Goal: Information Seeking & Learning: Learn about a topic

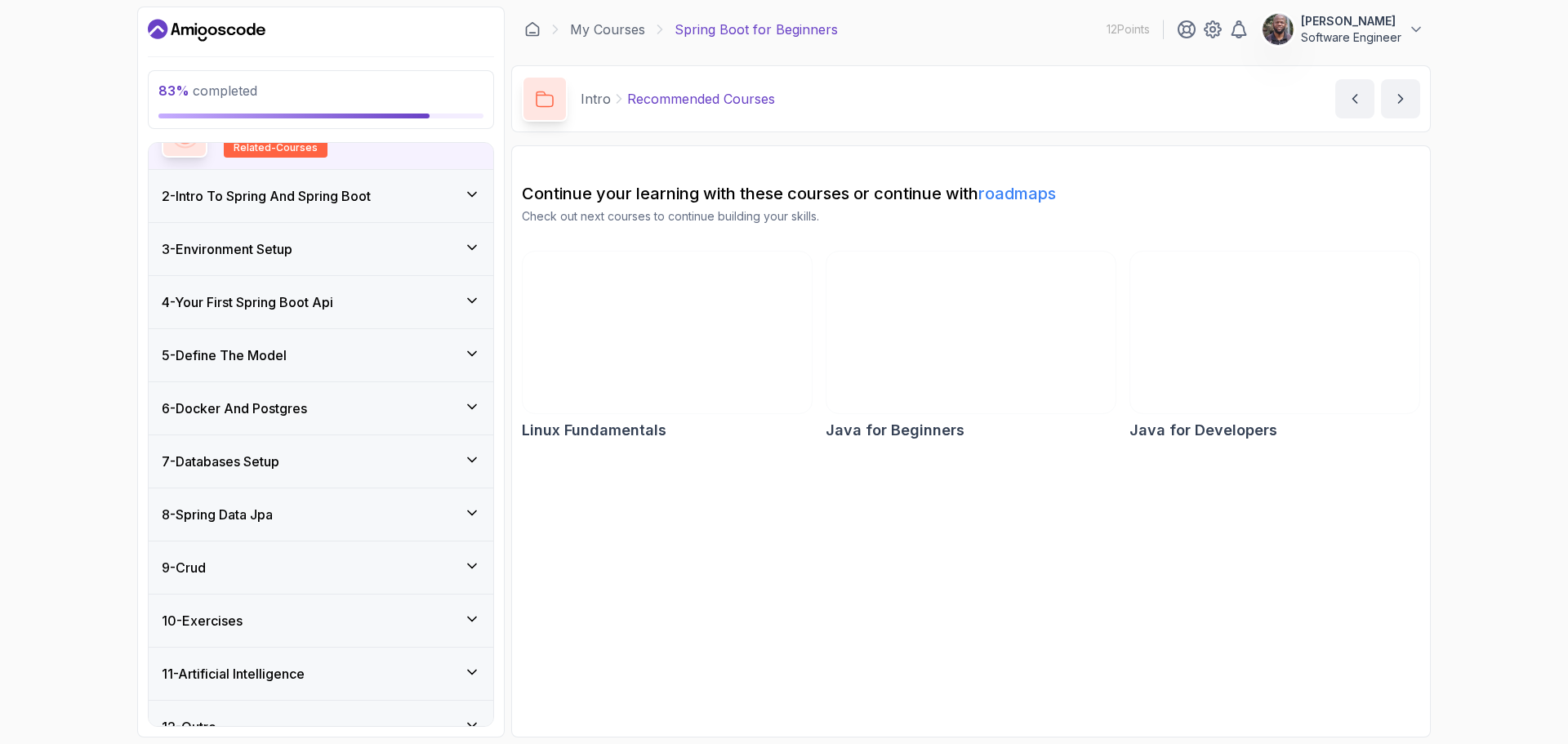
scroll to position [190, 0]
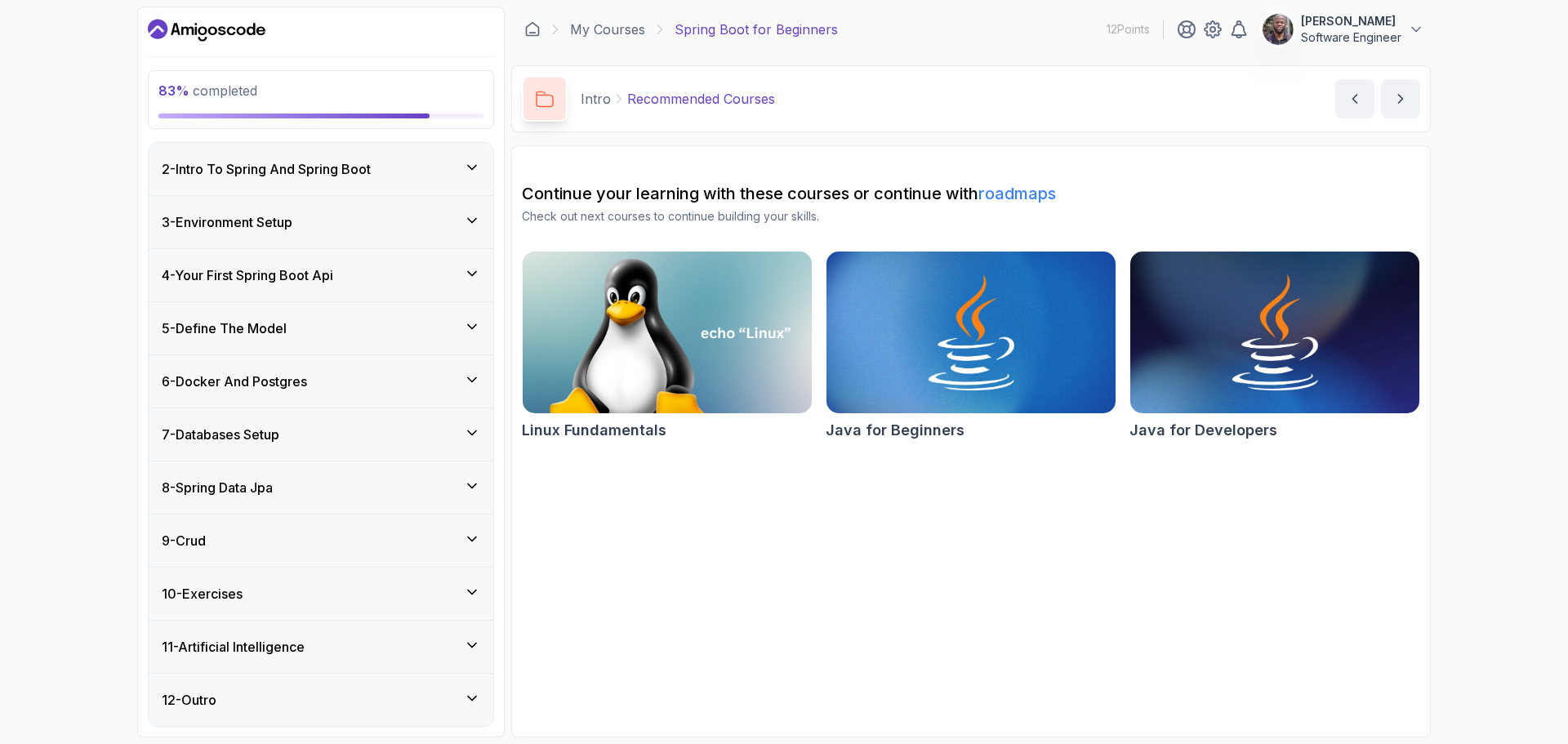
click at [460, 641] on div "11 - Artificial Intelligence" at bounding box center [320, 647] width 319 height 19
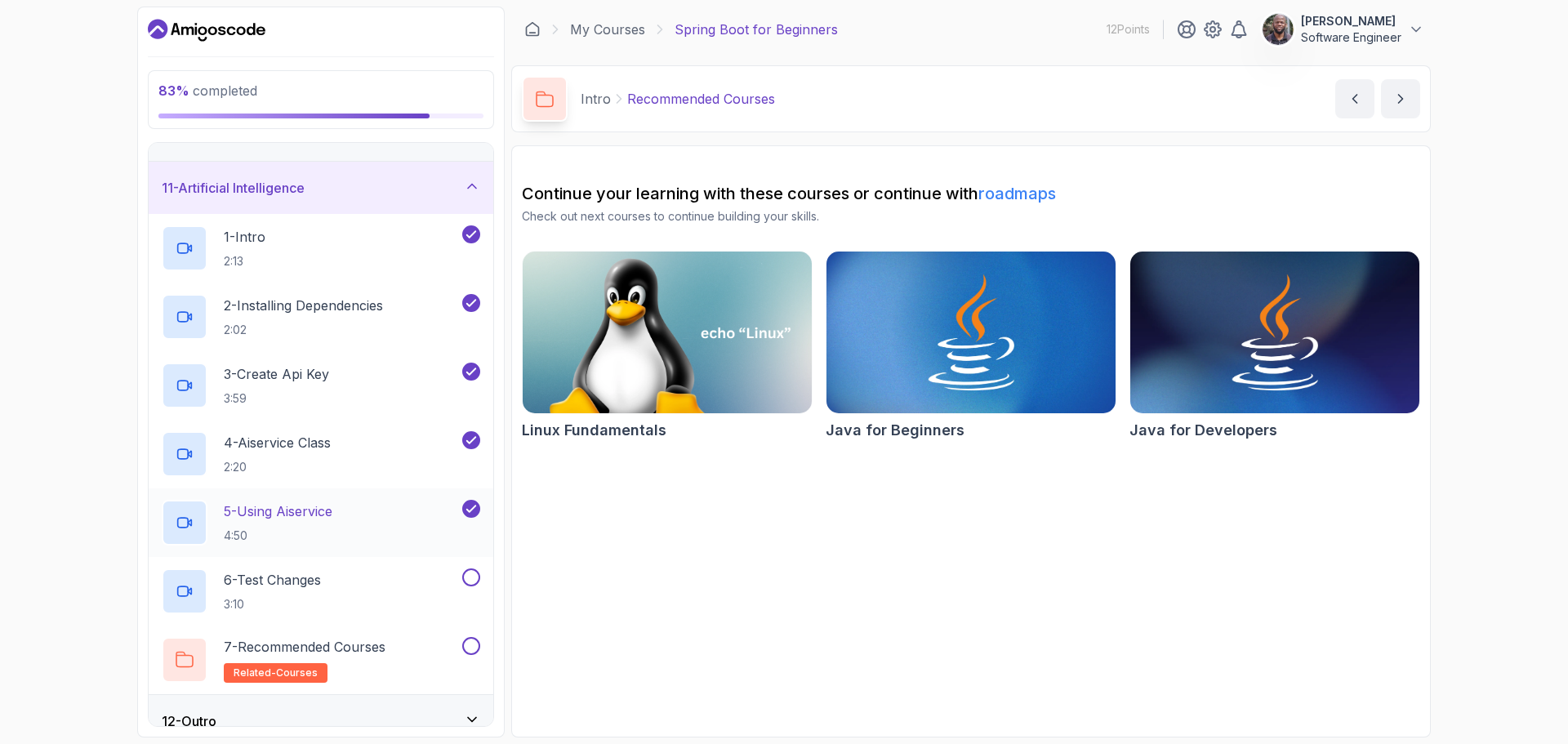
scroll to position [533, 0]
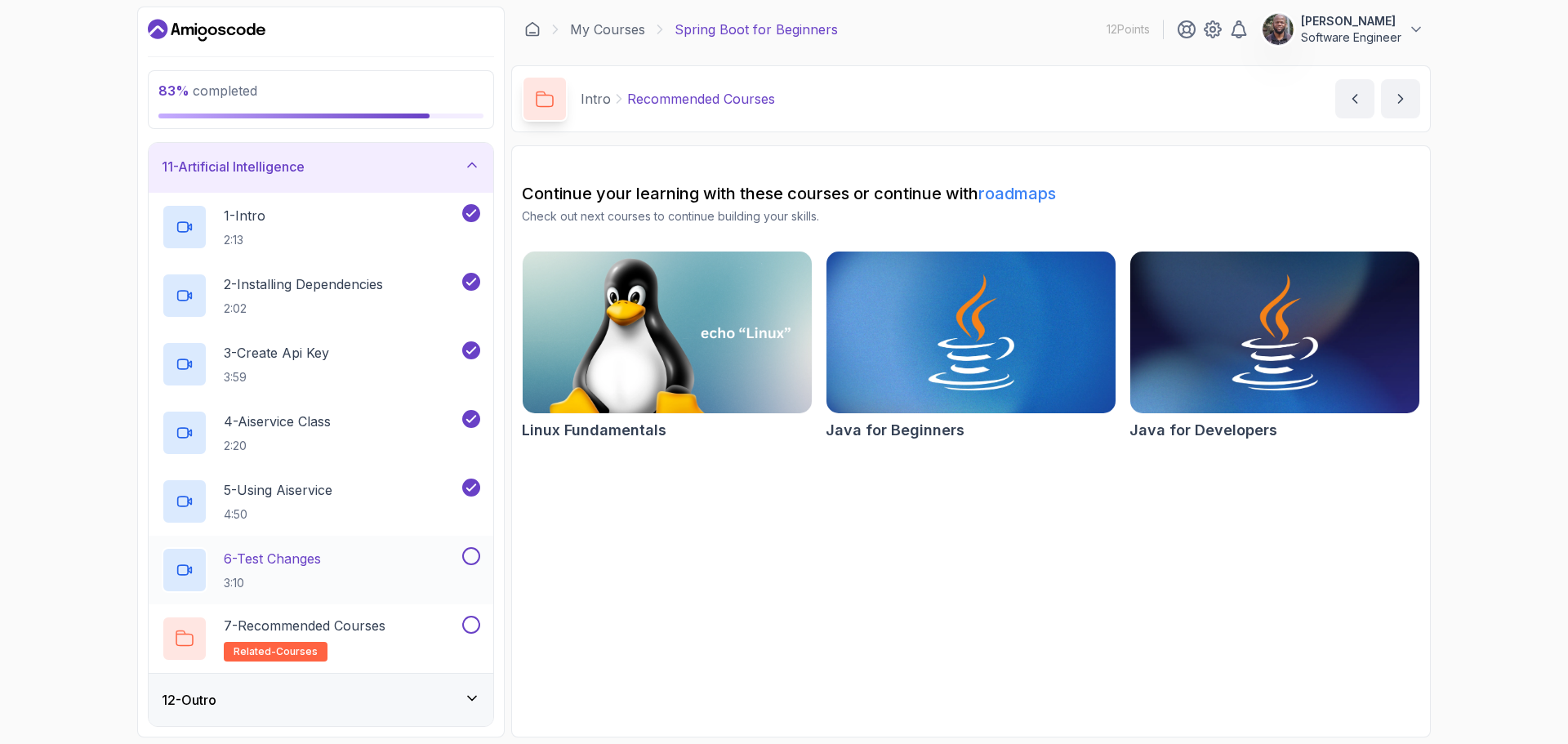
click at [272, 571] on h2 "6 - Test Changes 3:10" at bounding box center [272, 570] width 97 height 42
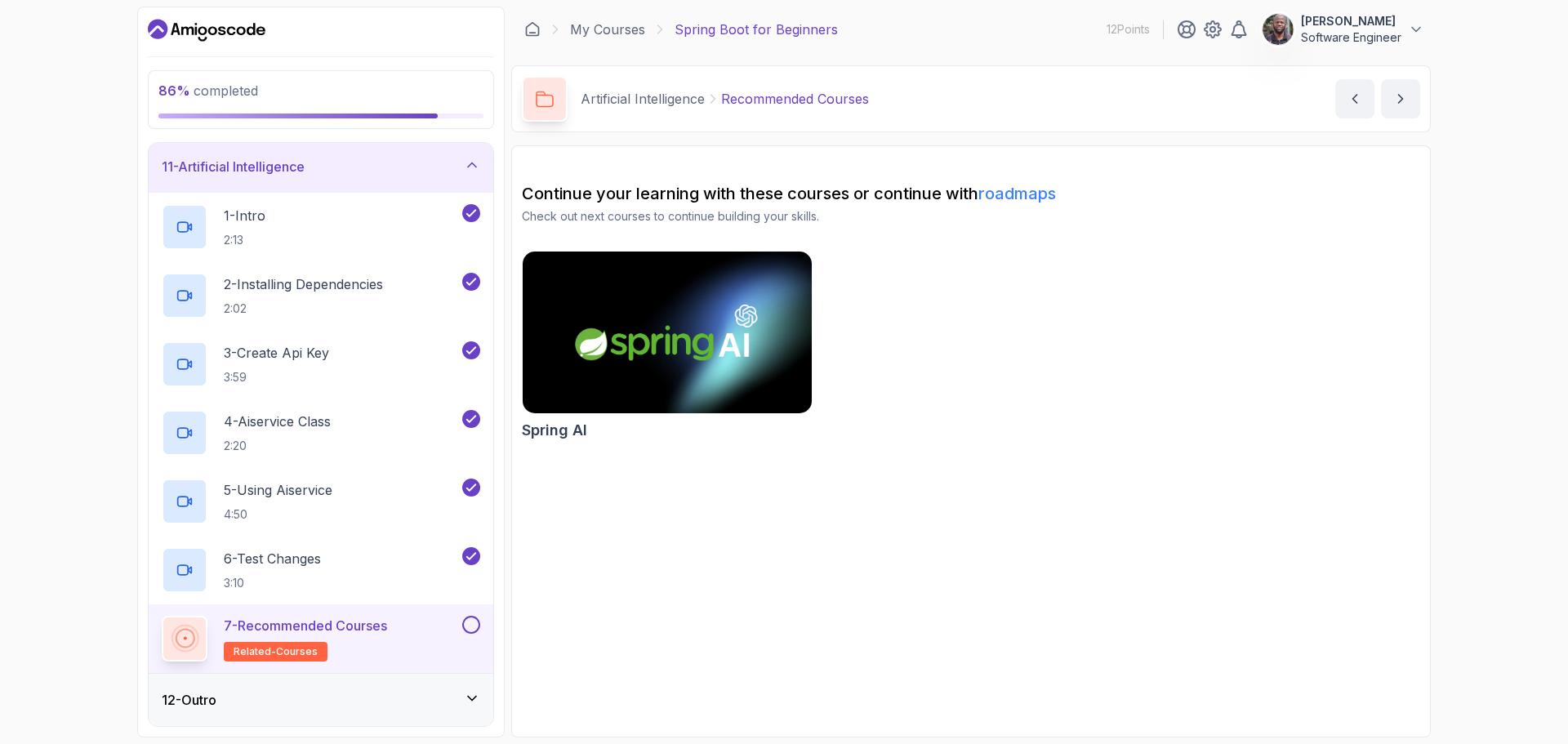
click at [473, 622] on button at bounding box center [471, 625] width 18 height 18
click at [473, 703] on icon at bounding box center [472, 698] width 16 height 16
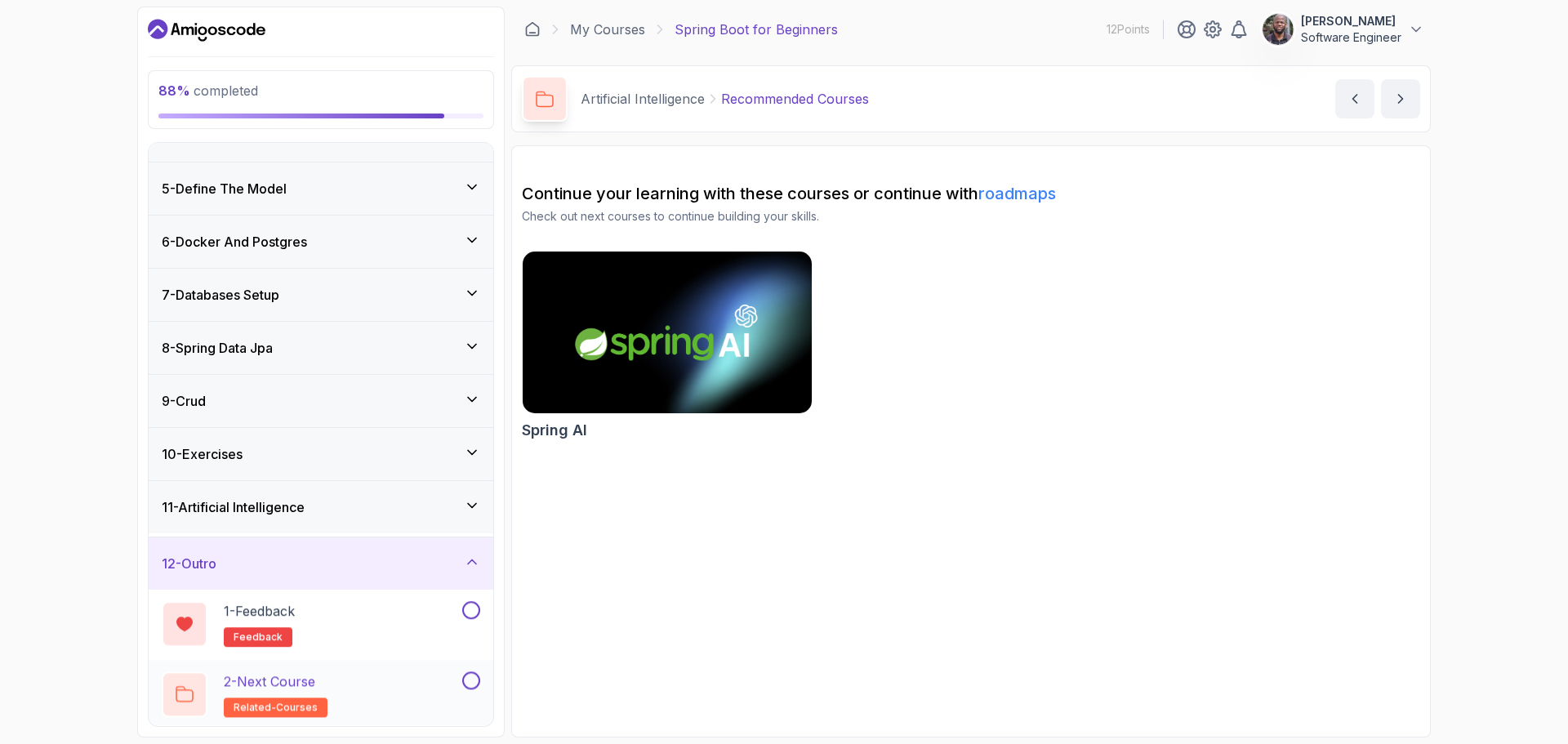
scroll to position [190, 0]
click at [329, 609] on div "1 - Feedback feedback" at bounding box center [310, 623] width 298 height 46
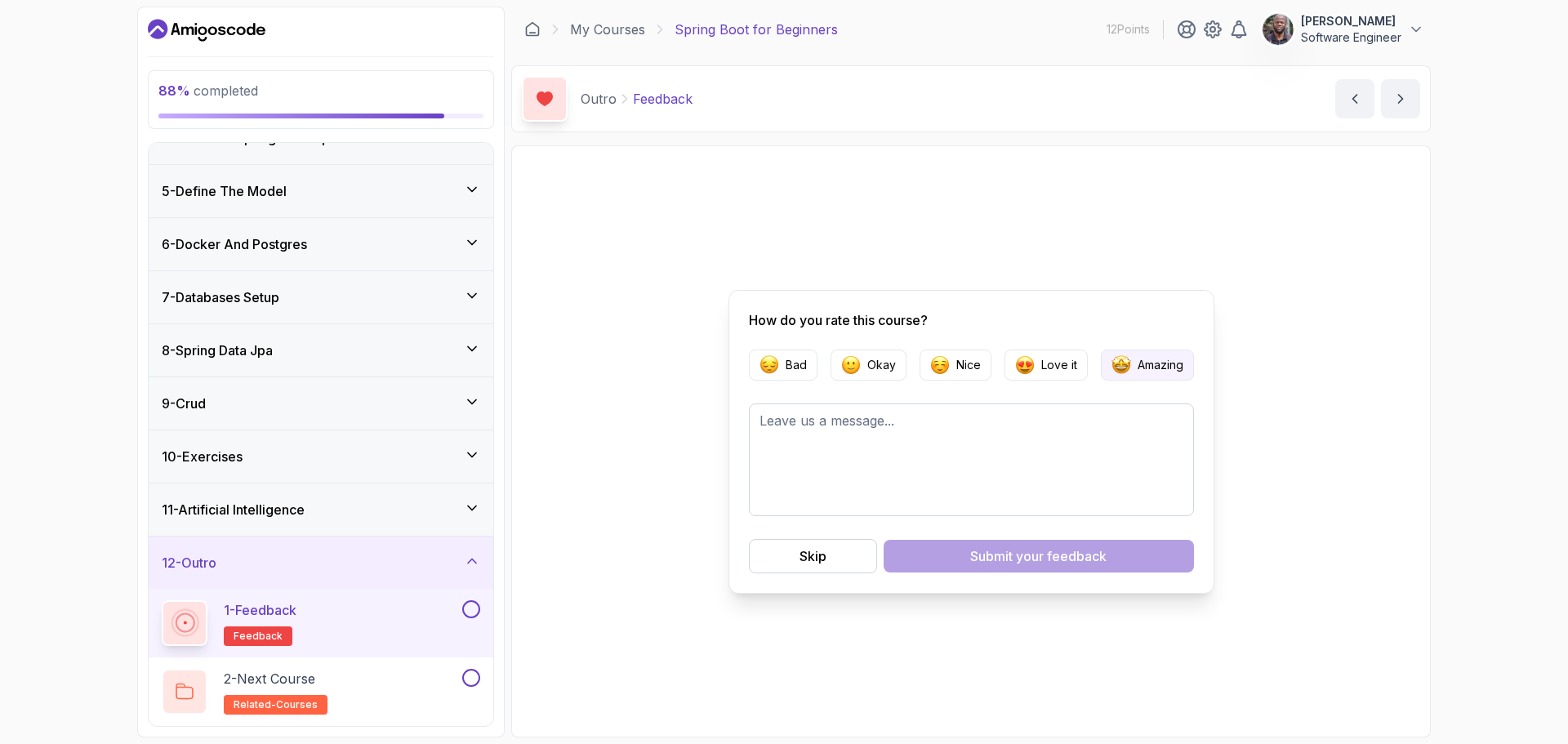
click at [1126, 365] on img "button" at bounding box center [1121, 364] width 19 height 19
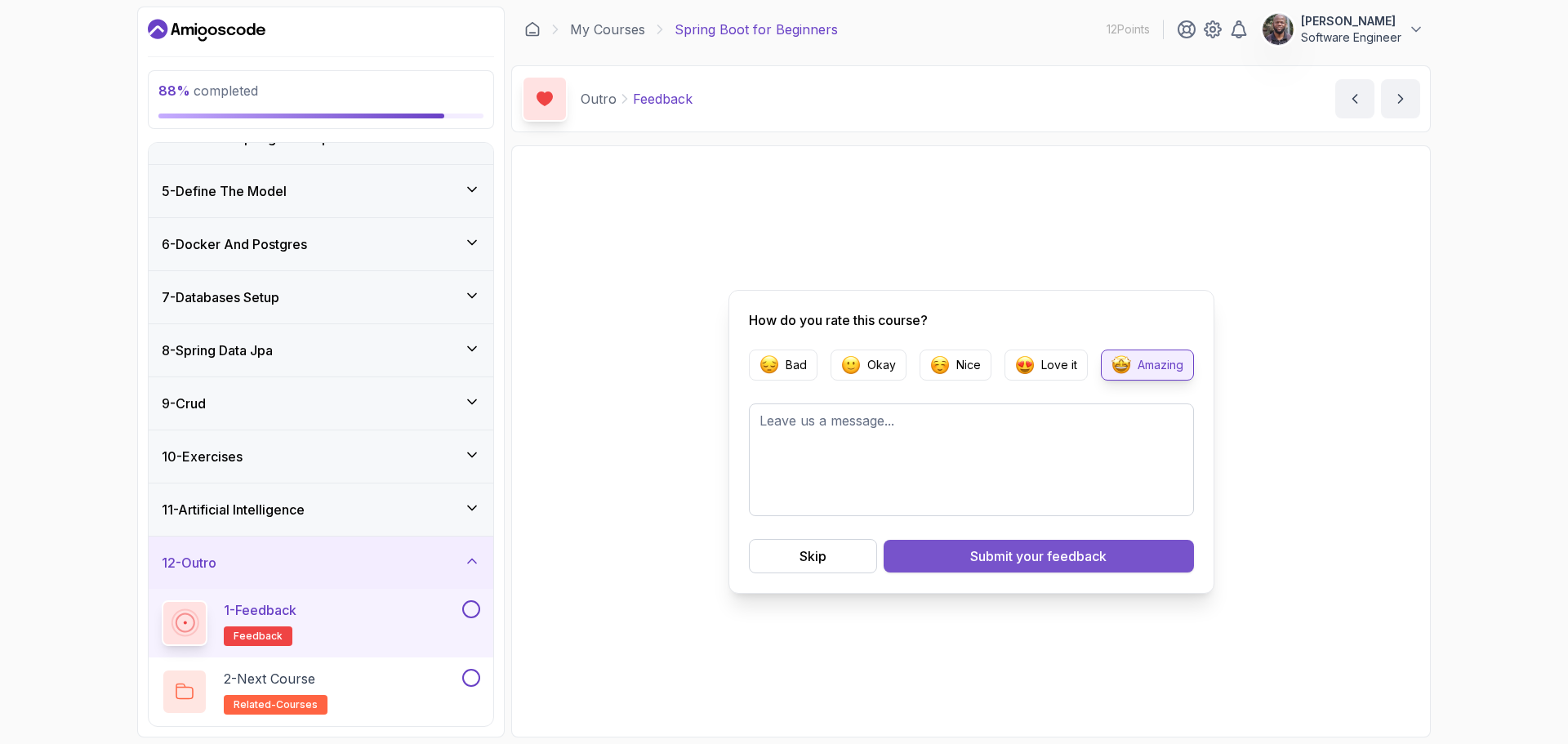
click at [997, 566] on div "Submit your feedback" at bounding box center [1038, 555] width 136 height 19
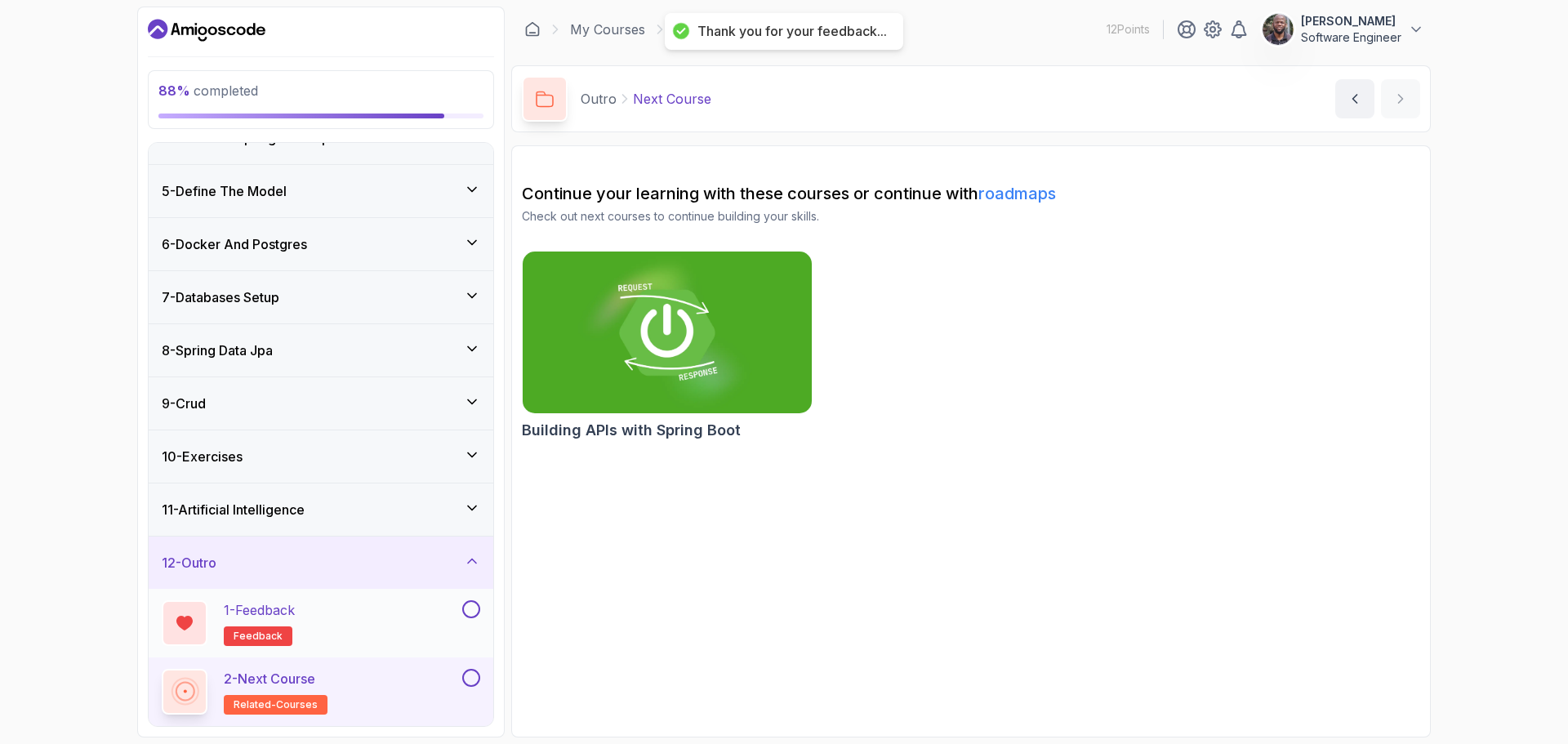
click at [474, 605] on button at bounding box center [471, 609] width 18 height 18
click at [637, 361] on img at bounding box center [667, 332] width 303 height 170
click at [473, 678] on button at bounding box center [471, 677] width 18 height 18
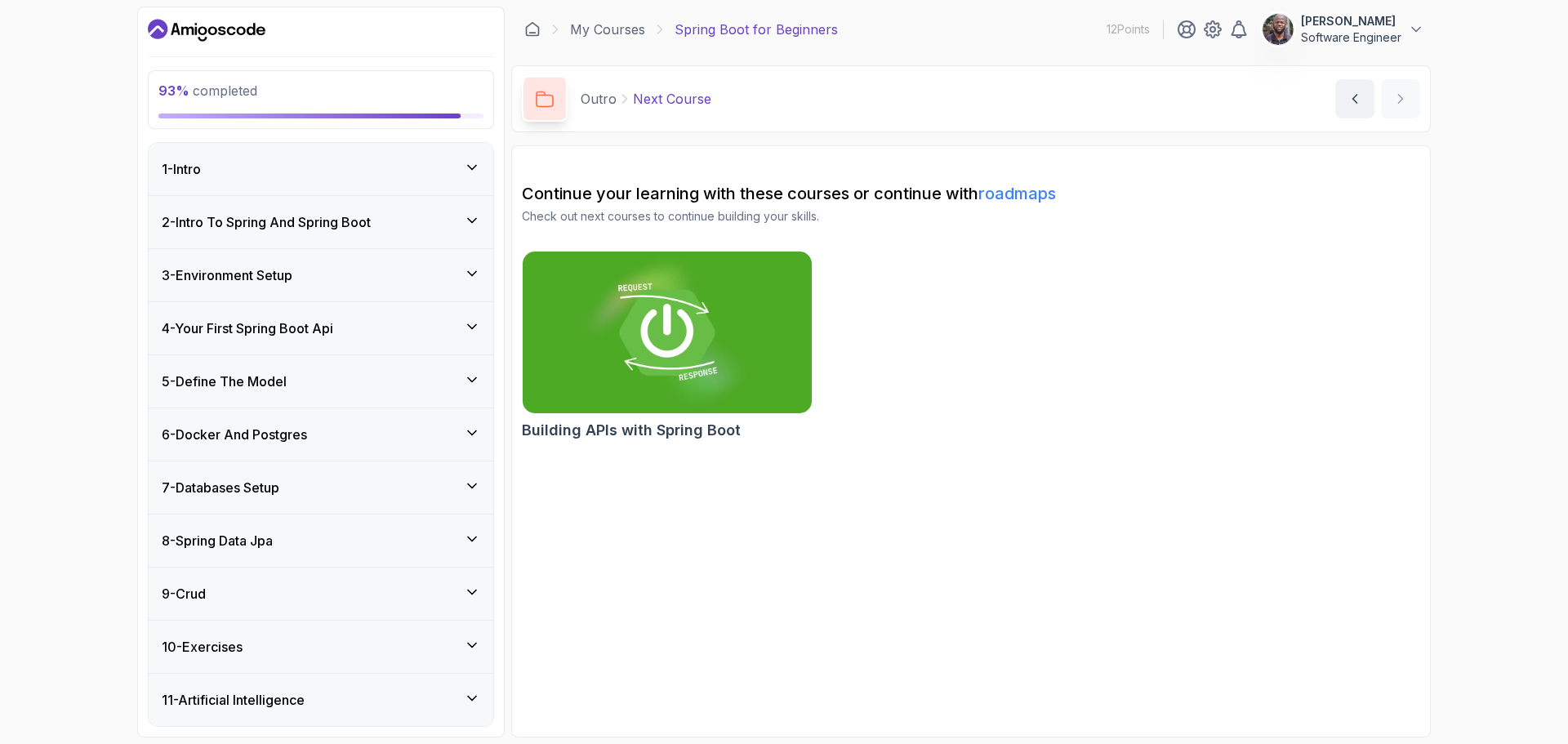
click at [473, 165] on icon at bounding box center [472, 167] width 16 height 16
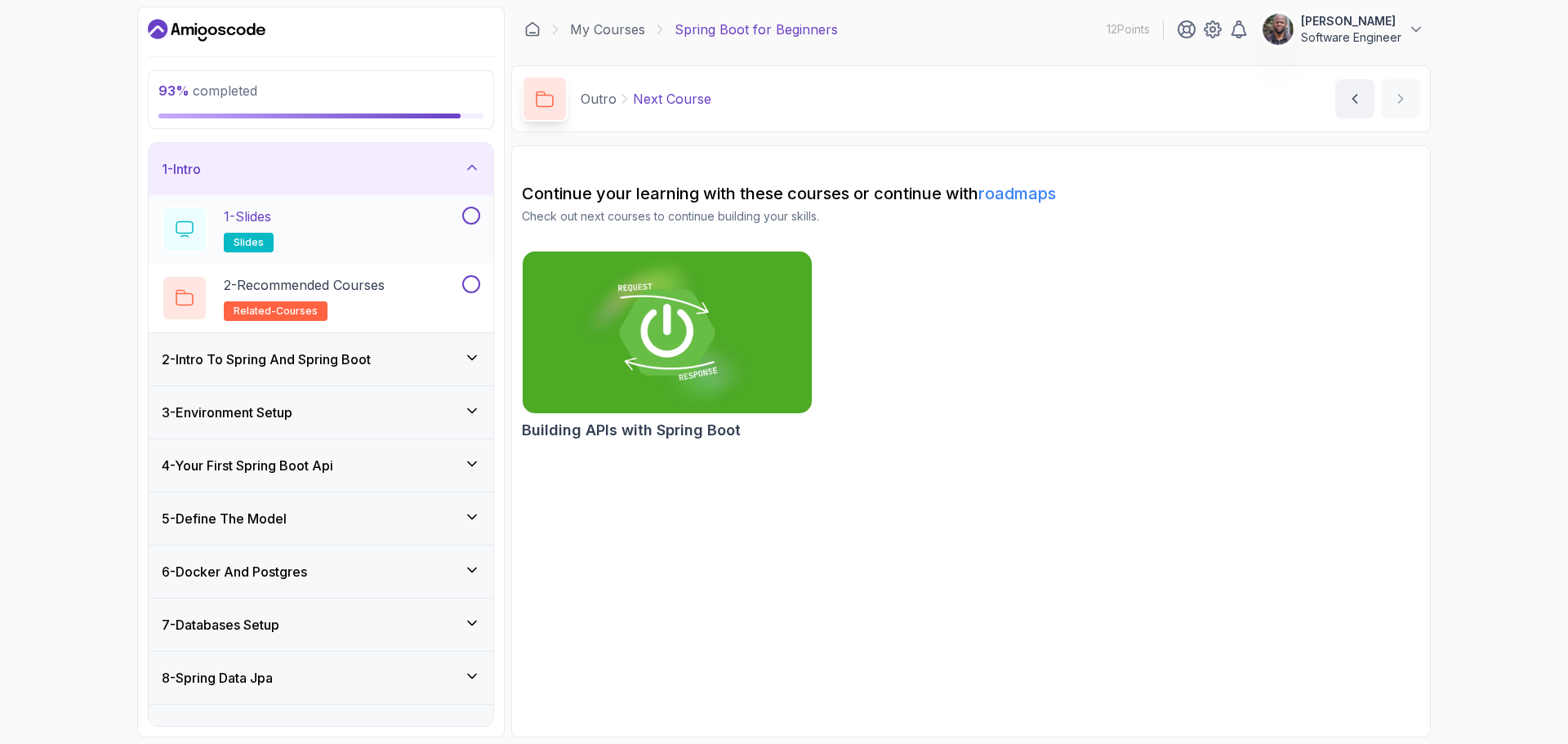
click at [464, 216] on button at bounding box center [471, 215] width 18 height 18
click at [474, 282] on button at bounding box center [471, 284] width 18 height 18
click at [472, 350] on icon at bounding box center [472, 358] width 16 height 16
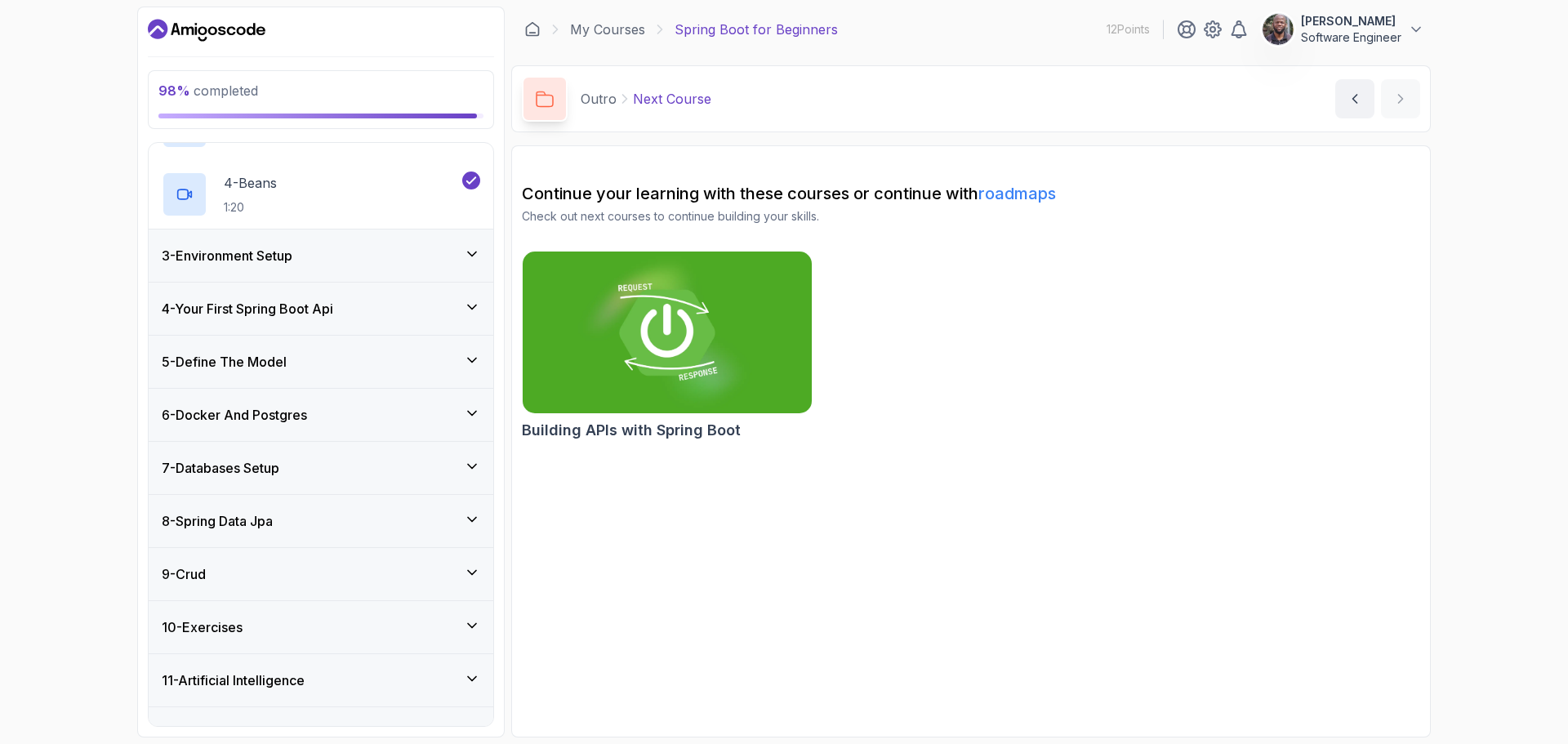
scroll to position [326, 0]
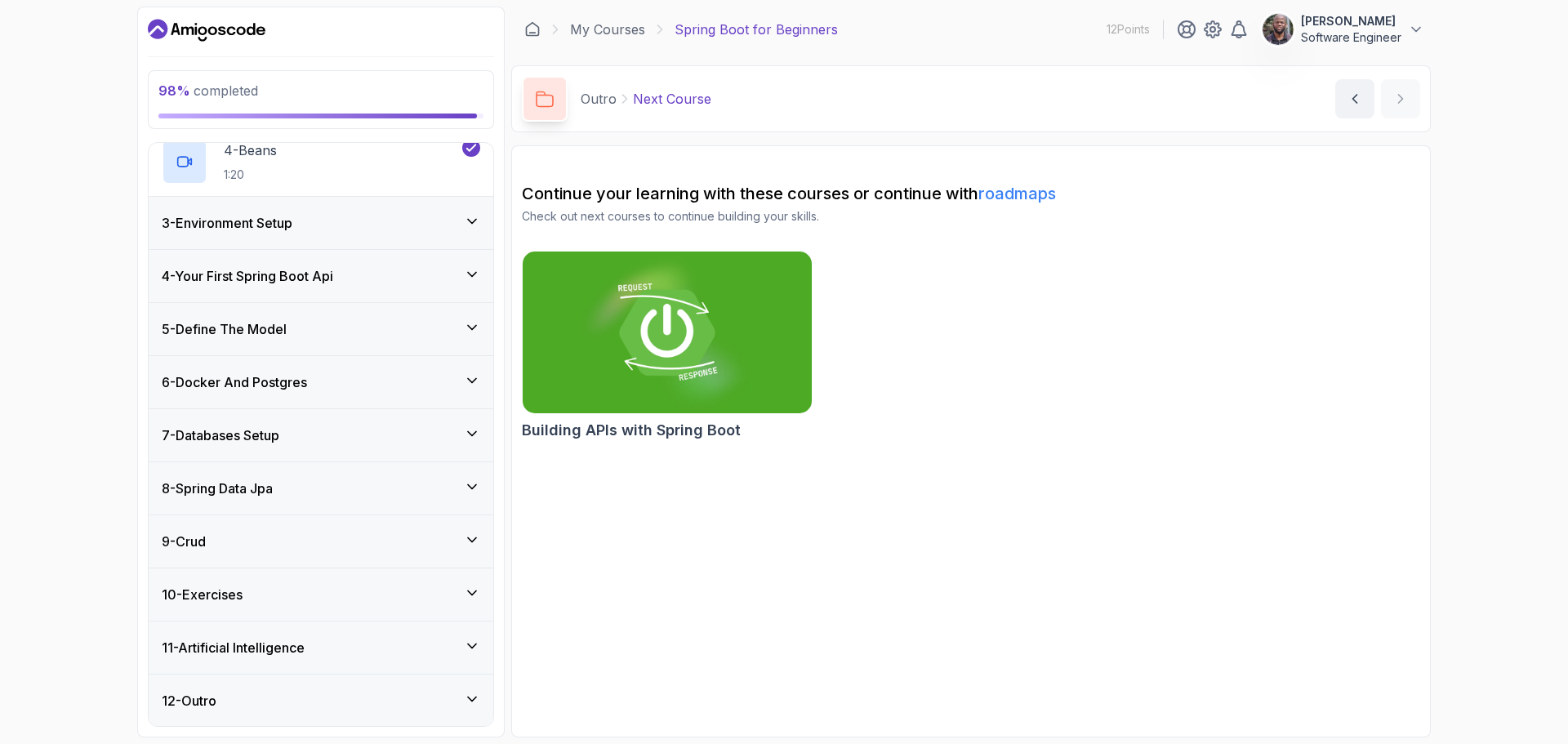
click at [473, 226] on icon at bounding box center [472, 221] width 16 height 16
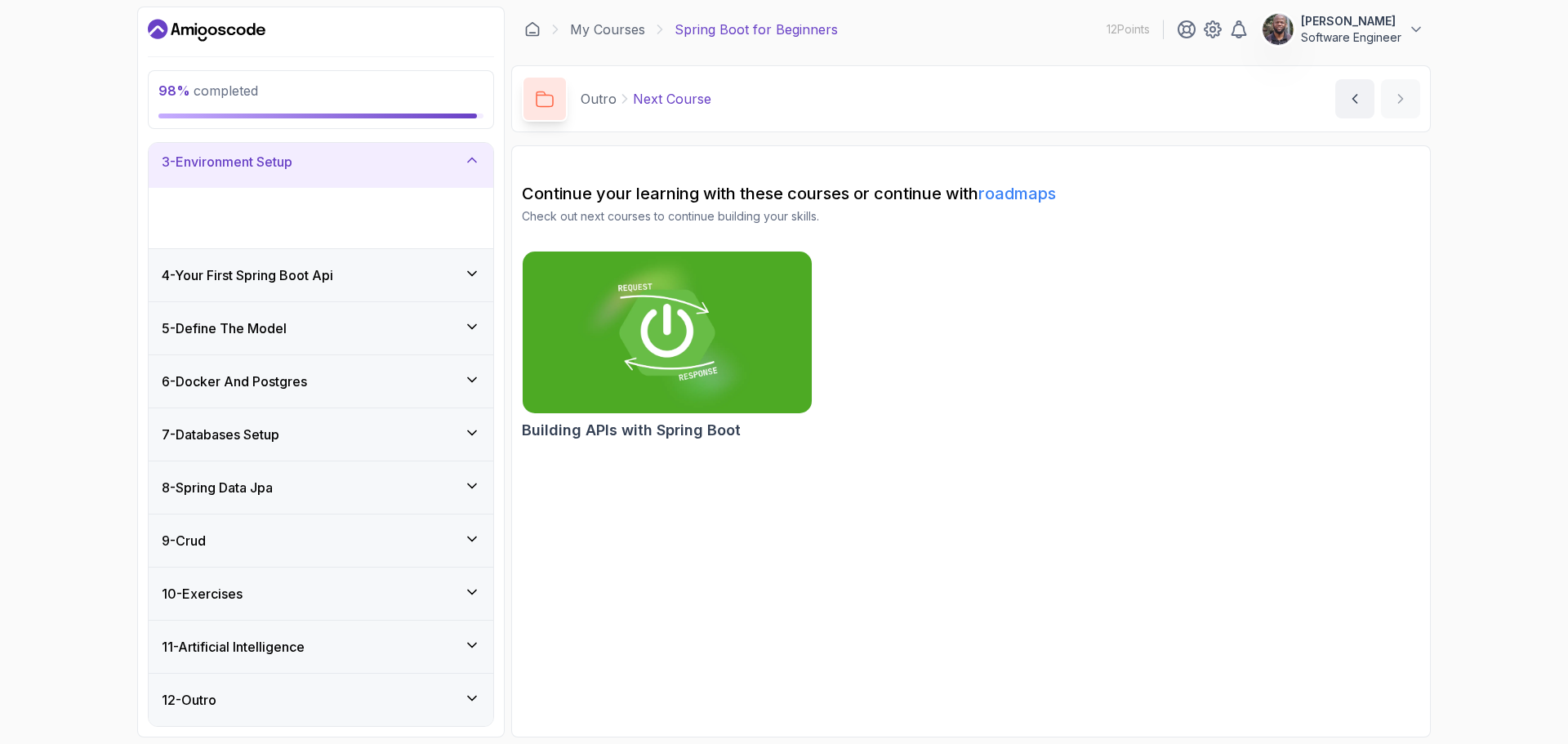
scroll to position [53, 0]
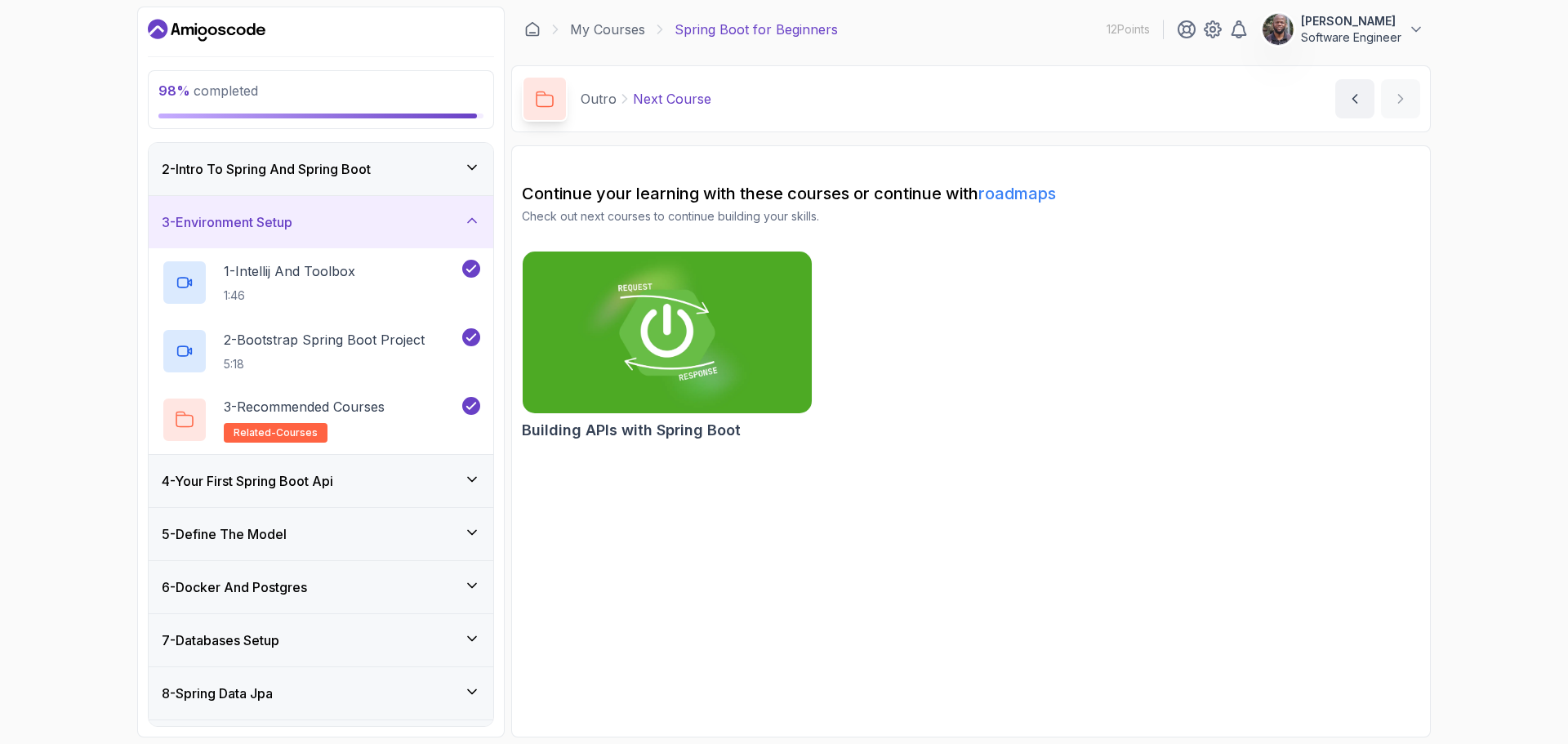
click at [467, 473] on icon at bounding box center [472, 479] width 16 height 16
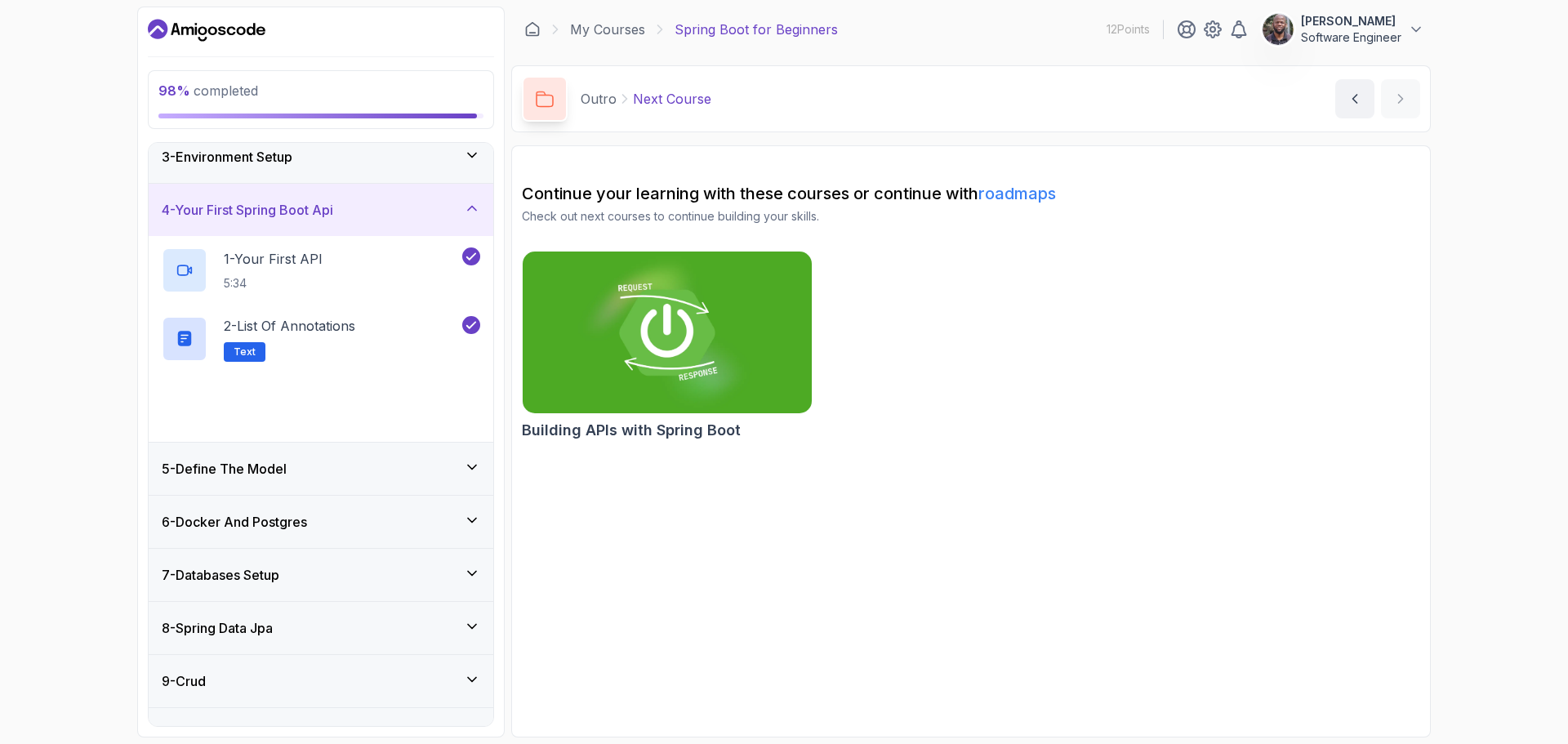
scroll to position [216, 0]
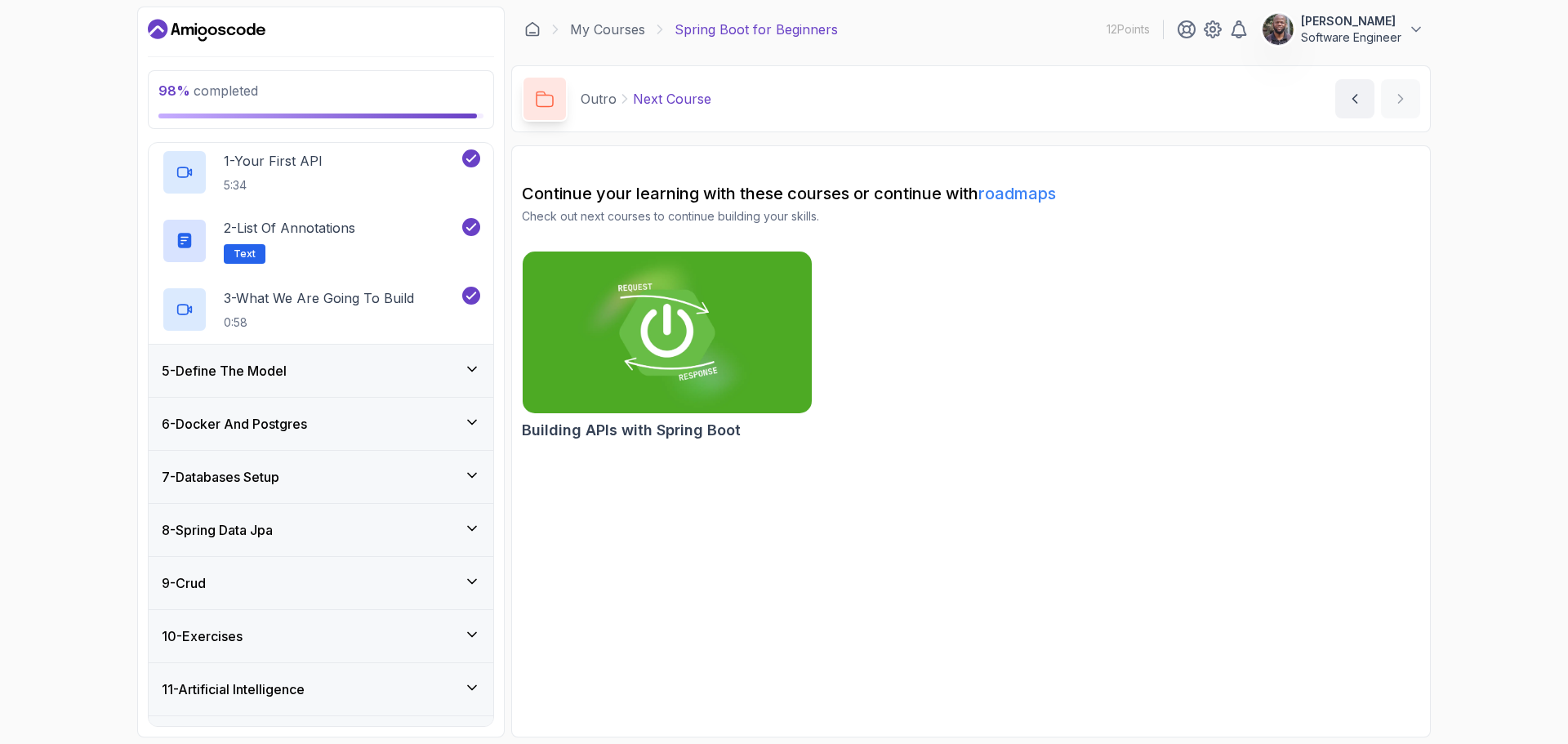
click at [471, 367] on icon at bounding box center [472, 369] width 16 height 16
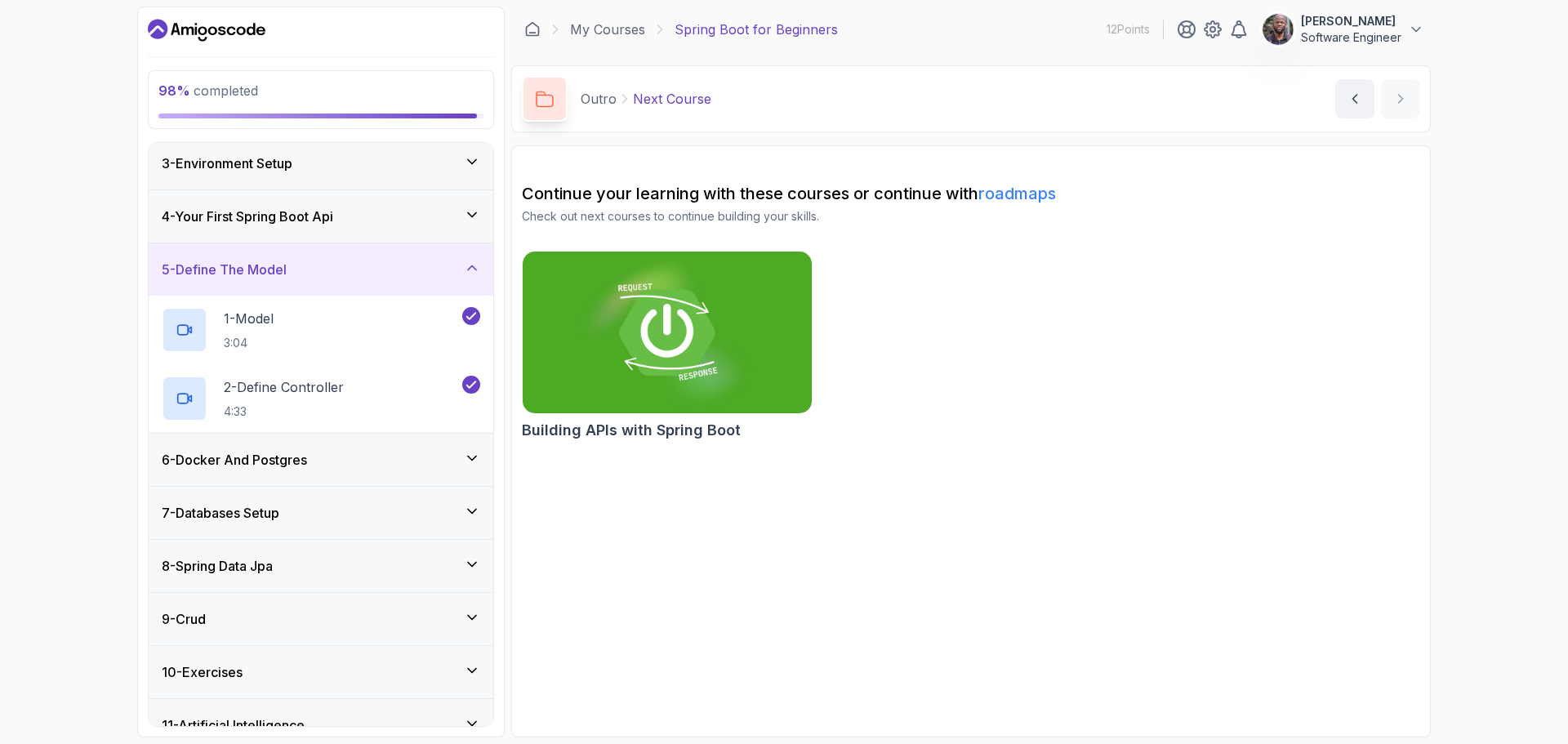
scroll to position [190, 0]
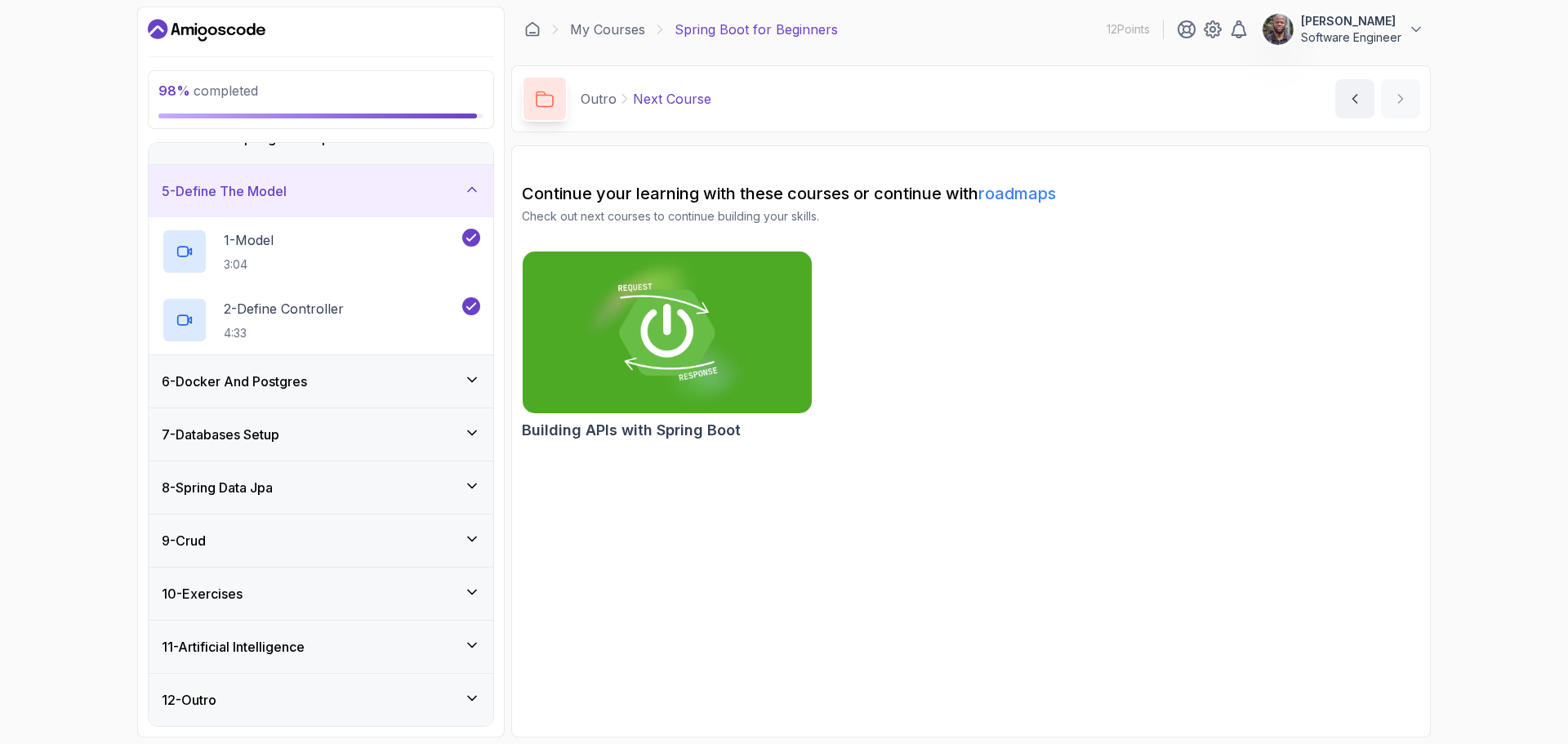
click at [471, 367] on div "6 - Docker And Postgres" at bounding box center [321, 381] width 345 height 52
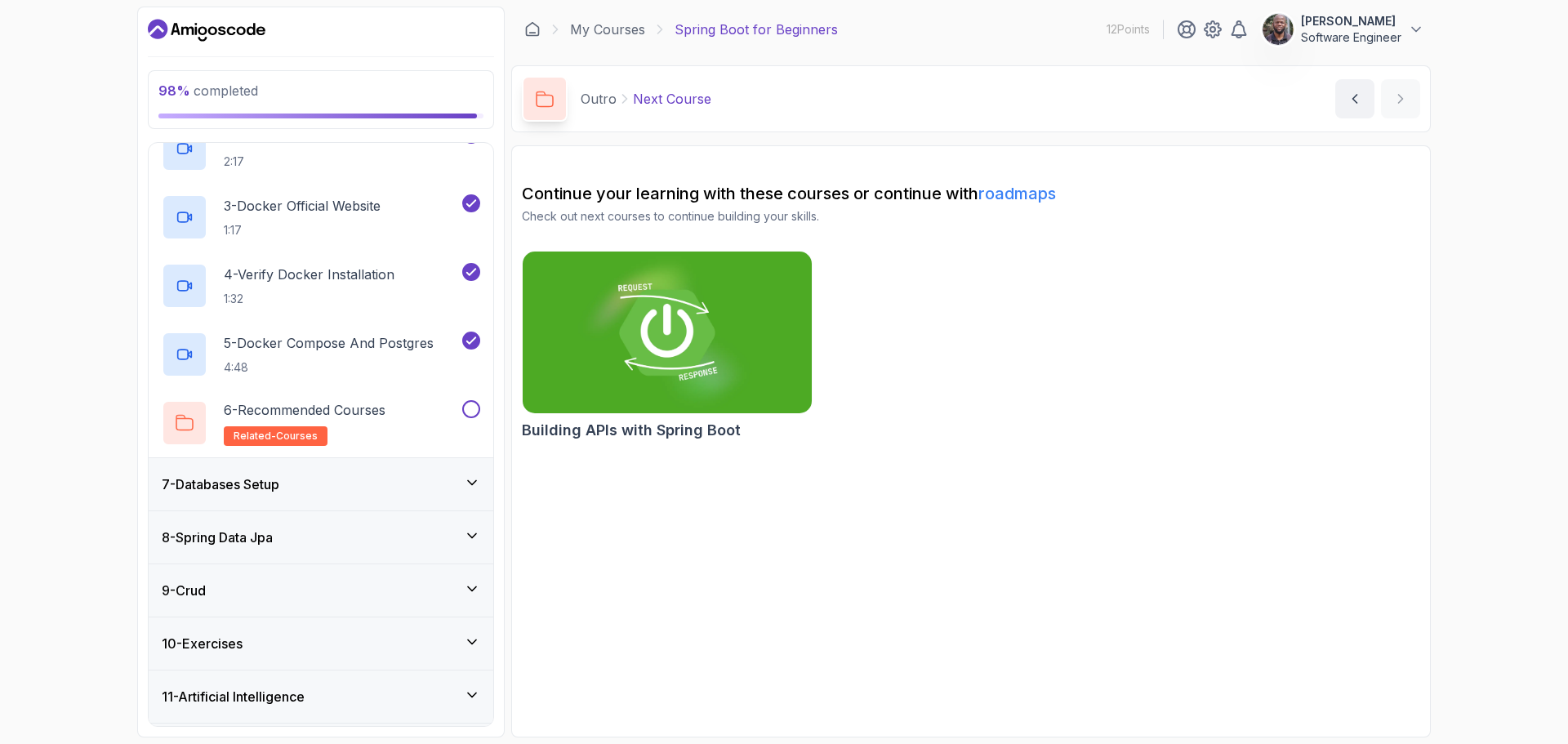
scroll to position [465, 0]
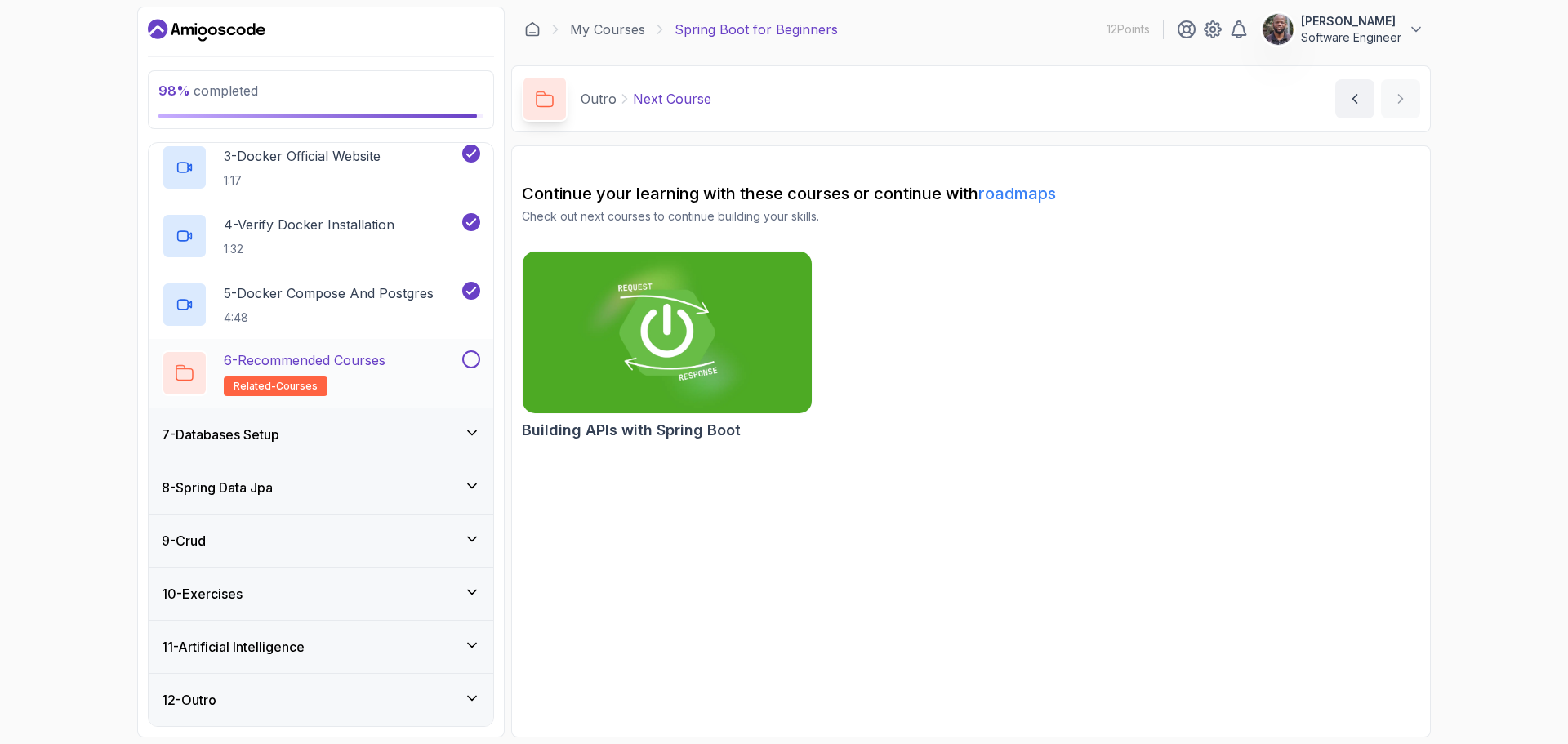
click at [471, 360] on button at bounding box center [471, 358] width 18 height 18
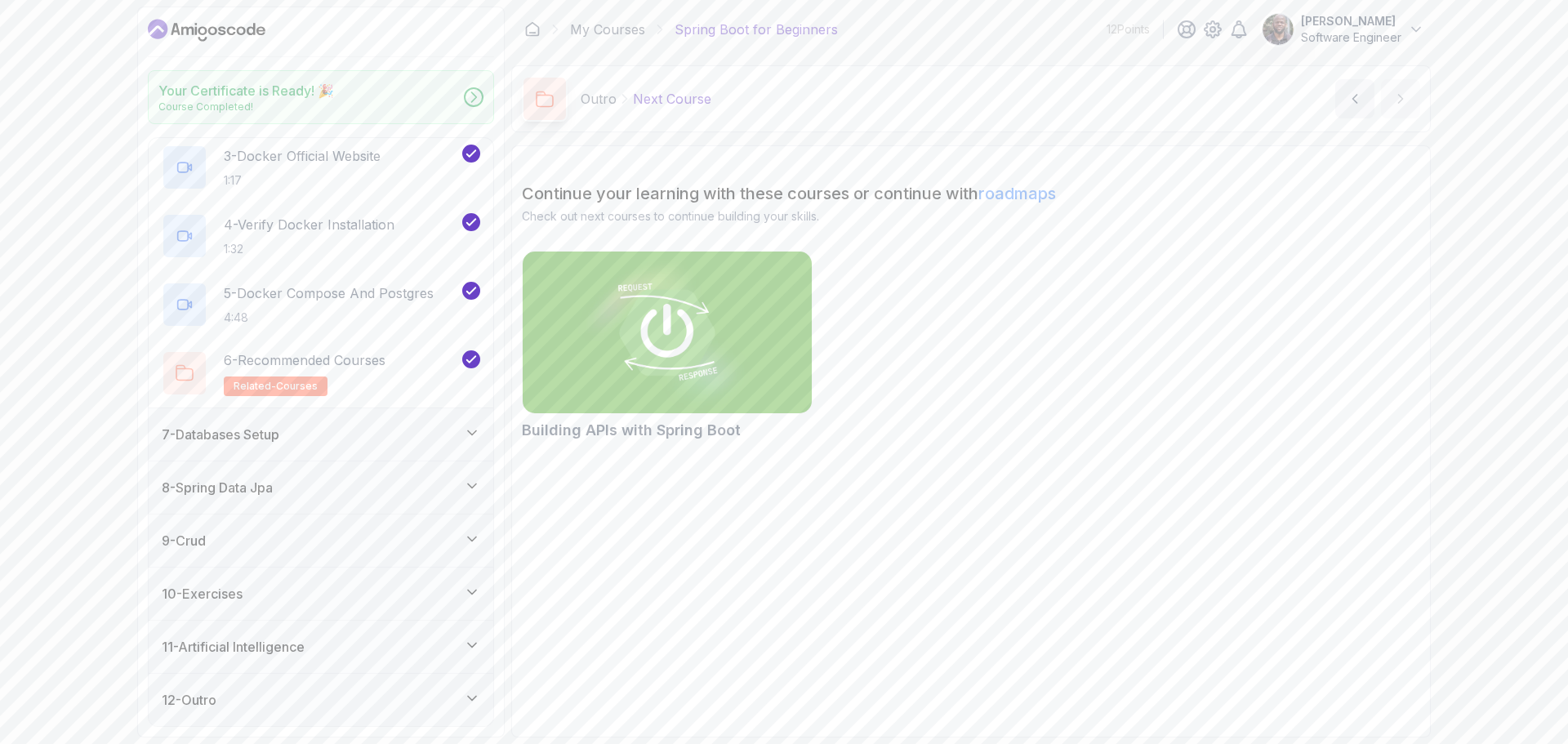
scroll to position [460, 0]
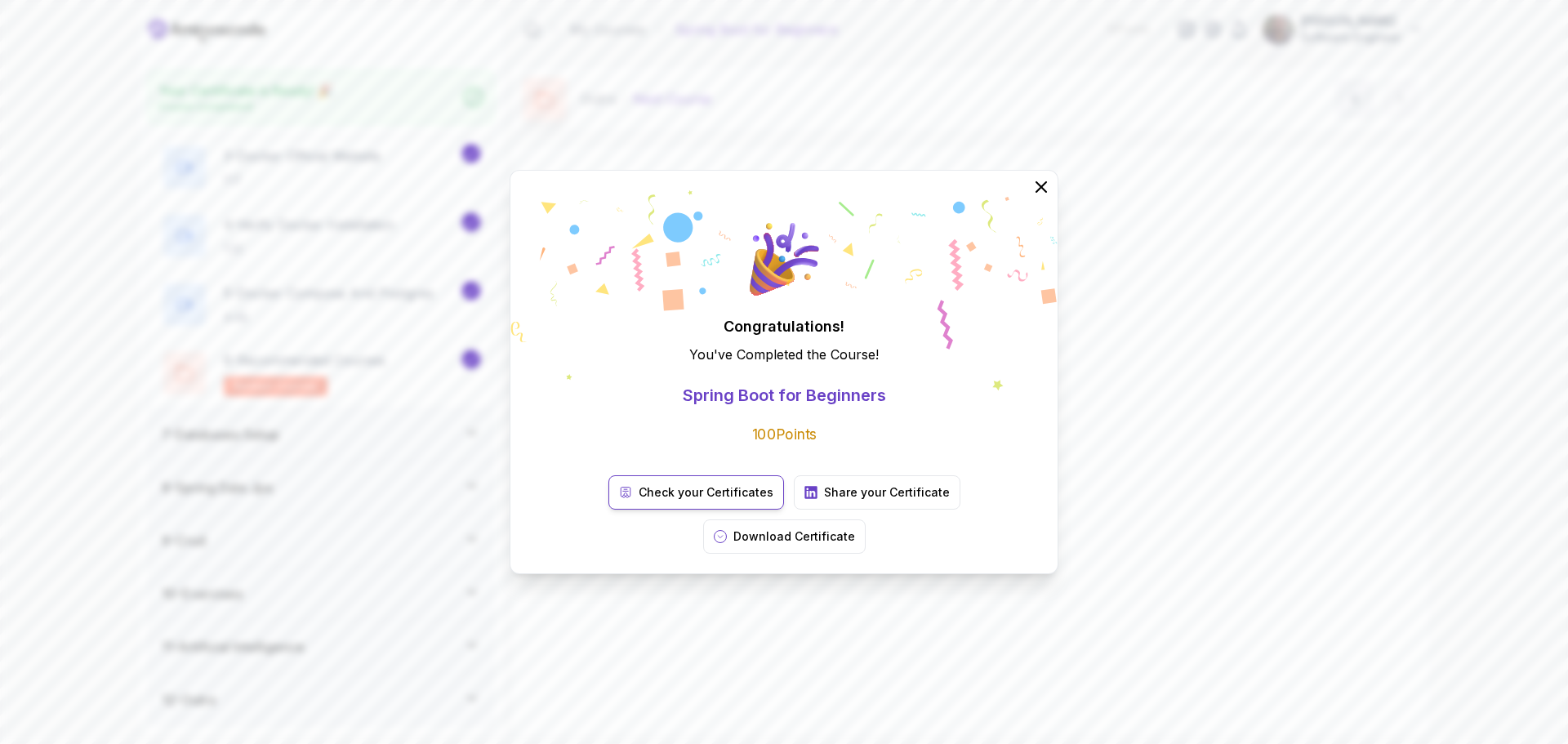
click at [627, 499] on link "Check your Certificates" at bounding box center [697, 492] width 176 height 35
click at [1038, 197] on icon at bounding box center [1041, 187] width 19 height 19
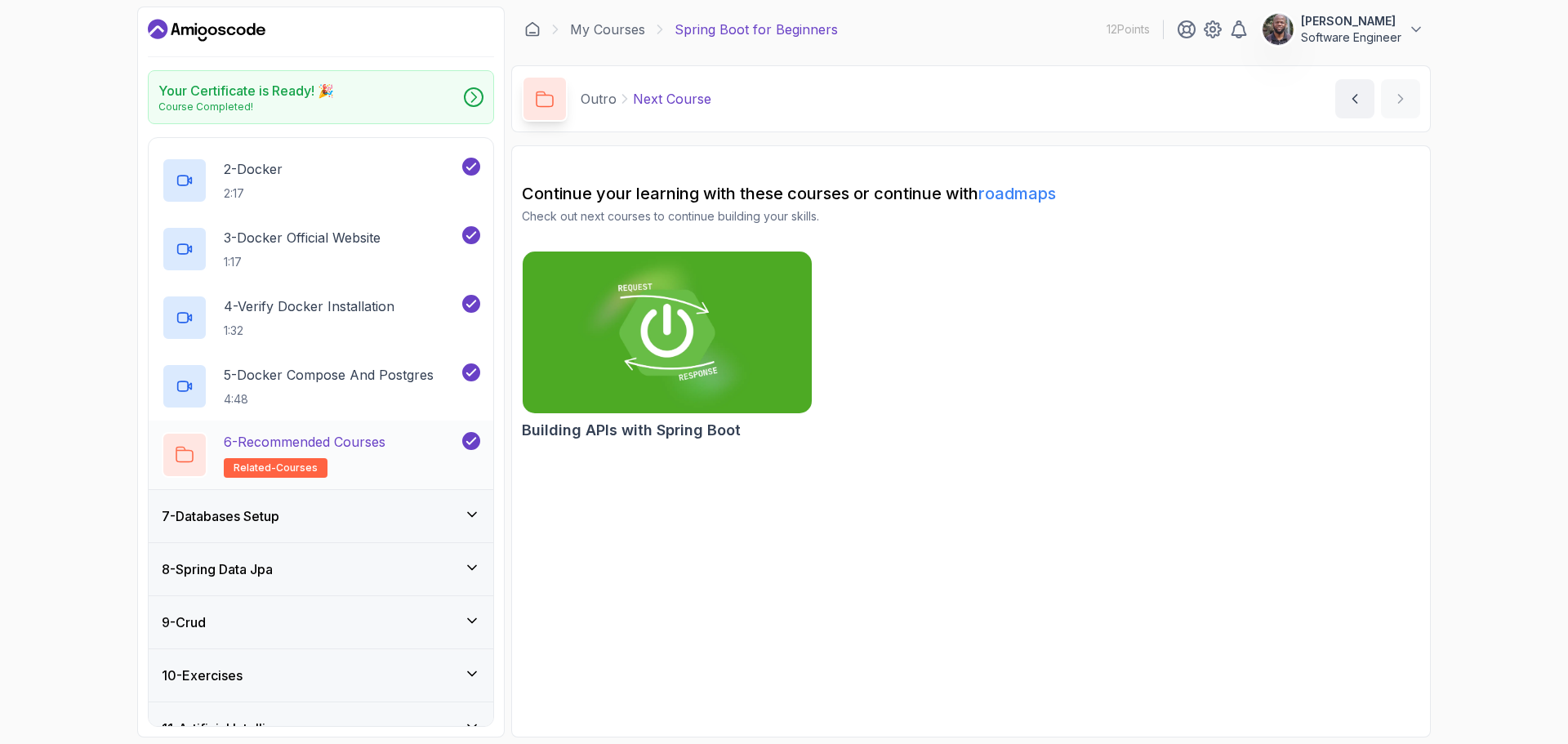
scroll to position [0, 0]
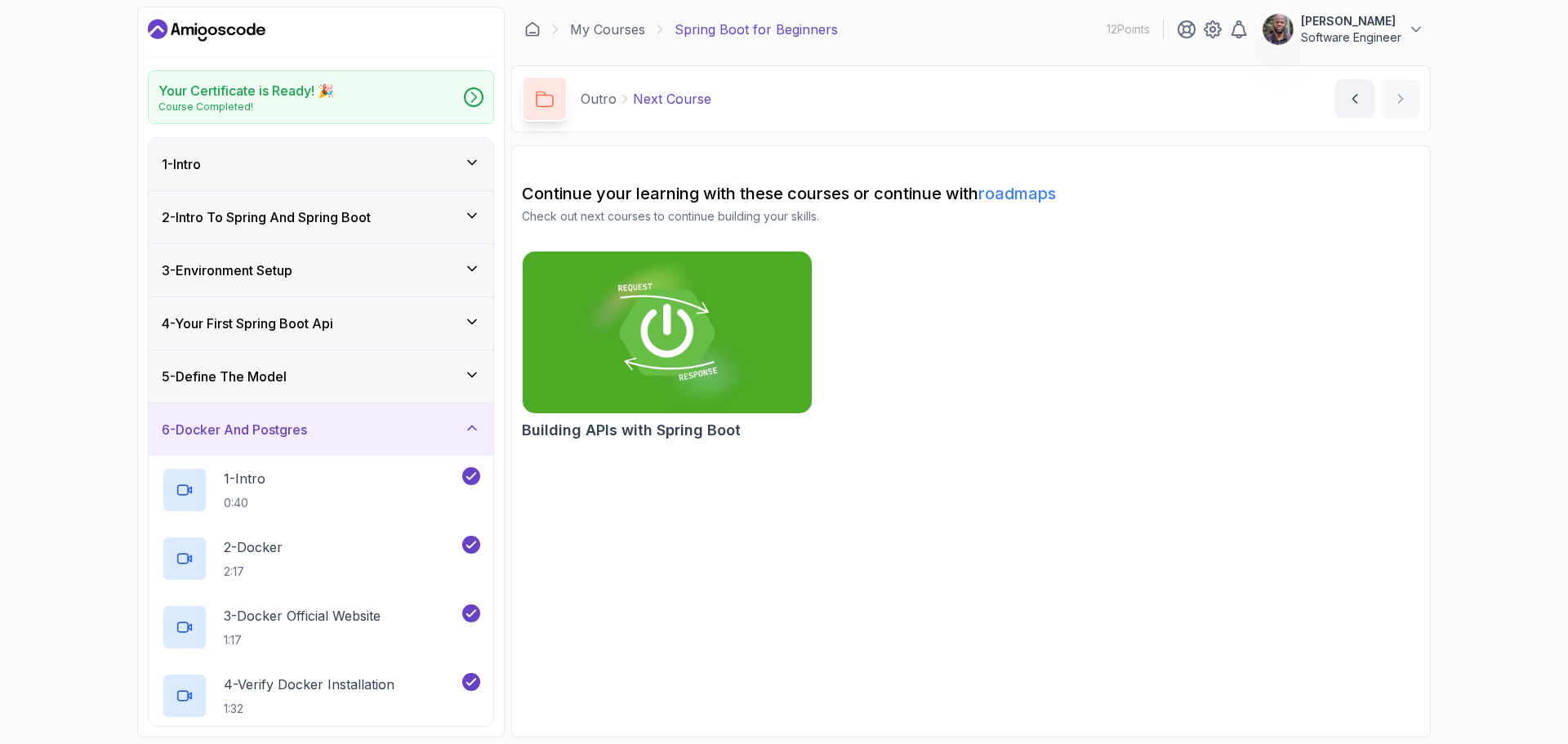
click at [468, 432] on icon at bounding box center [472, 428] width 16 height 16
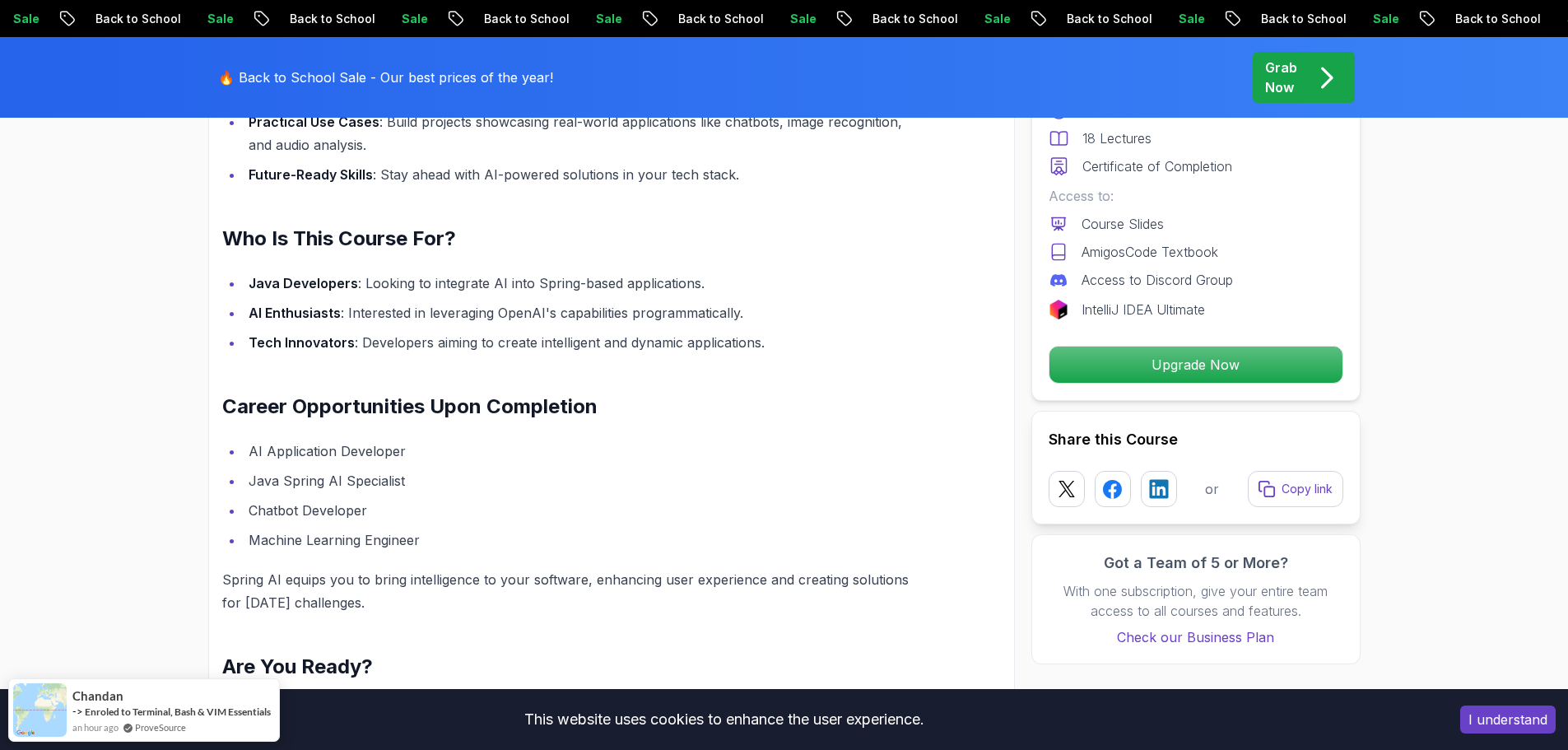
scroll to position [1400, 0]
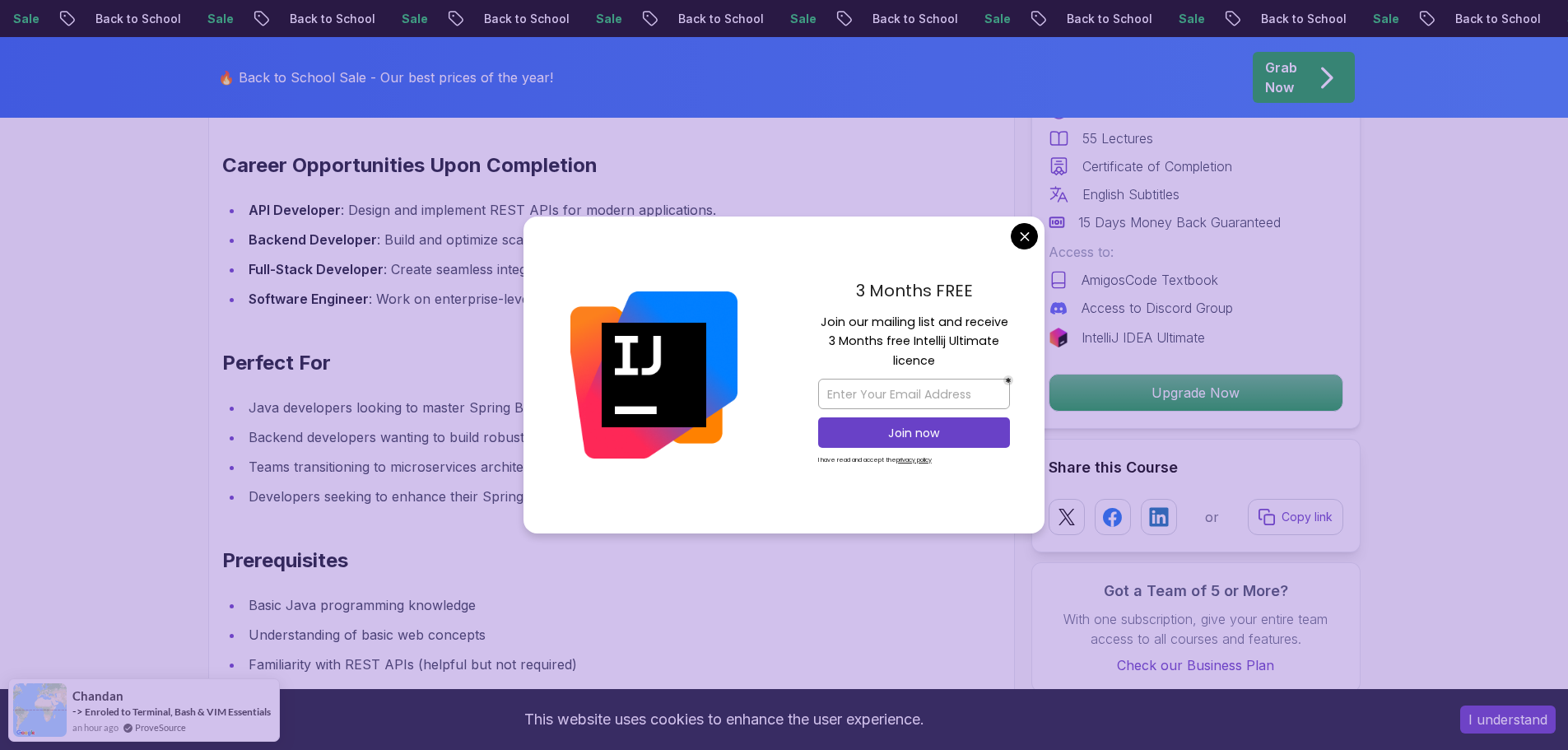
scroll to position [1894, 0]
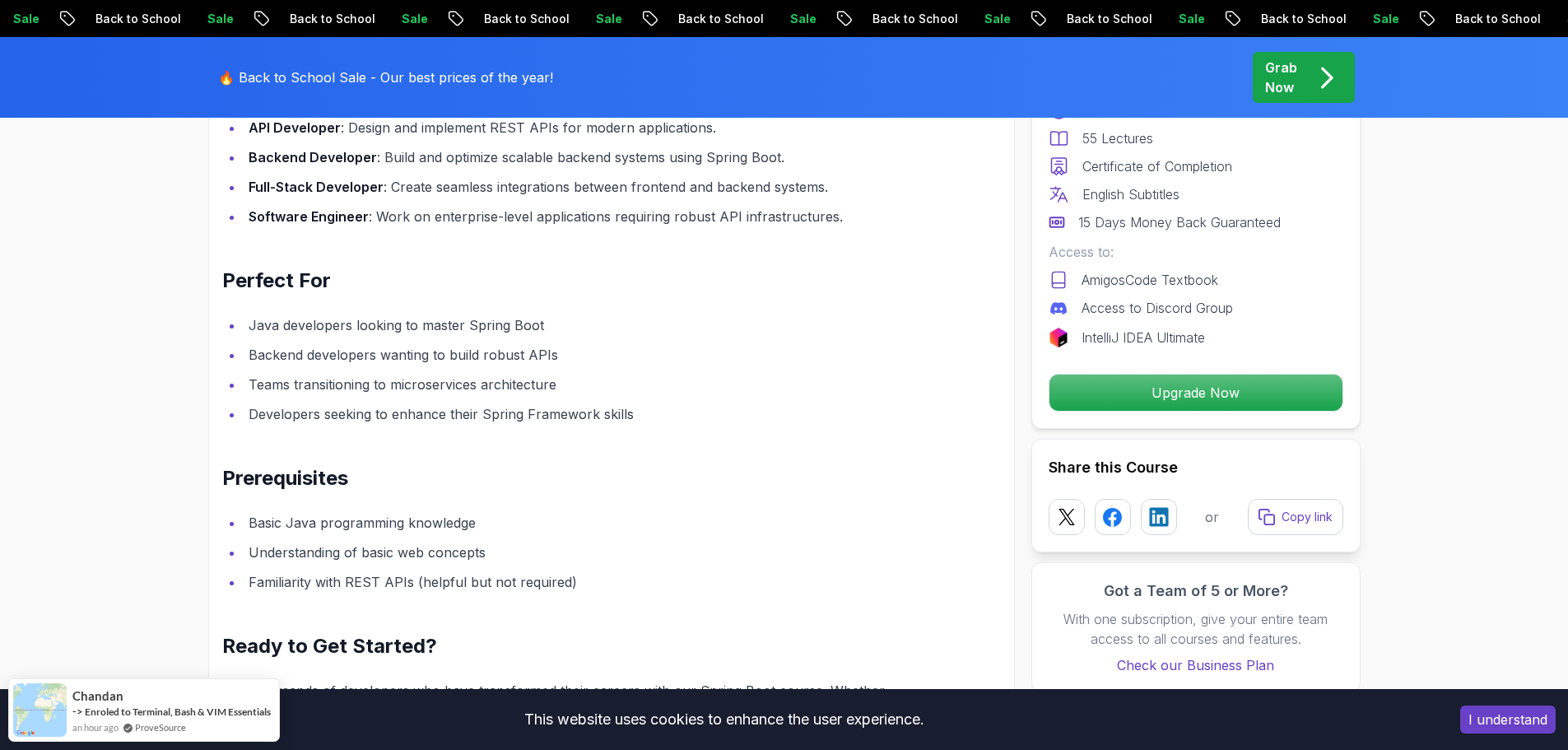
drag, startPoint x: 1025, startPoint y: 231, endPoint x: 657, endPoint y: 389, distance: 400.5
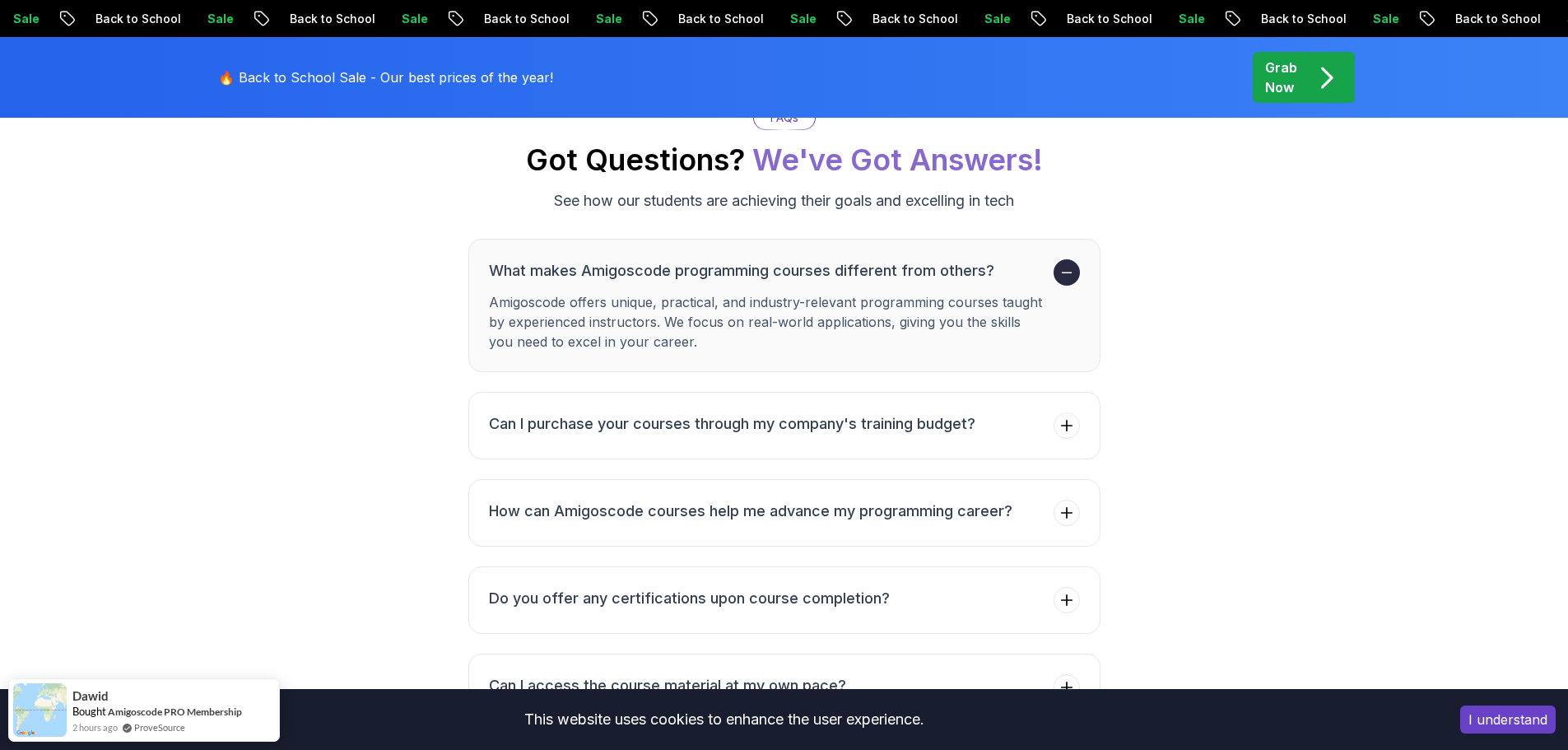
scroll to position [5435, 0]
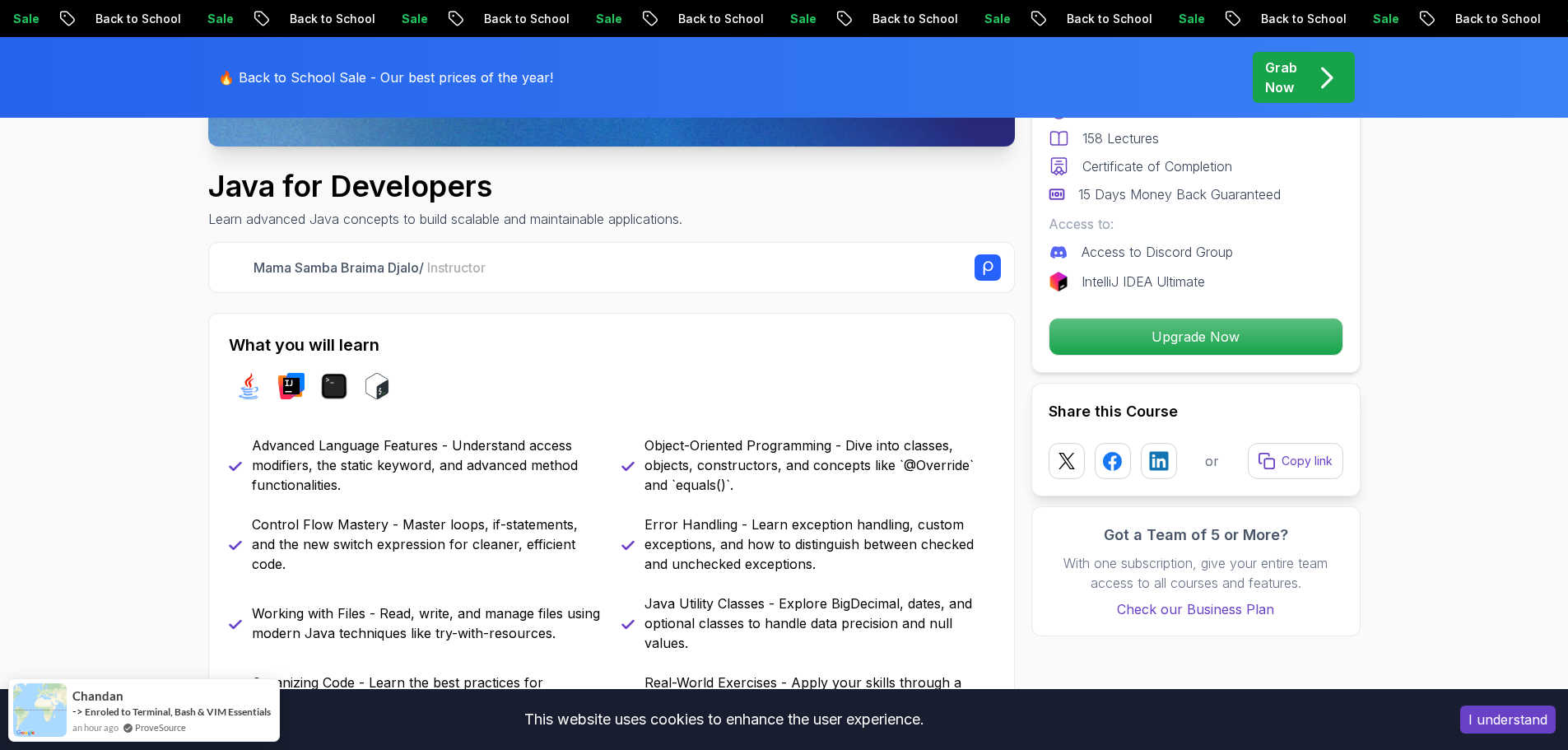
scroll to position [741, 0]
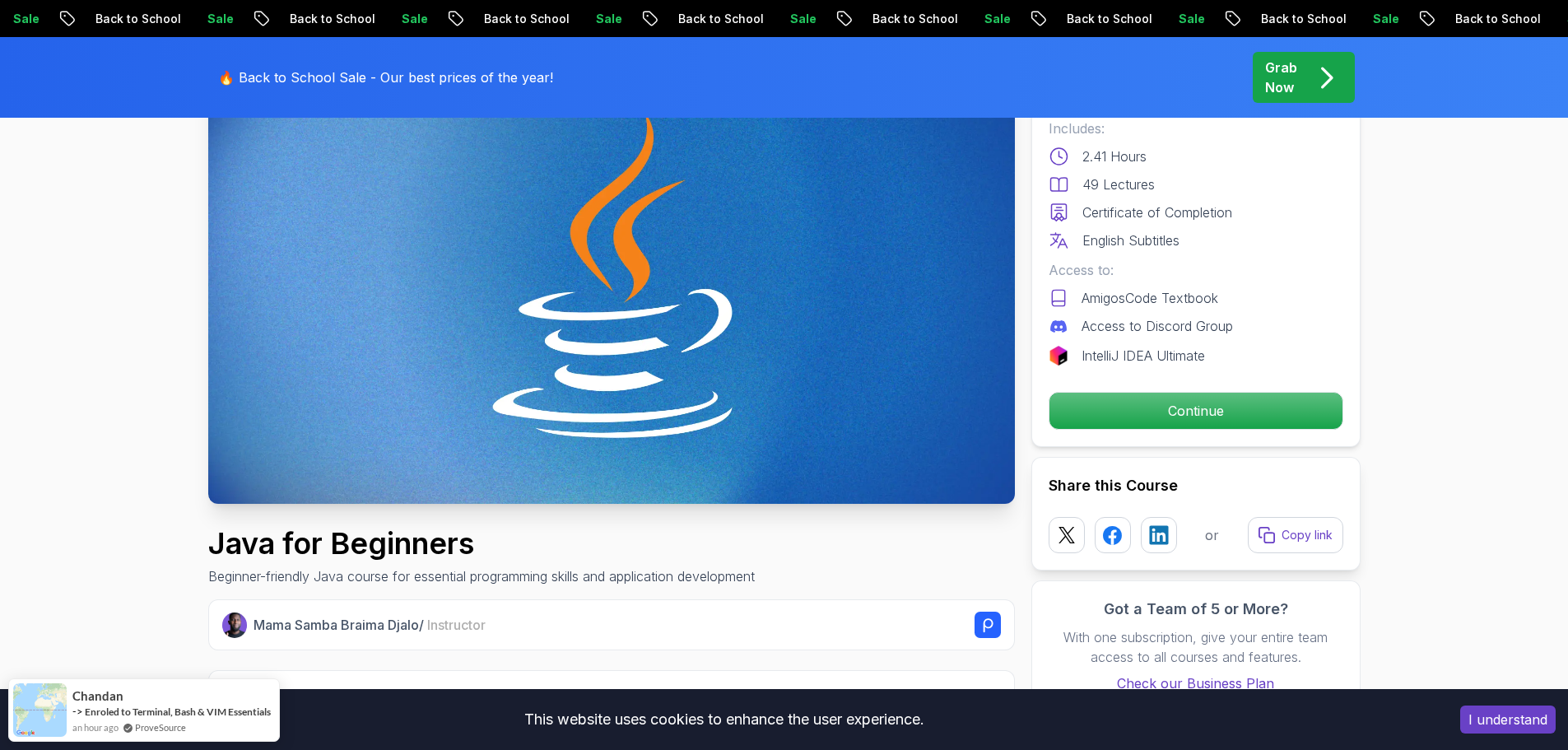
scroll to position [164, 0]
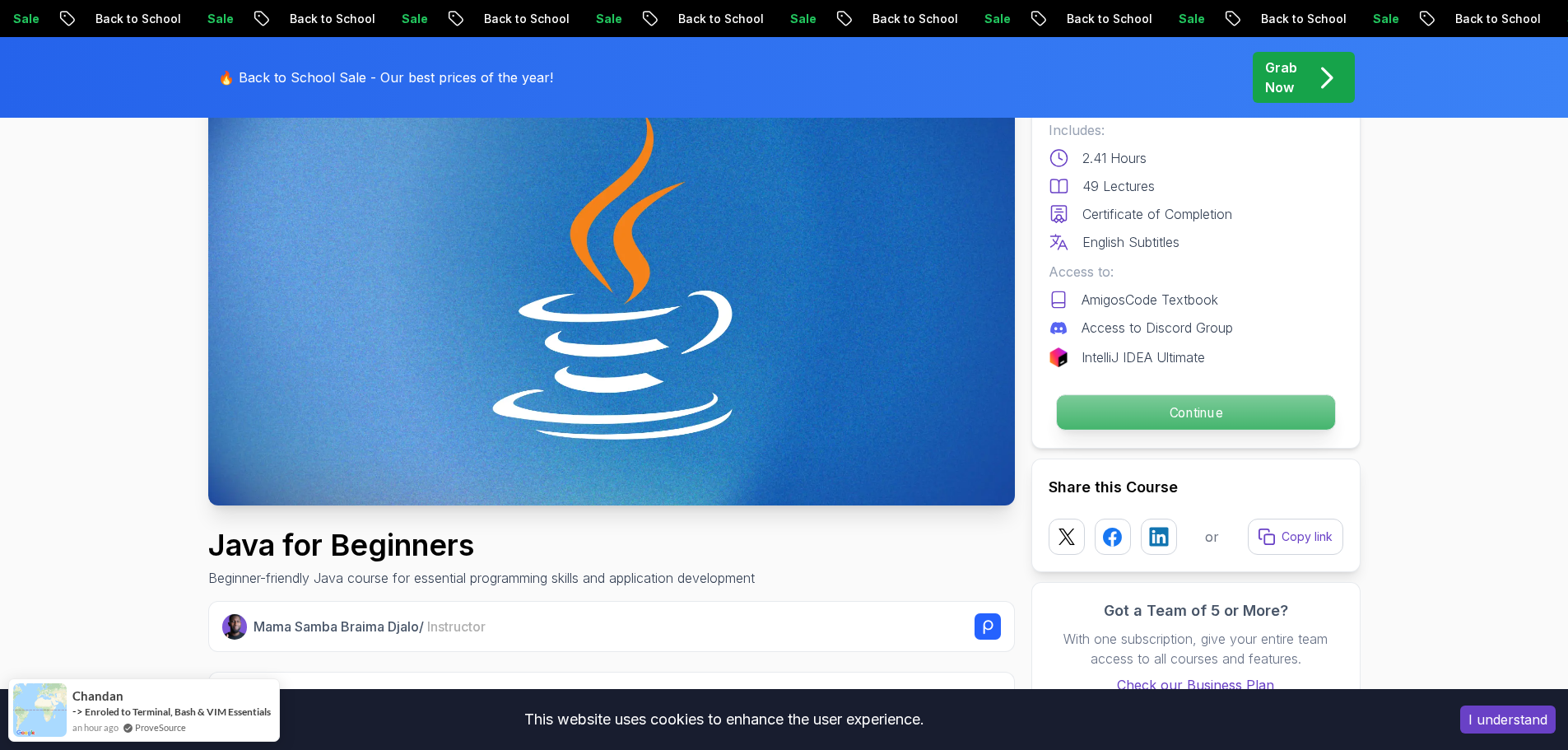
click at [1198, 404] on p "Continue" at bounding box center [1195, 412] width 279 height 35
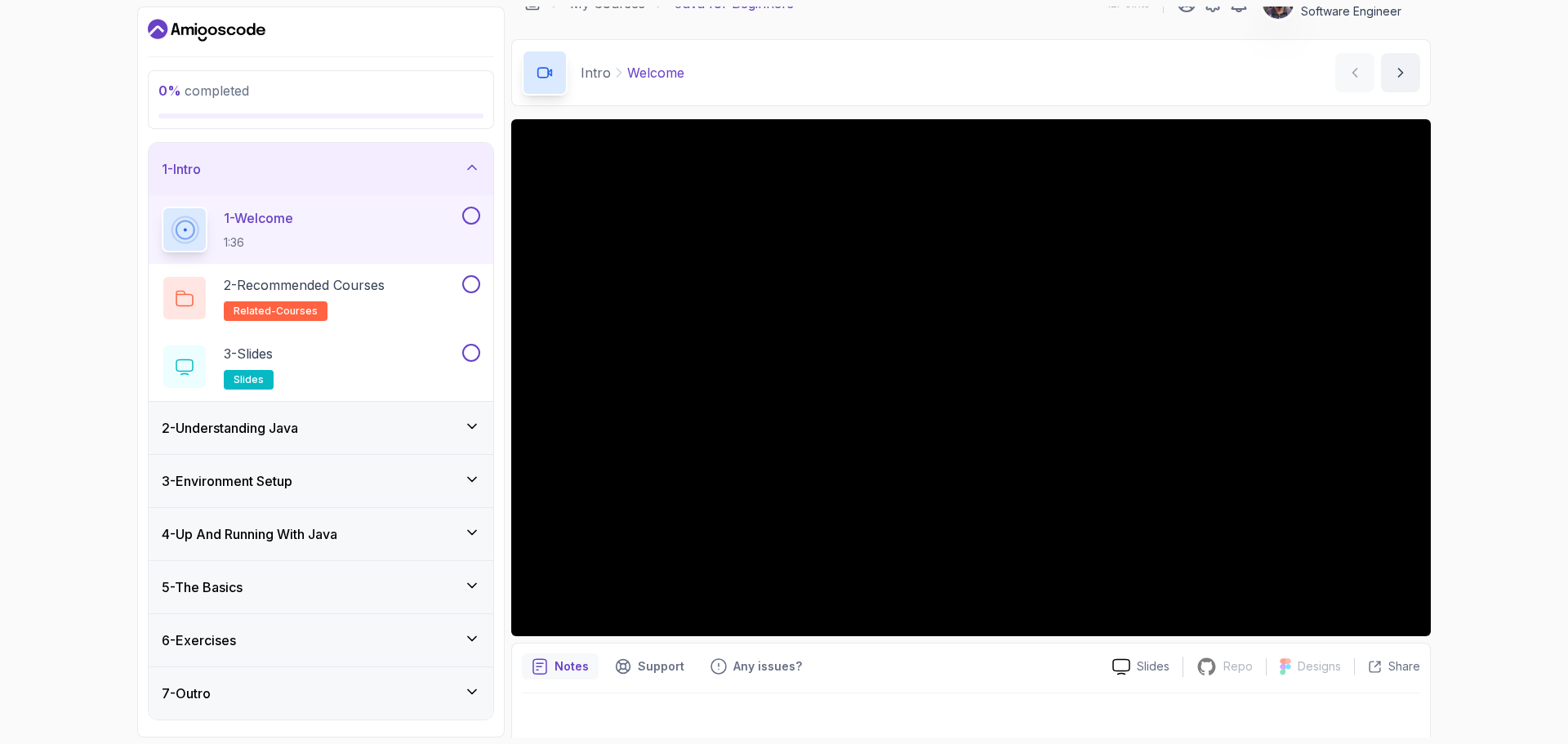
scroll to position [38, 0]
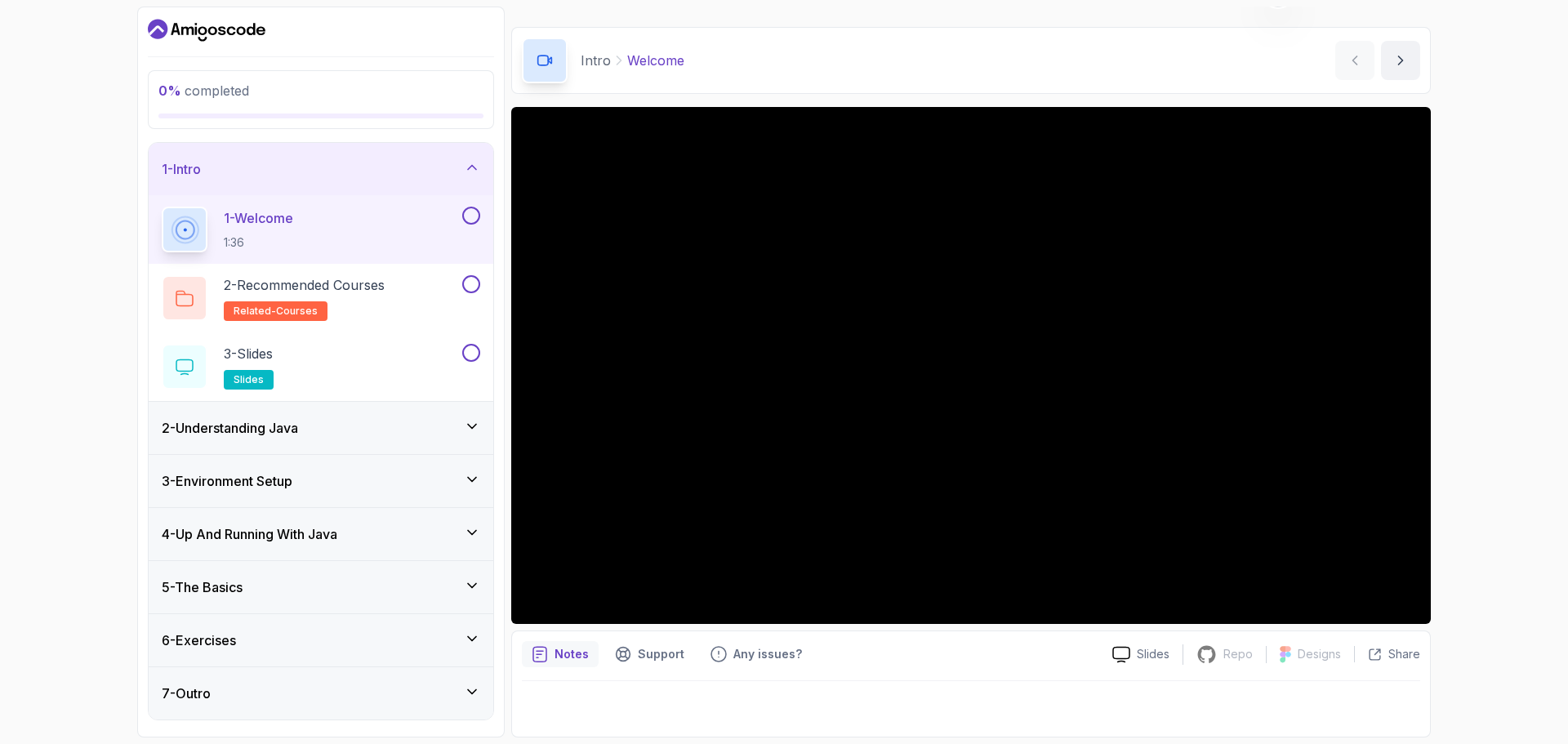
click at [481, 530] on div "4 - Up And Running With Java" at bounding box center [321, 534] width 345 height 52
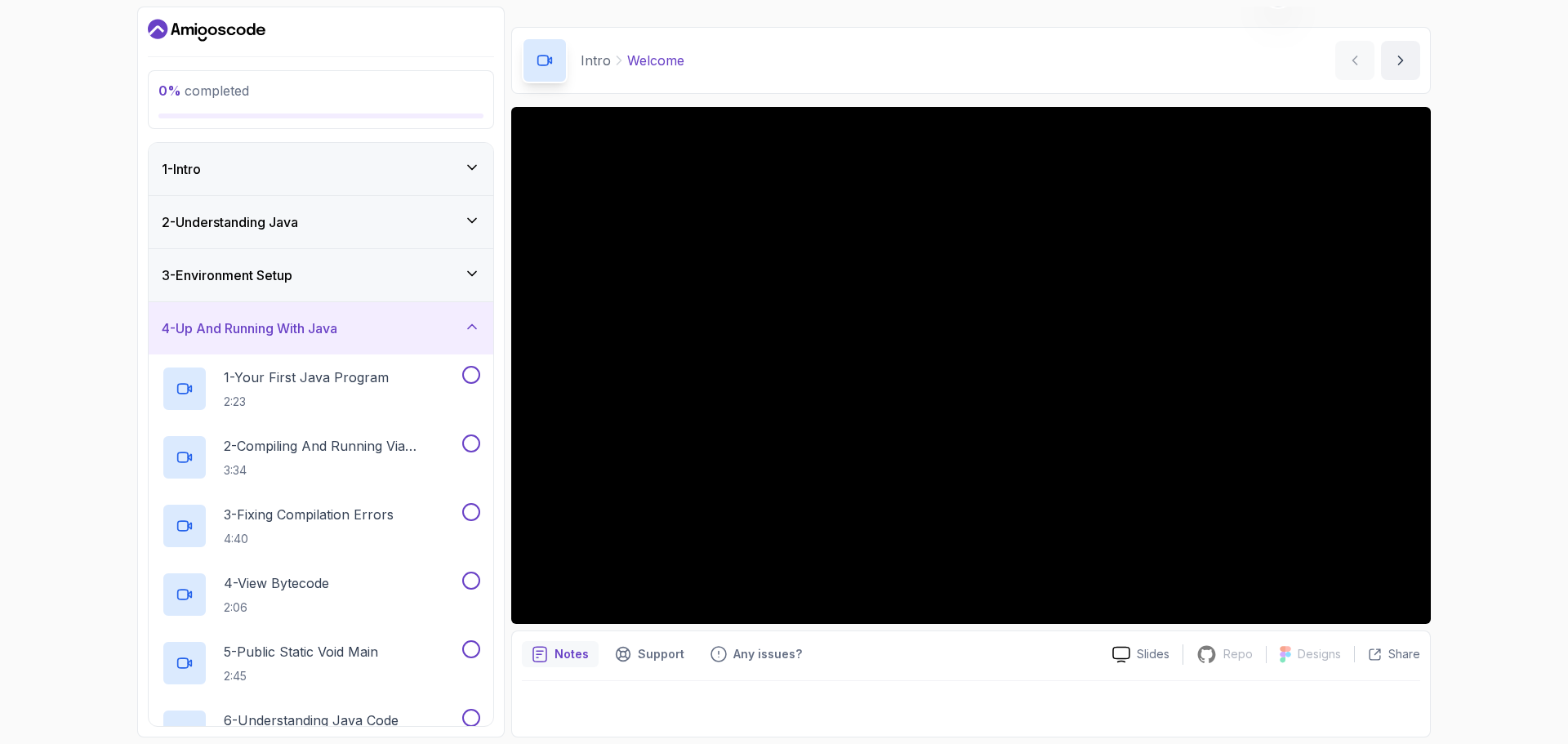
click at [471, 329] on icon at bounding box center [472, 326] width 16 height 16
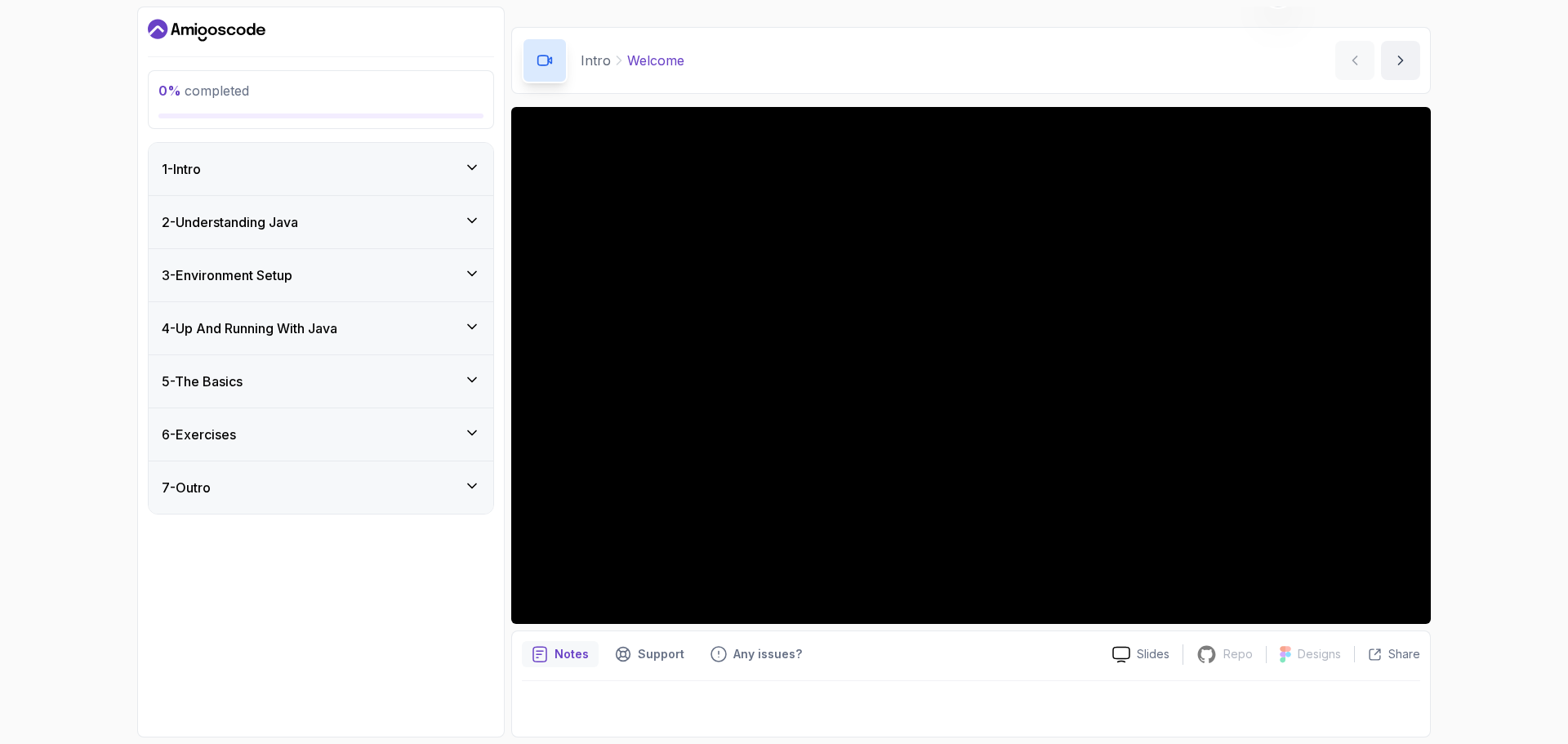
scroll to position [0, 0]
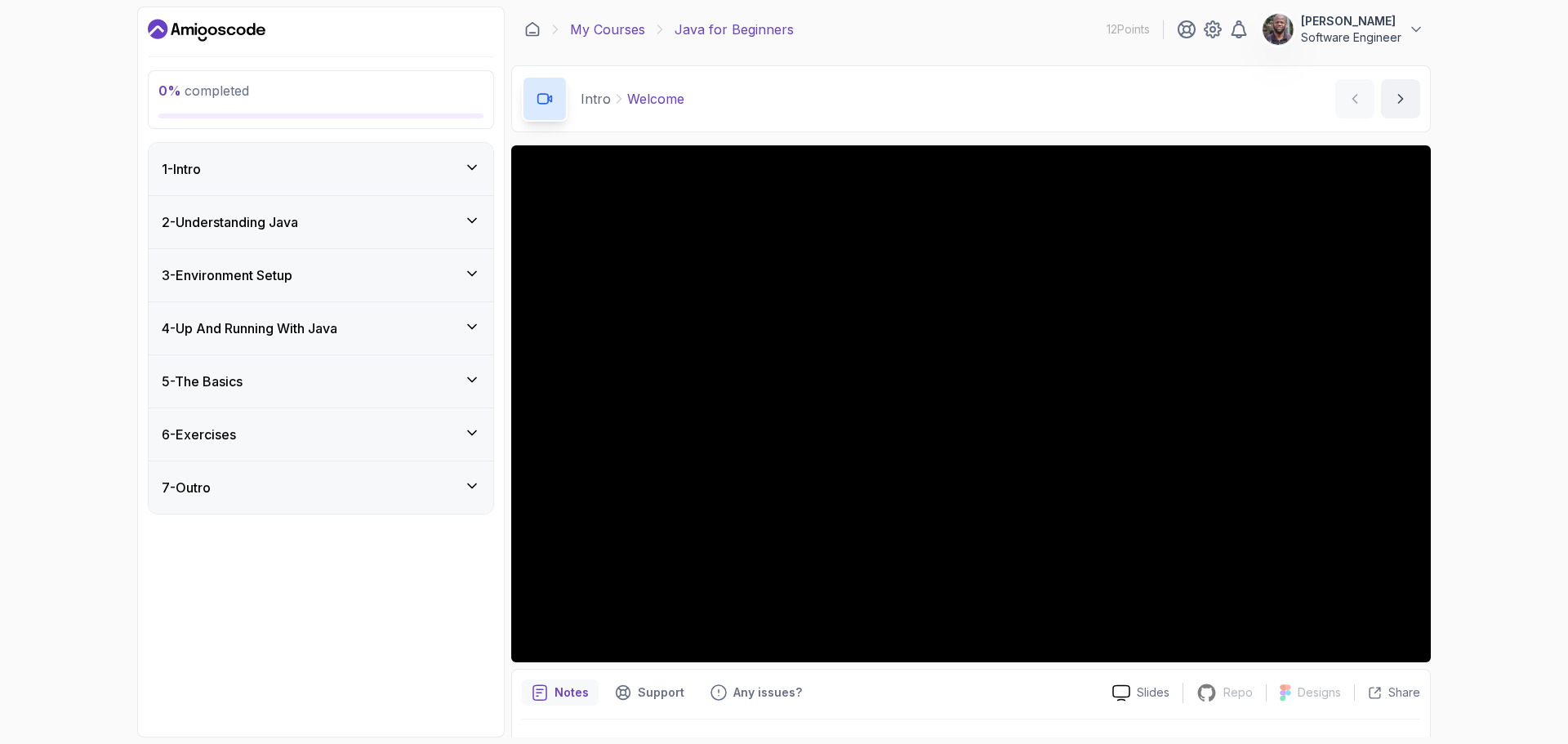
click at [614, 26] on link "My Courses" at bounding box center [607, 29] width 75 height 19
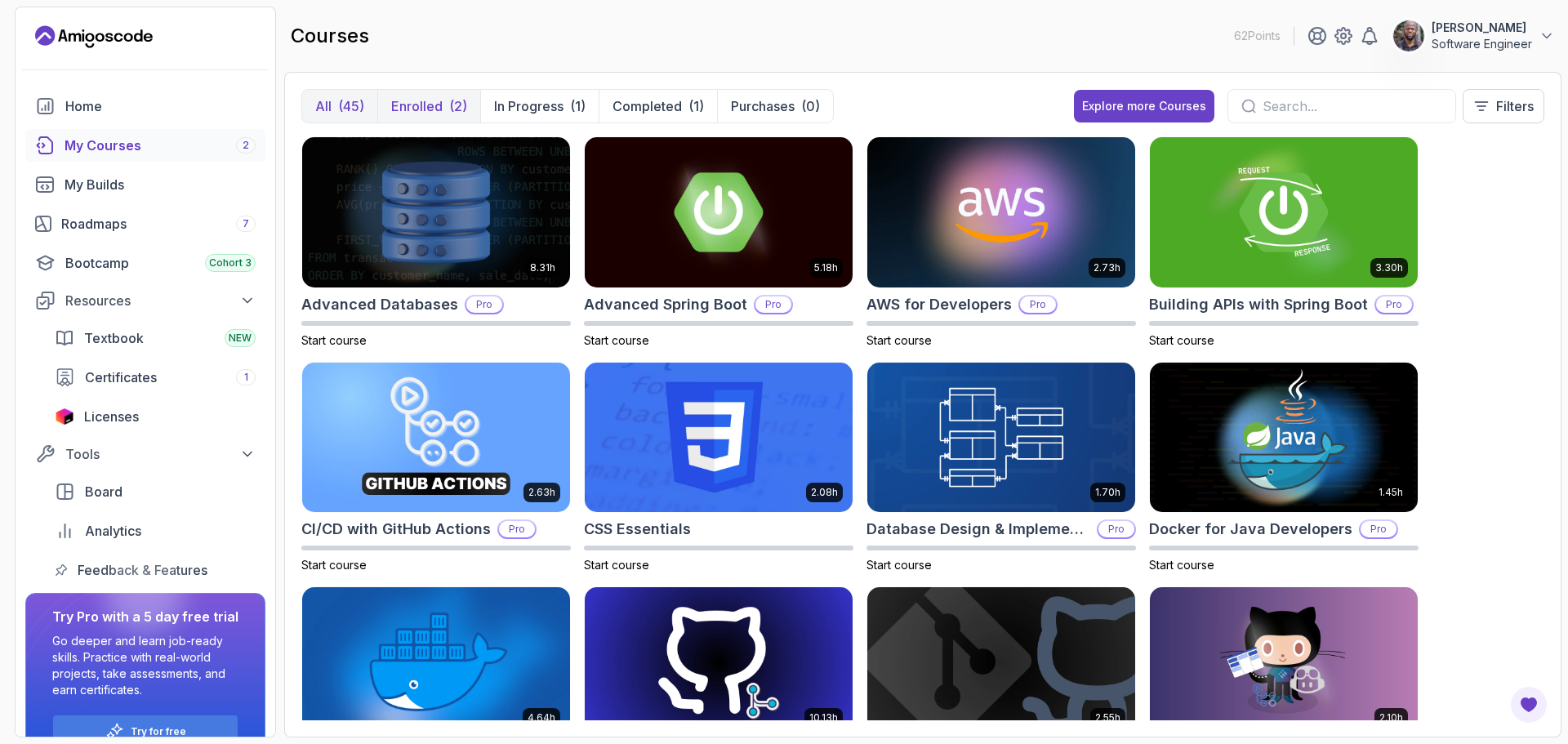
click at [419, 104] on p "Enrolled" at bounding box center [417, 106] width 52 height 19
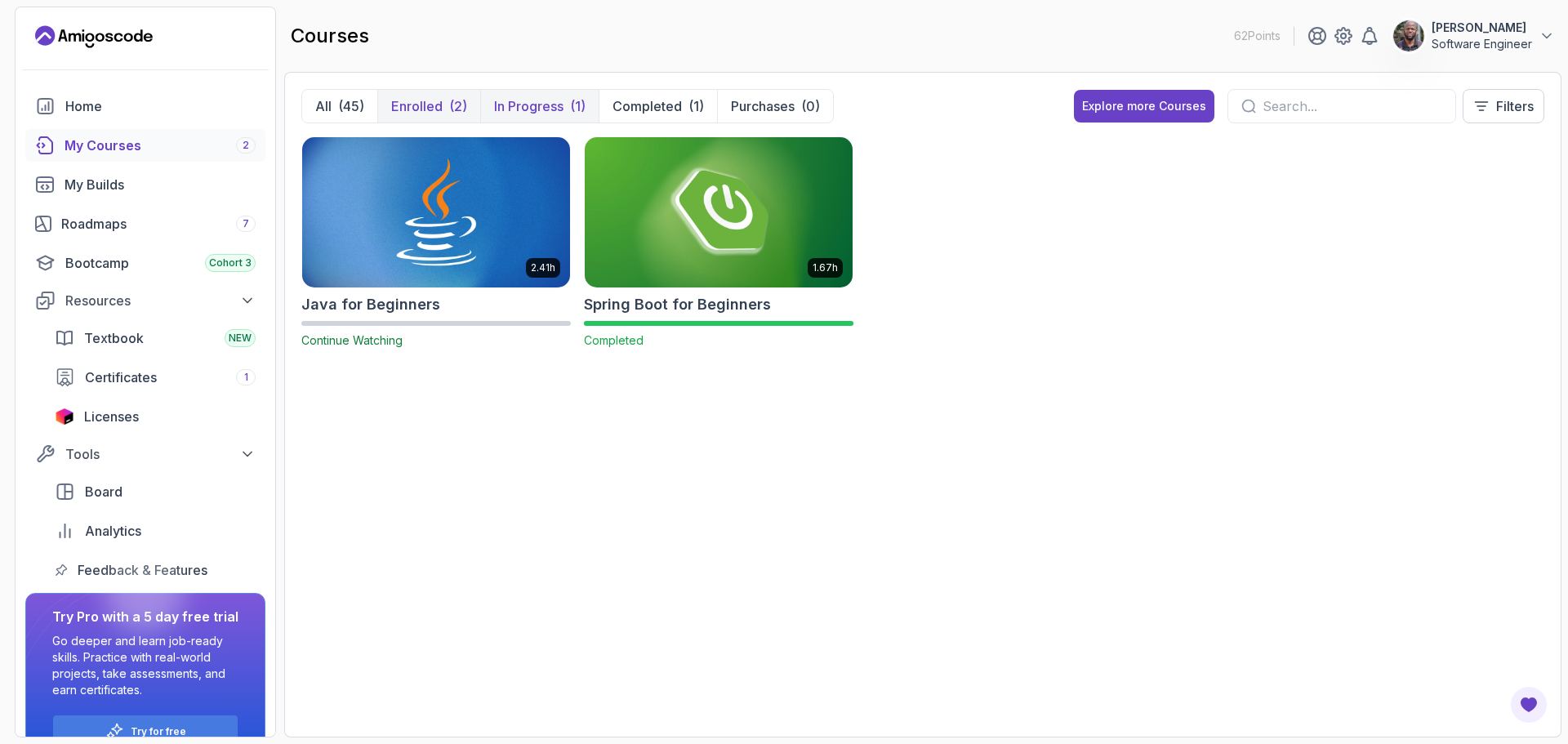
click at [542, 106] on p "In Progress" at bounding box center [529, 106] width 69 height 19
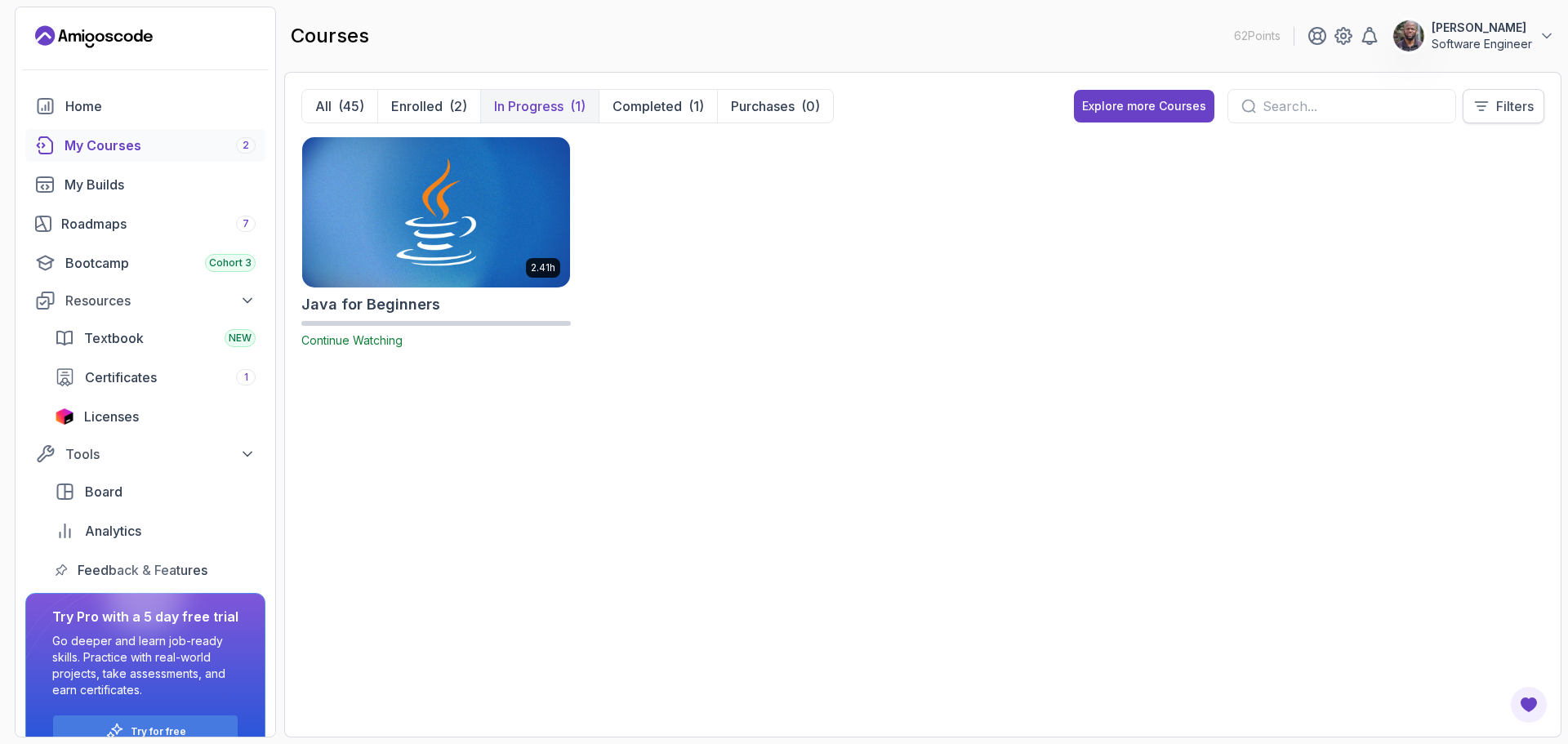
click at [1521, 108] on p "Filters" at bounding box center [1515, 106] width 37 height 19
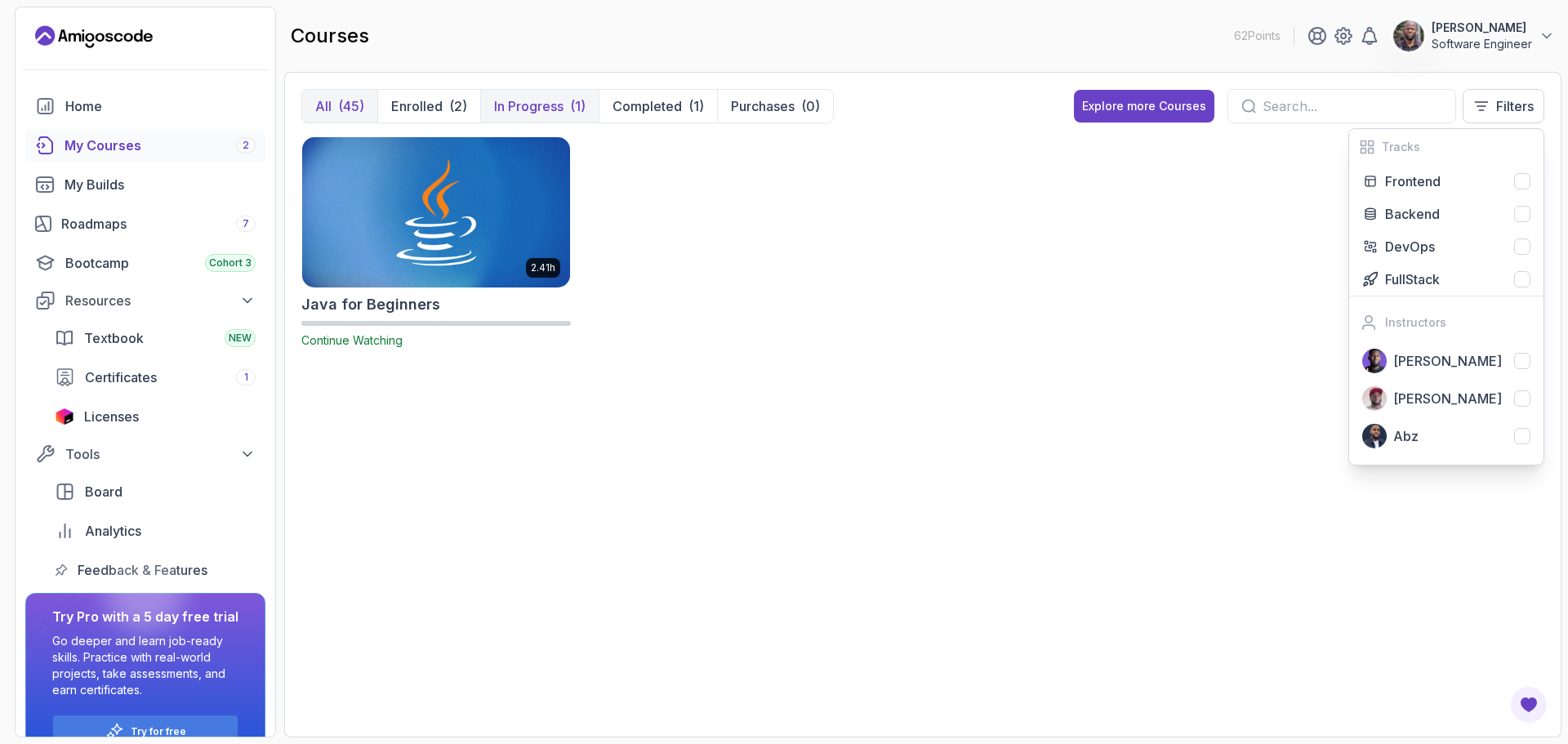
click at [338, 107] on div "(45)" at bounding box center [351, 106] width 26 height 19
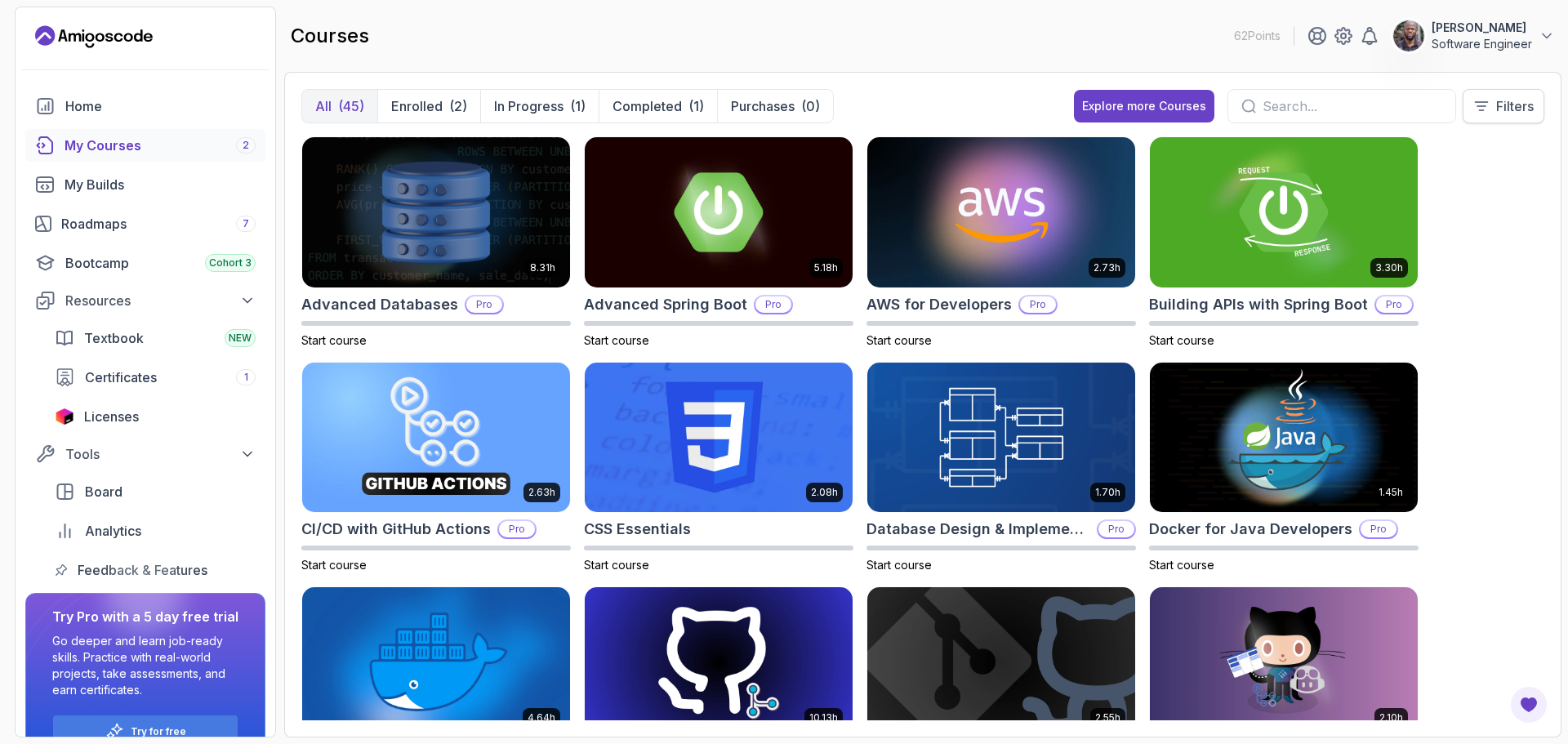
click at [1502, 107] on p "Filters" at bounding box center [1515, 106] width 37 height 19
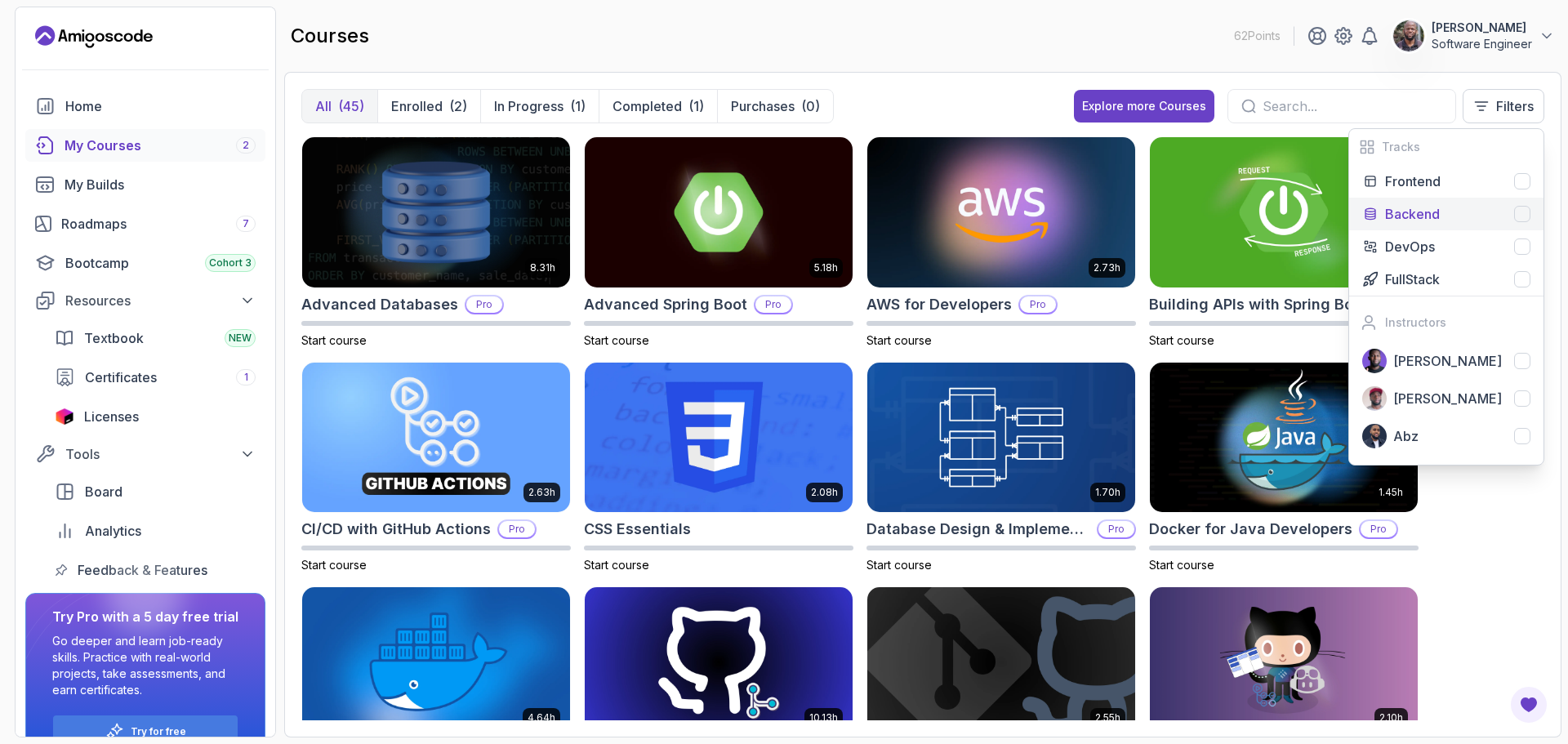
click at [1518, 213] on div at bounding box center [1522, 213] width 16 height 16
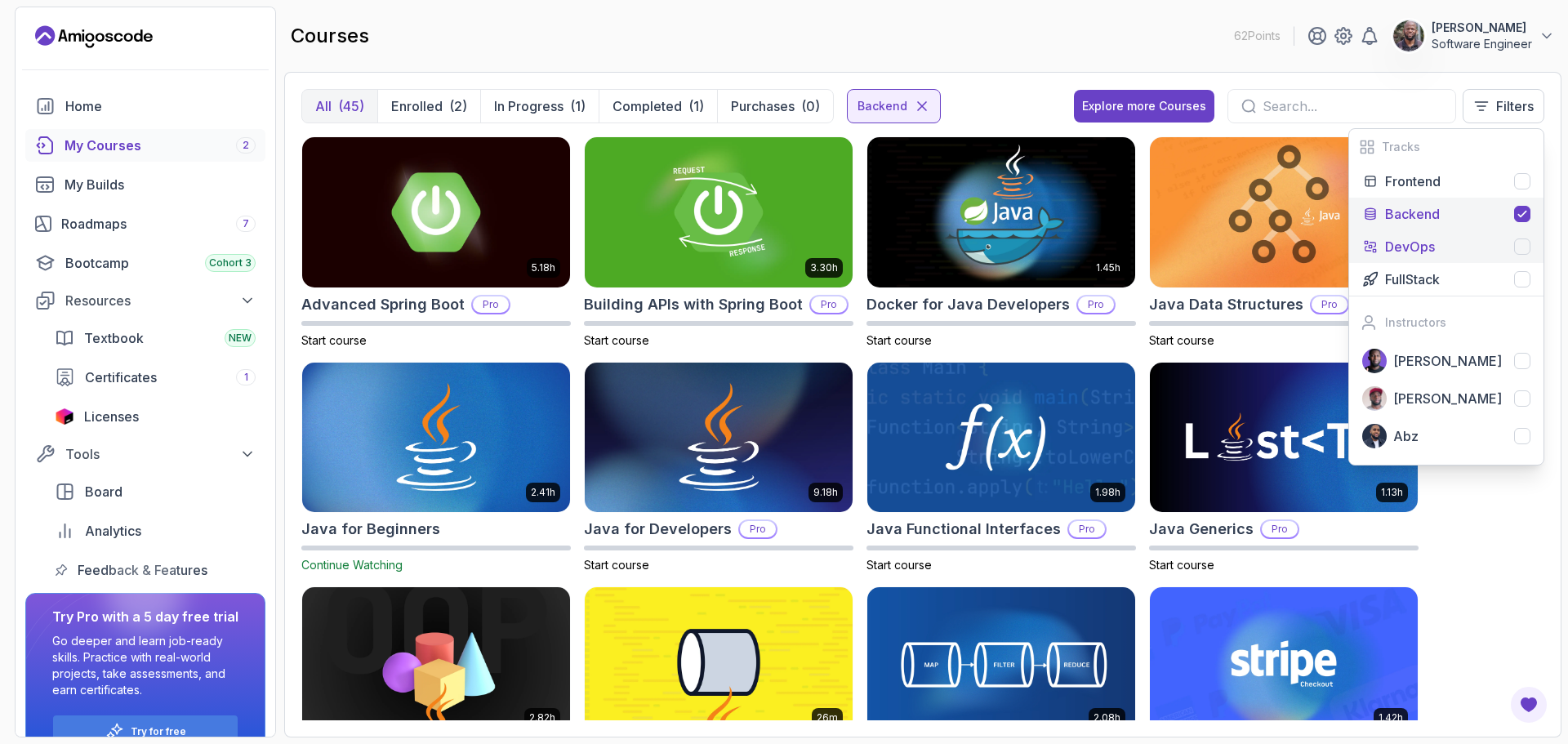
click at [1528, 245] on div at bounding box center [1522, 246] width 16 height 16
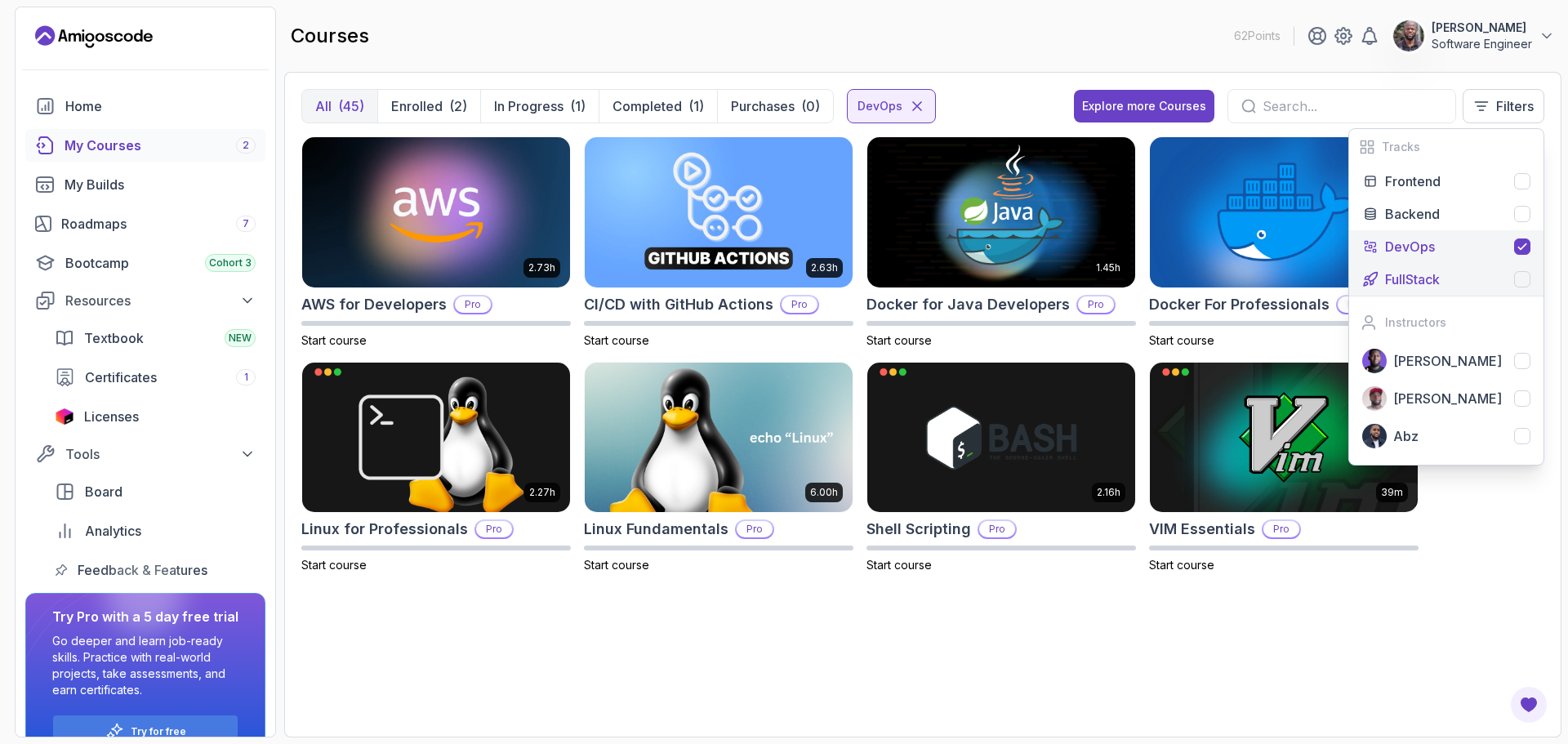
click at [1522, 271] on div "FullStack" at bounding box center [1458, 279] width 145 height 19
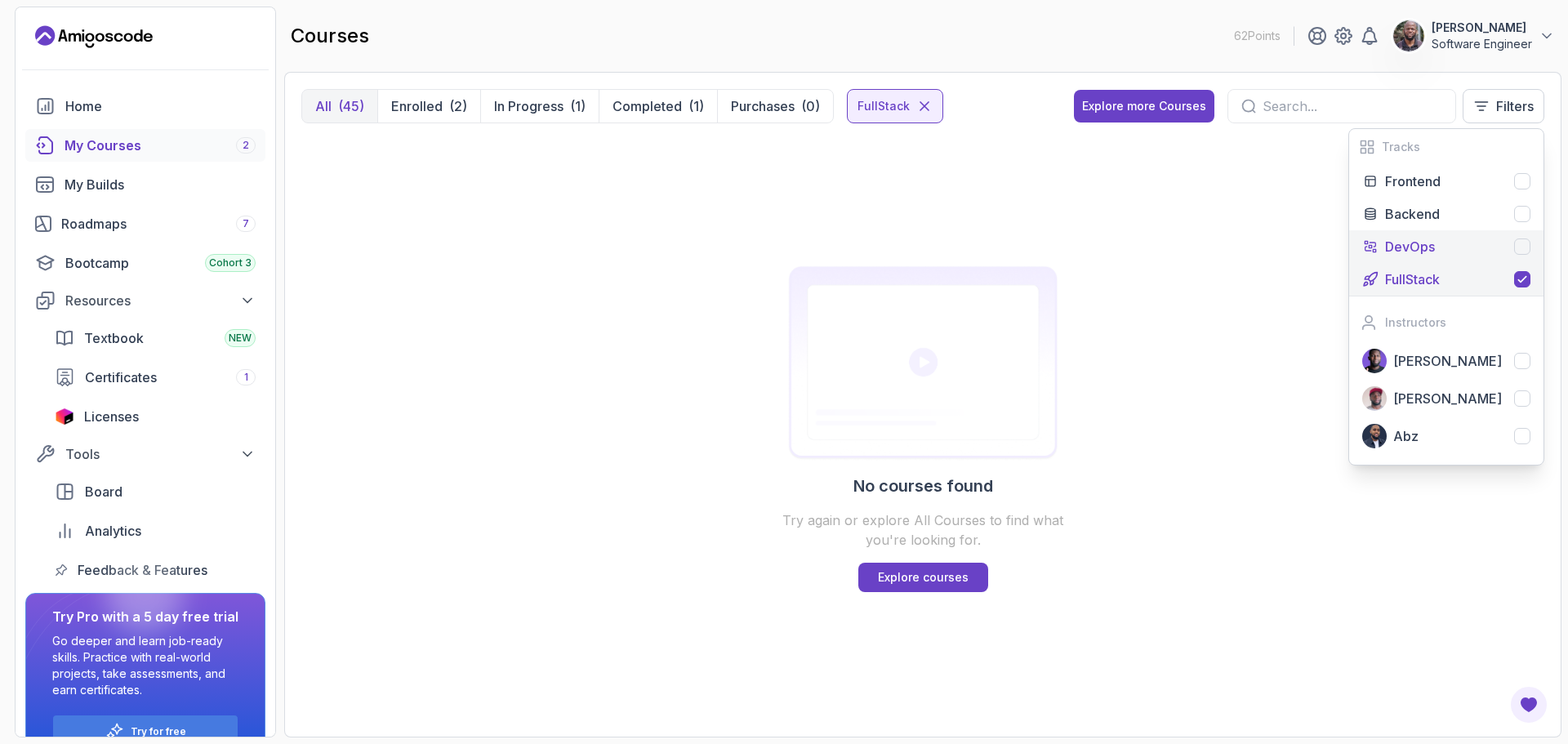
click at [1524, 243] on div at bounding box center [1522, 246] width 16 height 16
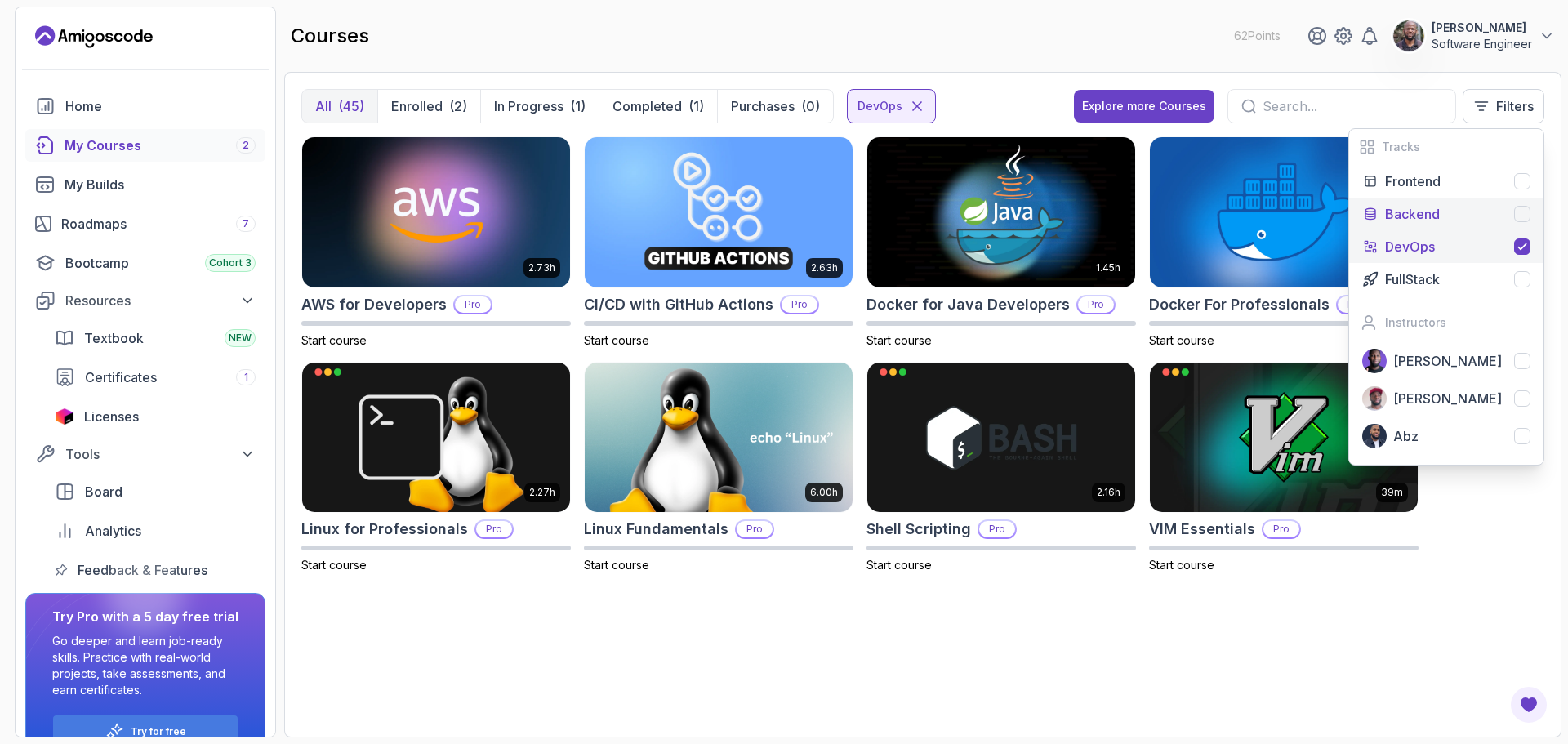
click at [1521, 211] on div at bounding box center [1522, 213] width 16 height 16
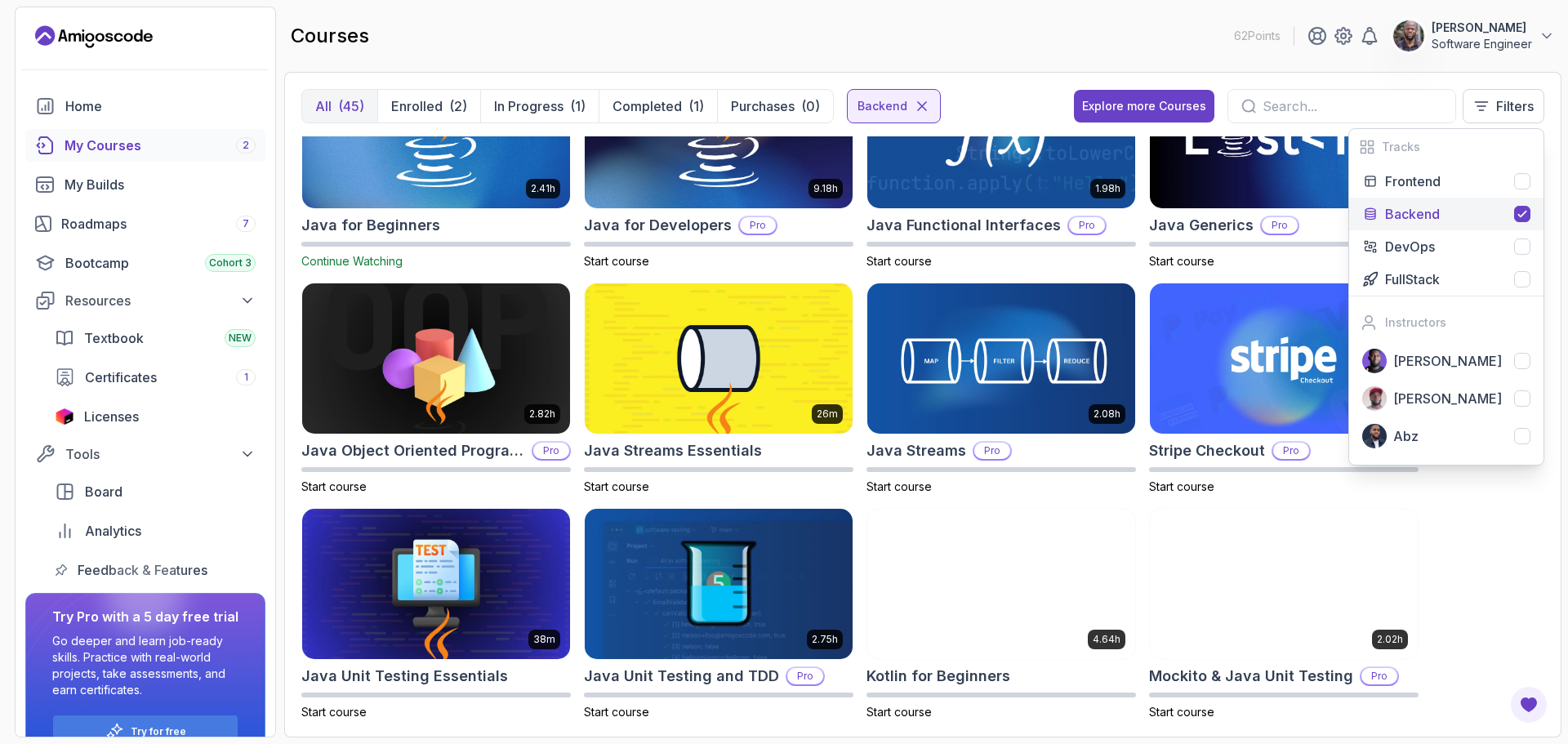
scroll to position [303, 0]
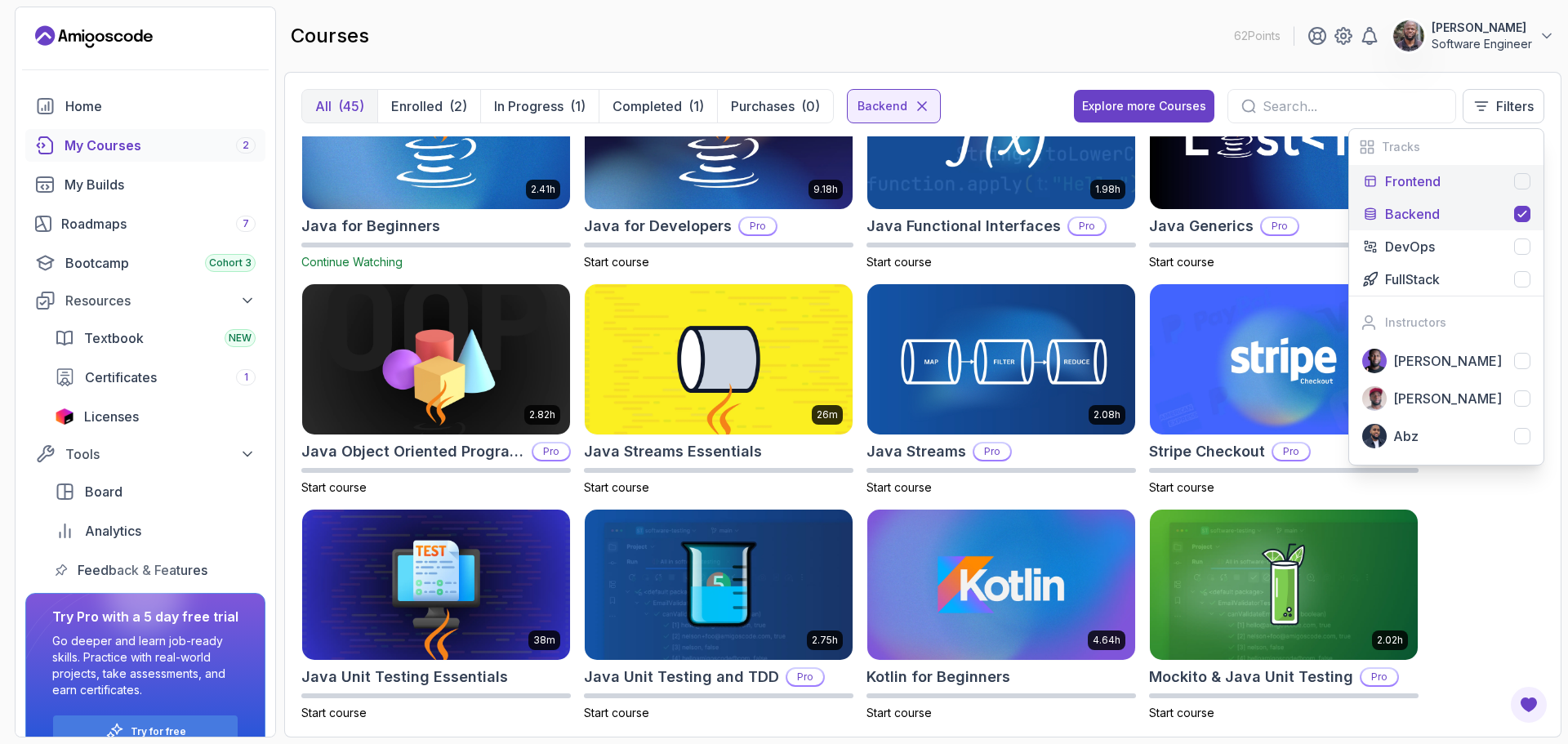
click at [1525, 178] on div at bounding box center [1522, 181] width 16 height 16
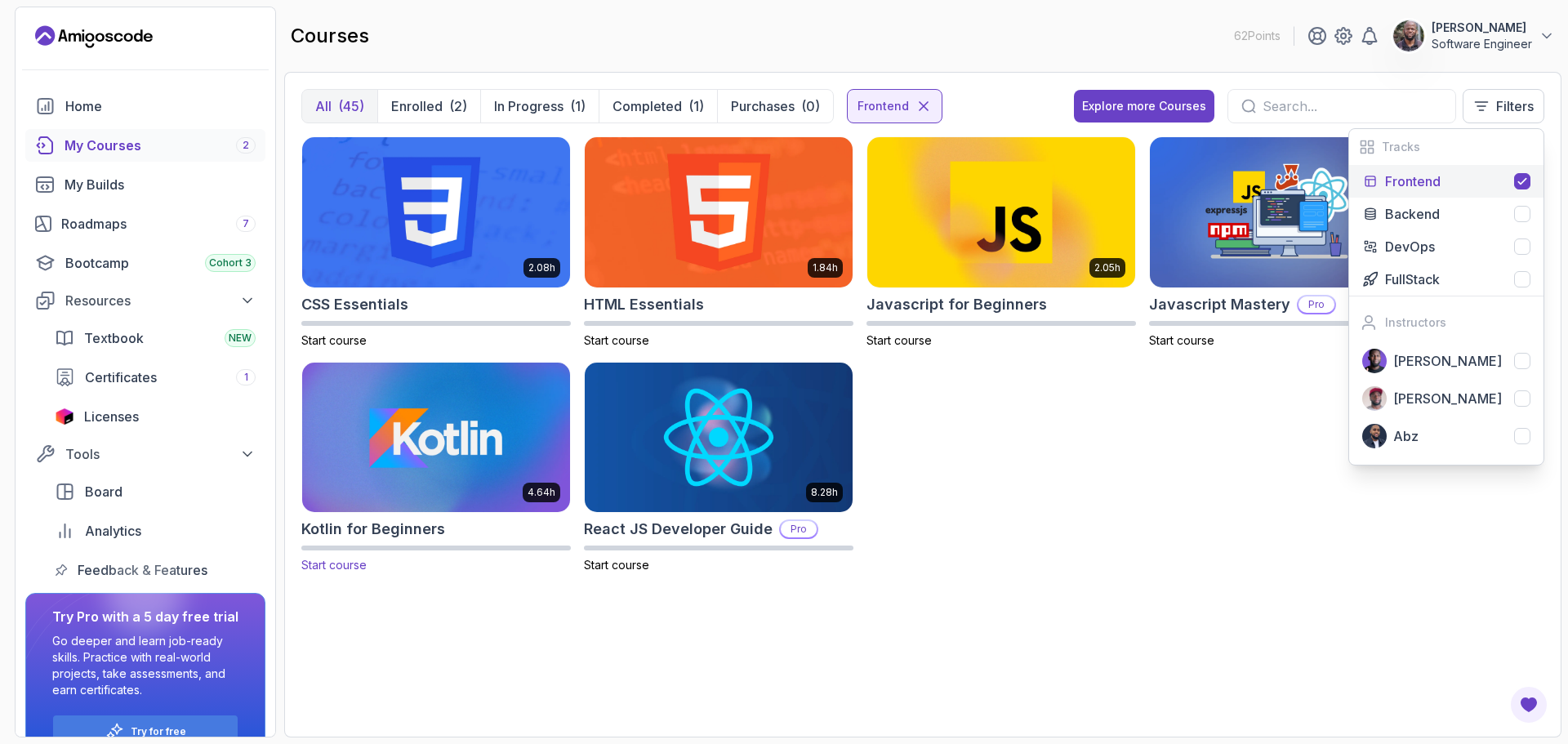
click at [481, 429] on img at bounding box center [436, 437] width 281 height 157
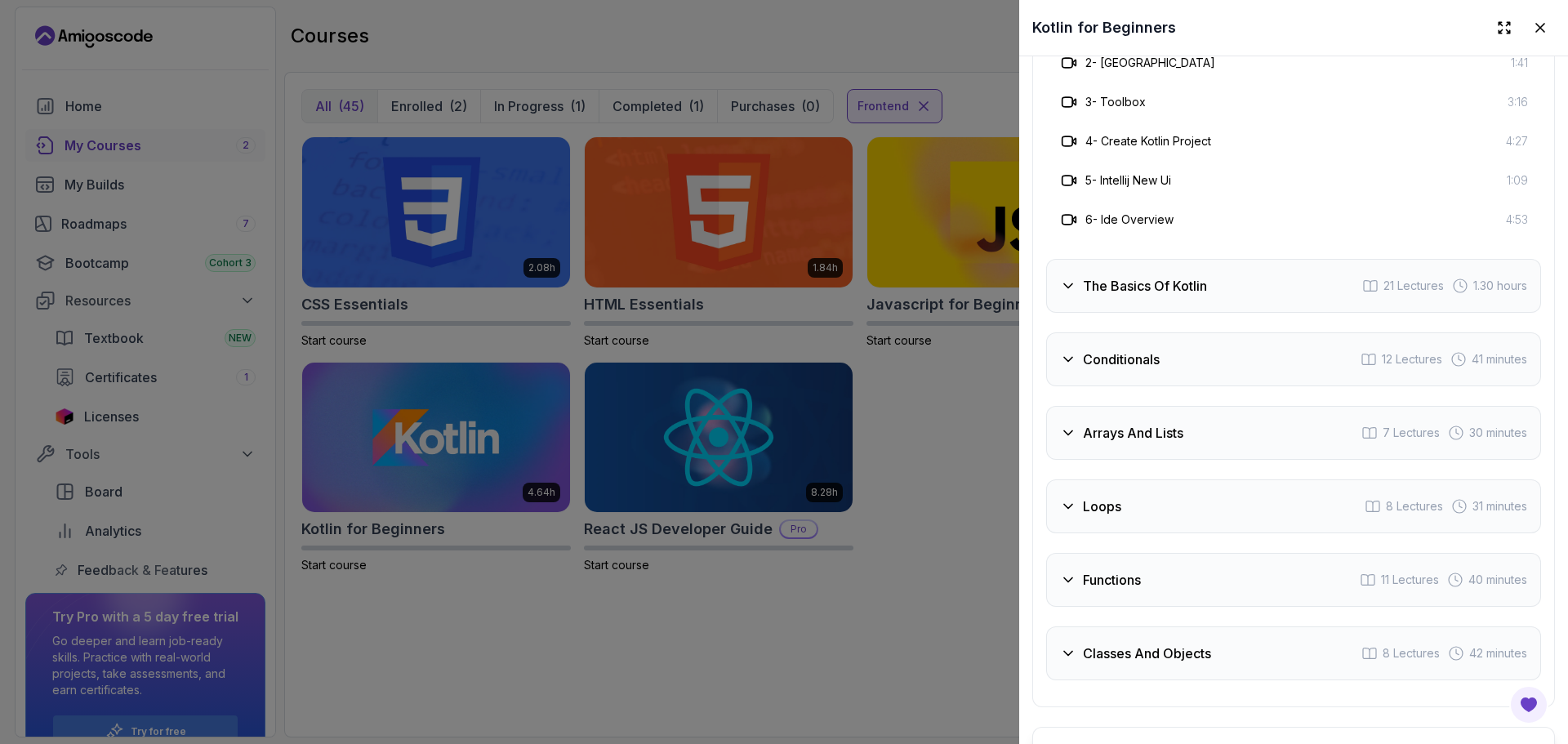
scroll to position [1961, 0]
click at [1073, 282] on icon at bounding box center [1068, 285] width 16 height 16
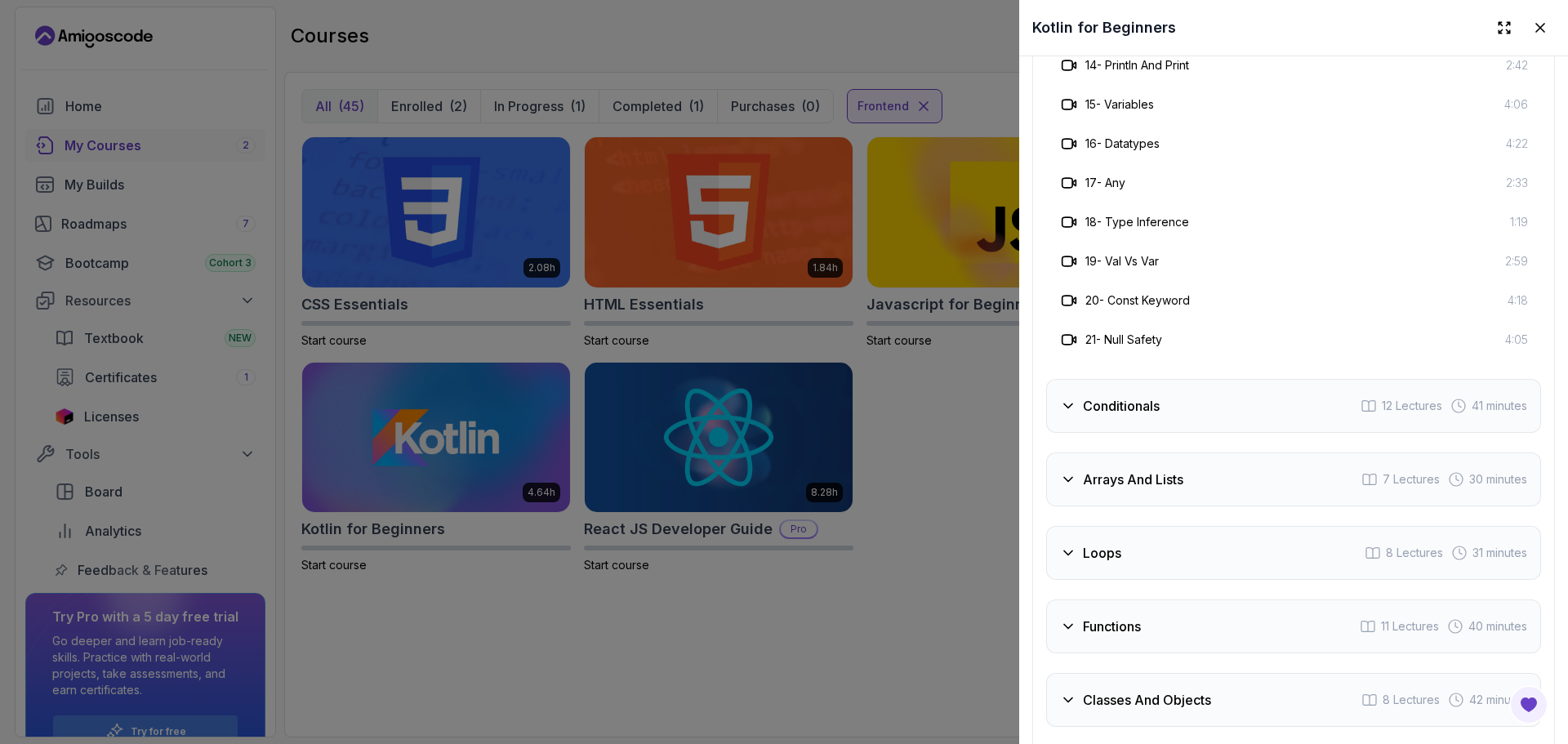
scroll to position [2532, 0]
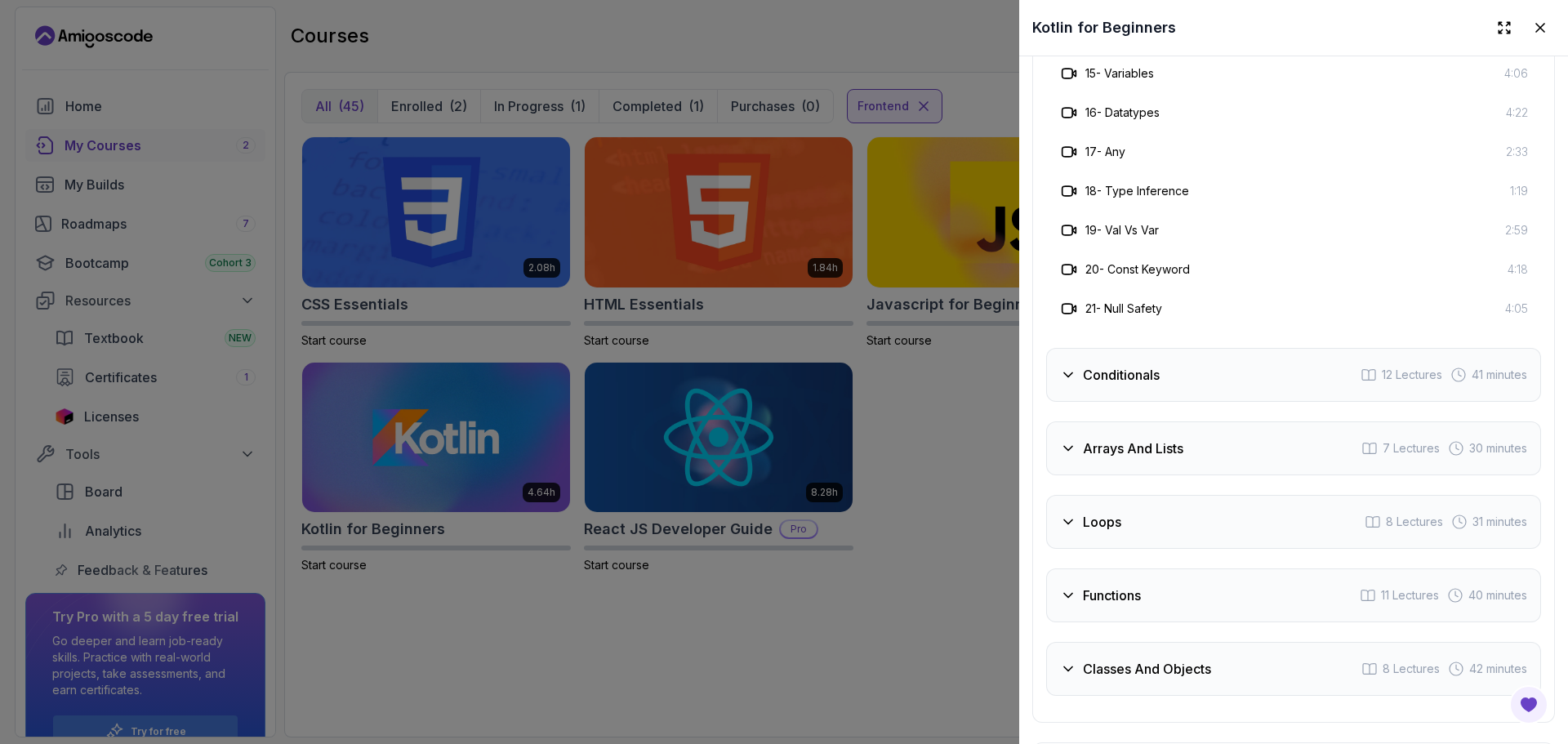
click at [1072, 374] on icon at bounding box center [1068, 375] width 16 height 16
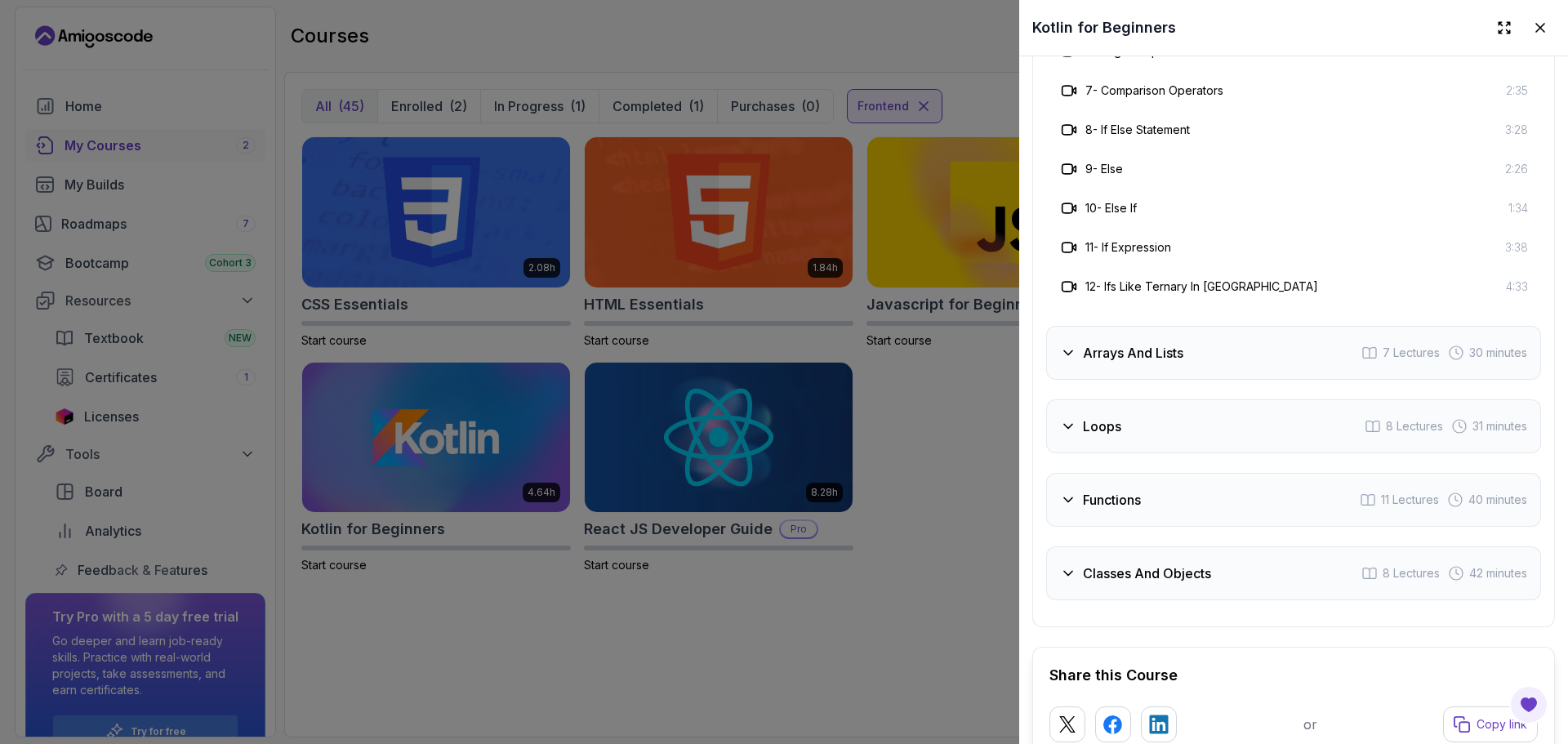
scroll to position [2276, 0]
click at [1073, 355] on div "Arrays And Lists 7 Lectures 30 minutes" at bounding box center [1294, 353] width 495 height 54
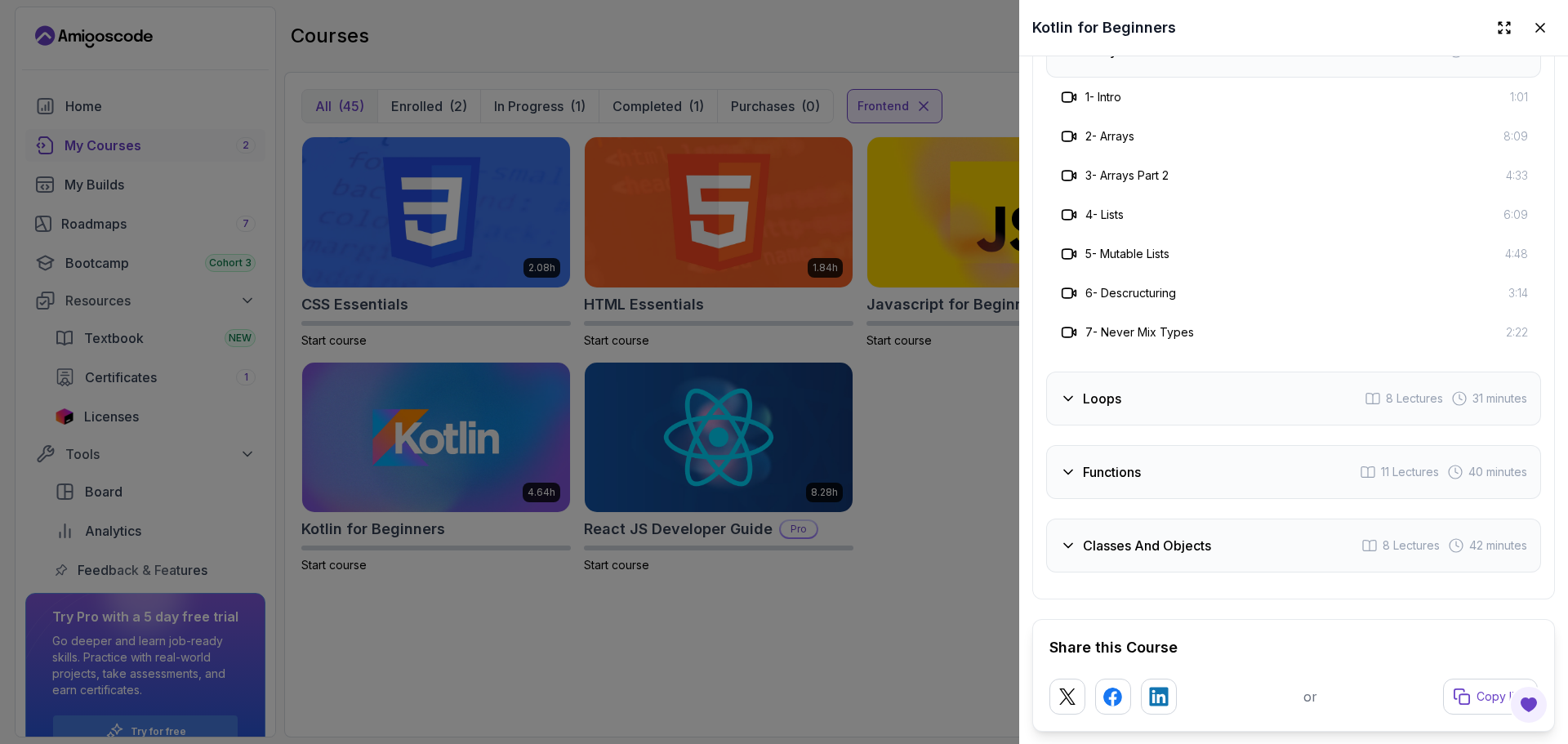
scroll to position [2162, 0]
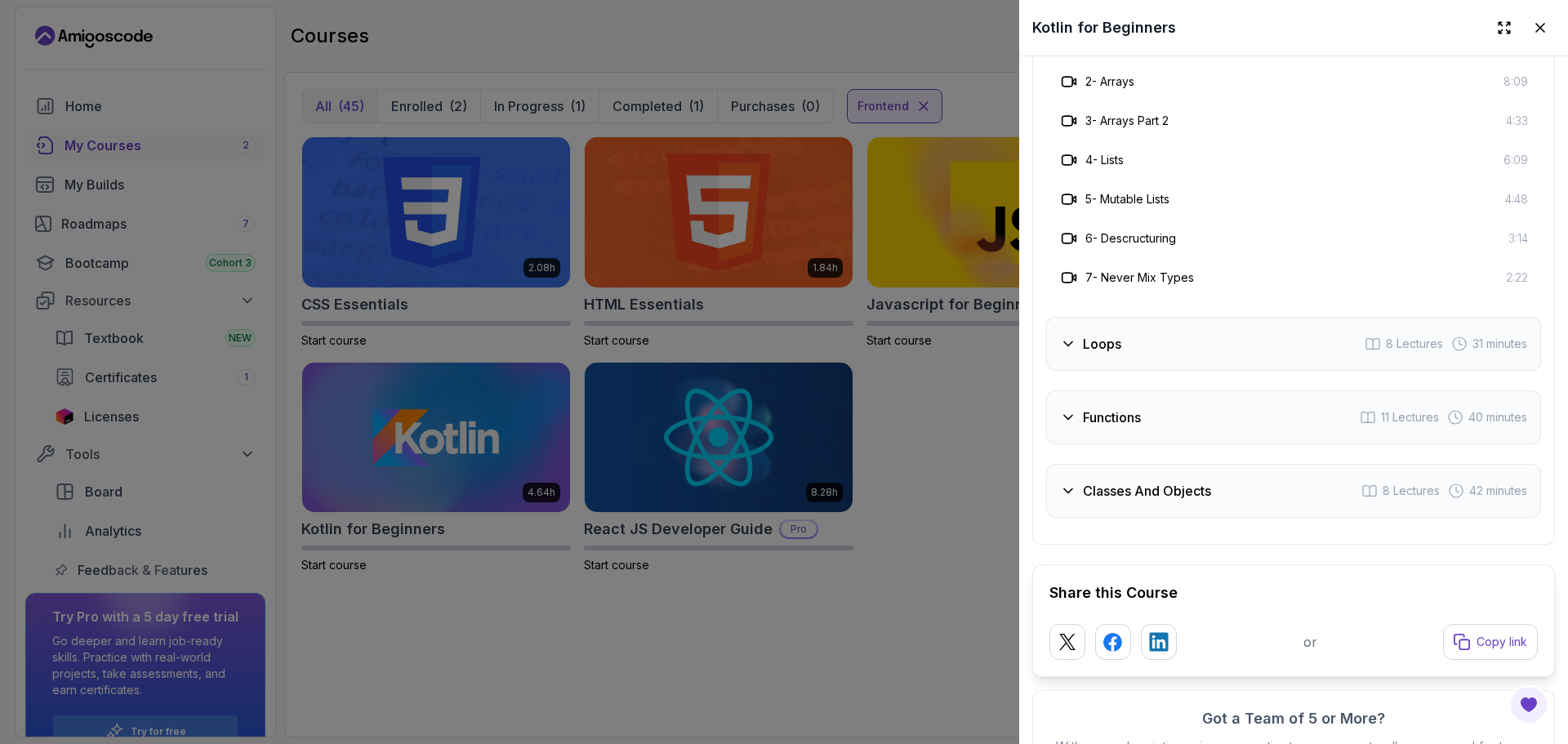
click at [1068, 344] on icon at bounding box center [1068, 343] width 16 height 16
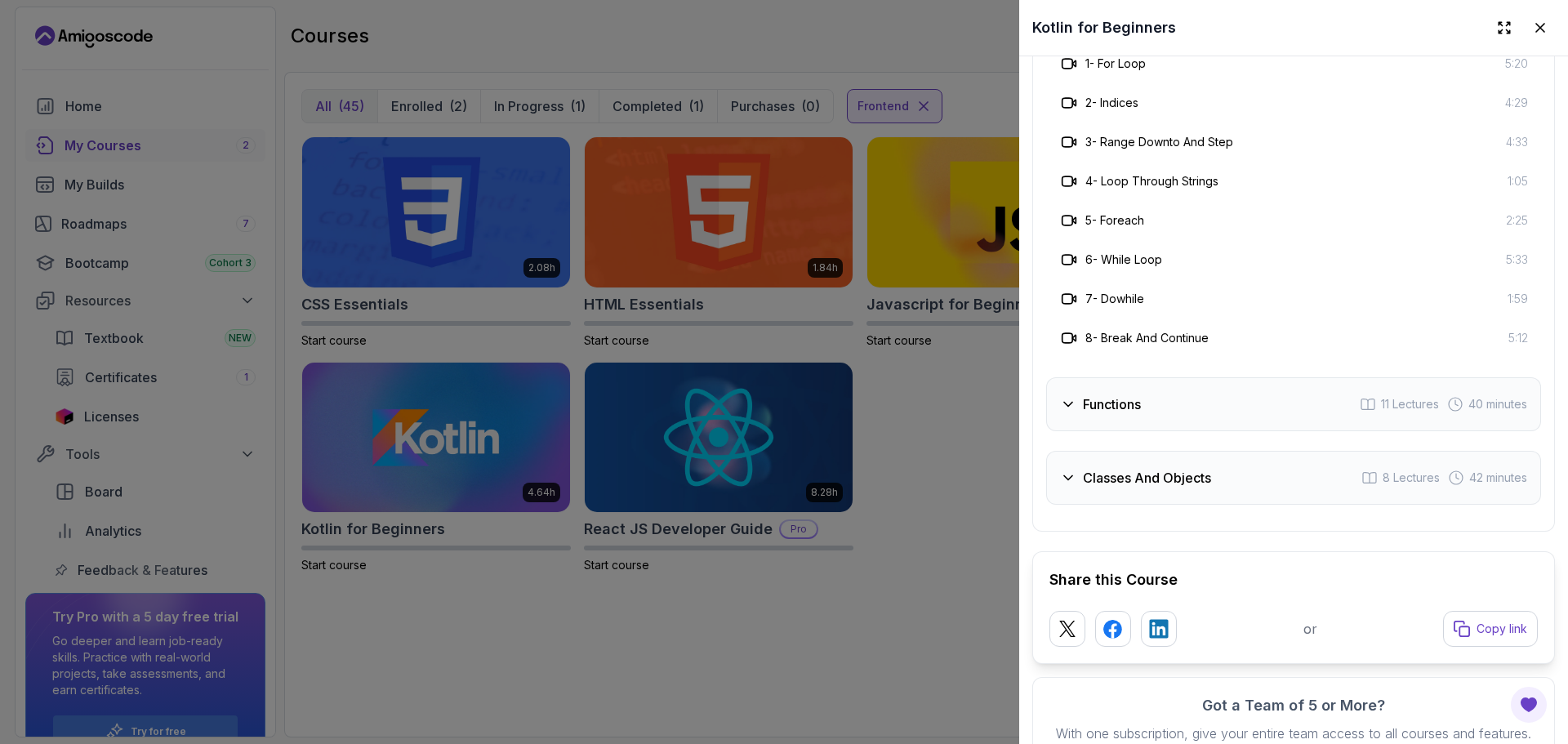
scroll to position [2283, 0]
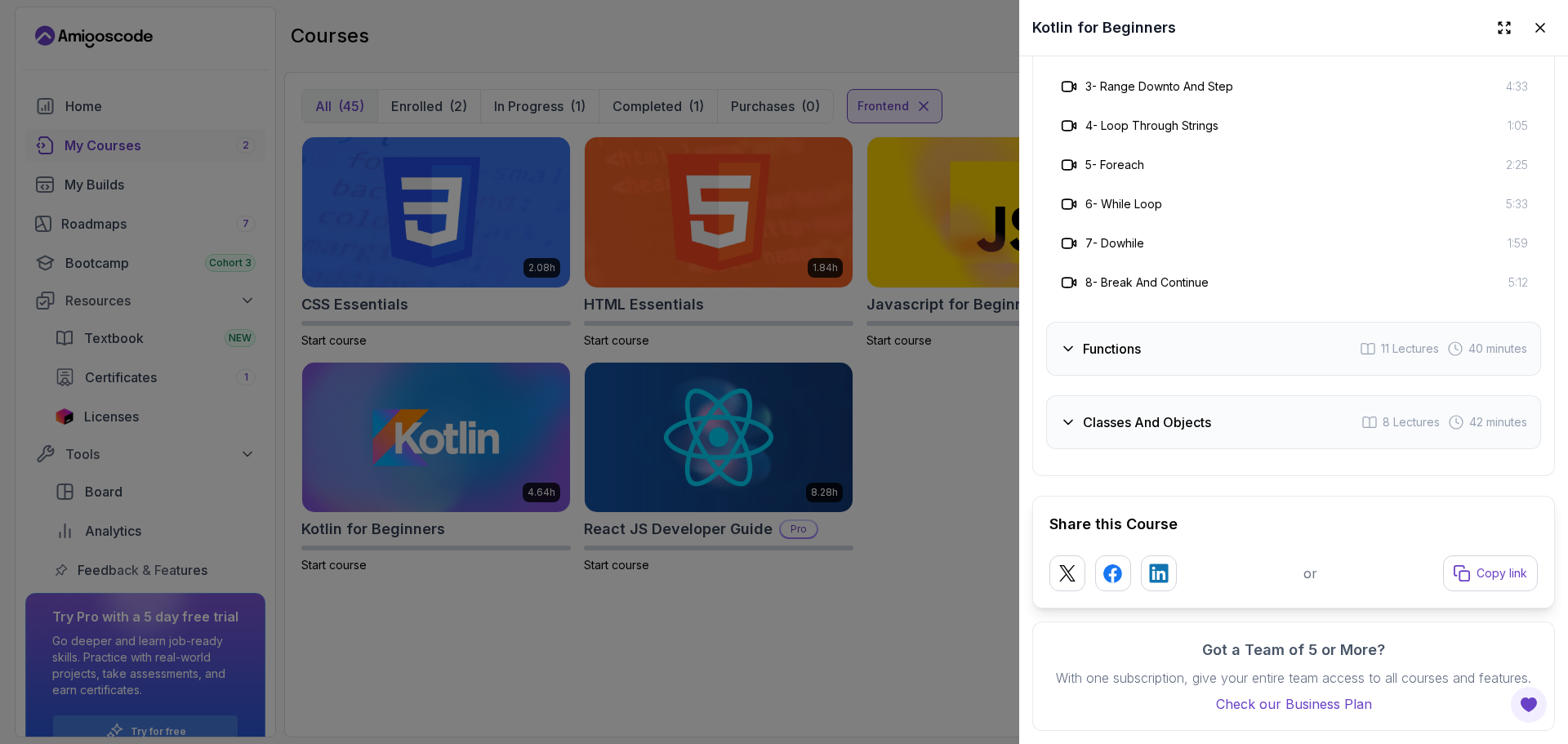
click at [1072, 341] on icon at bounding box center [1068, 348] width 16 height 16
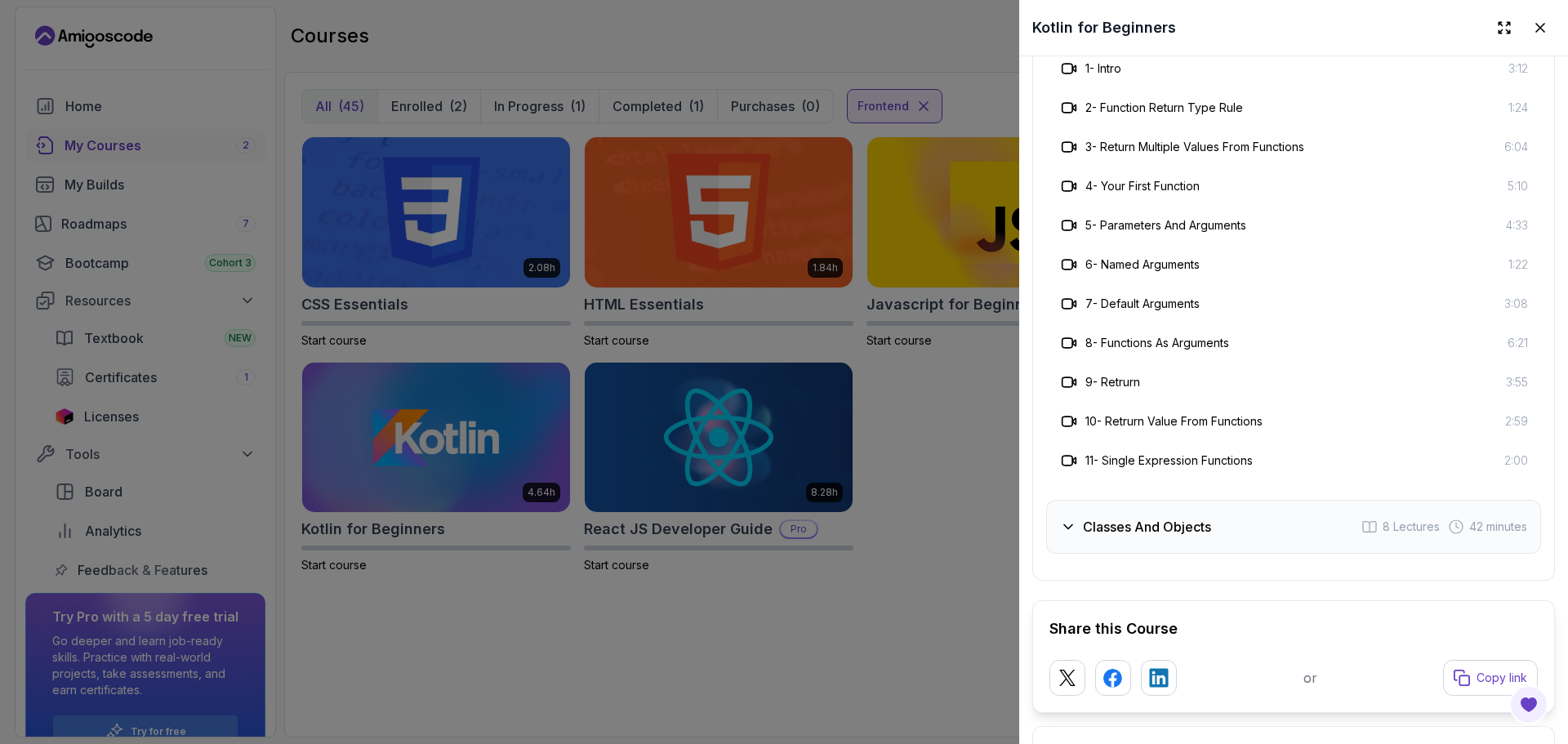
click at [1072, 519] on icon at bounding box center [1068, 527] width 16 height 16
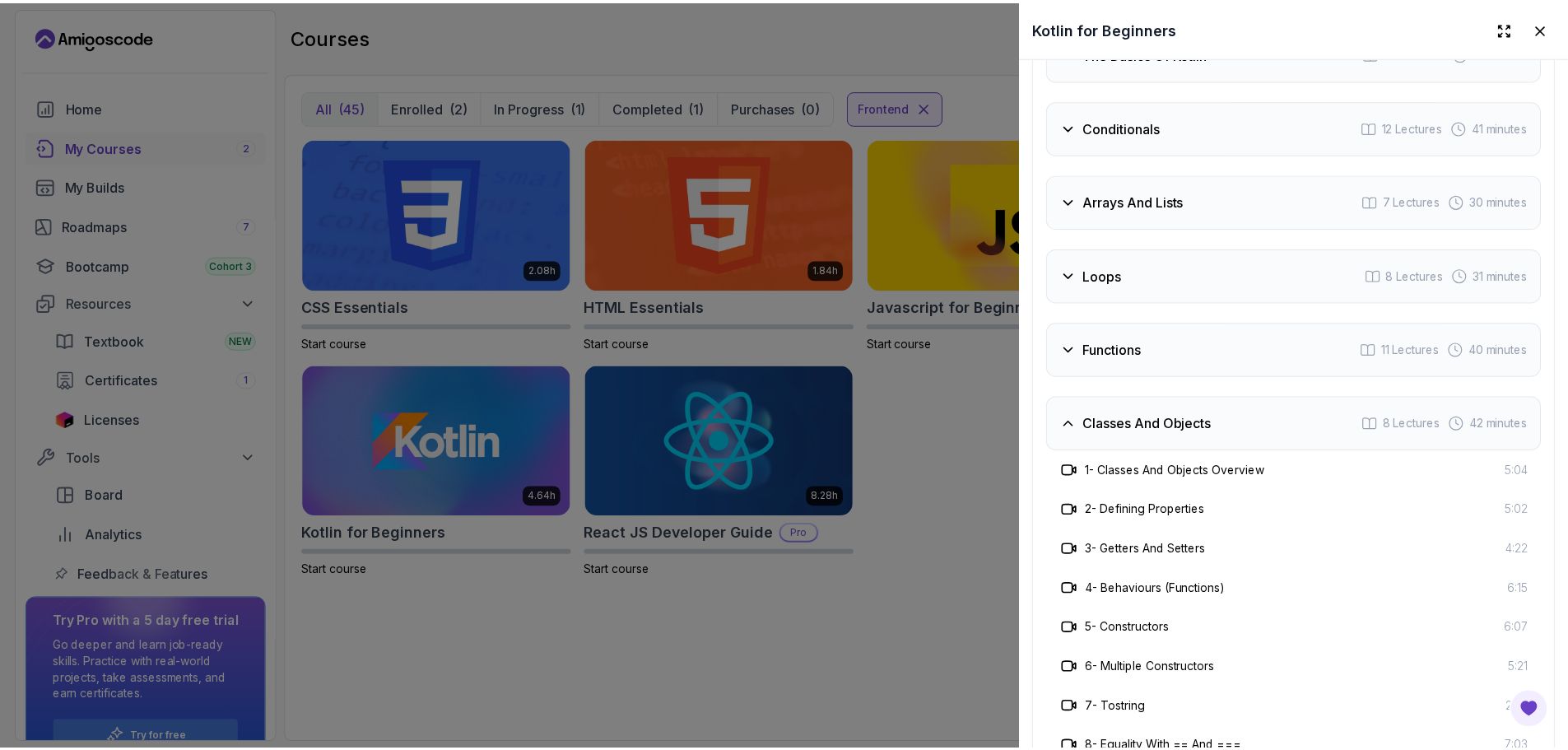
scroll to position [1971, 0]
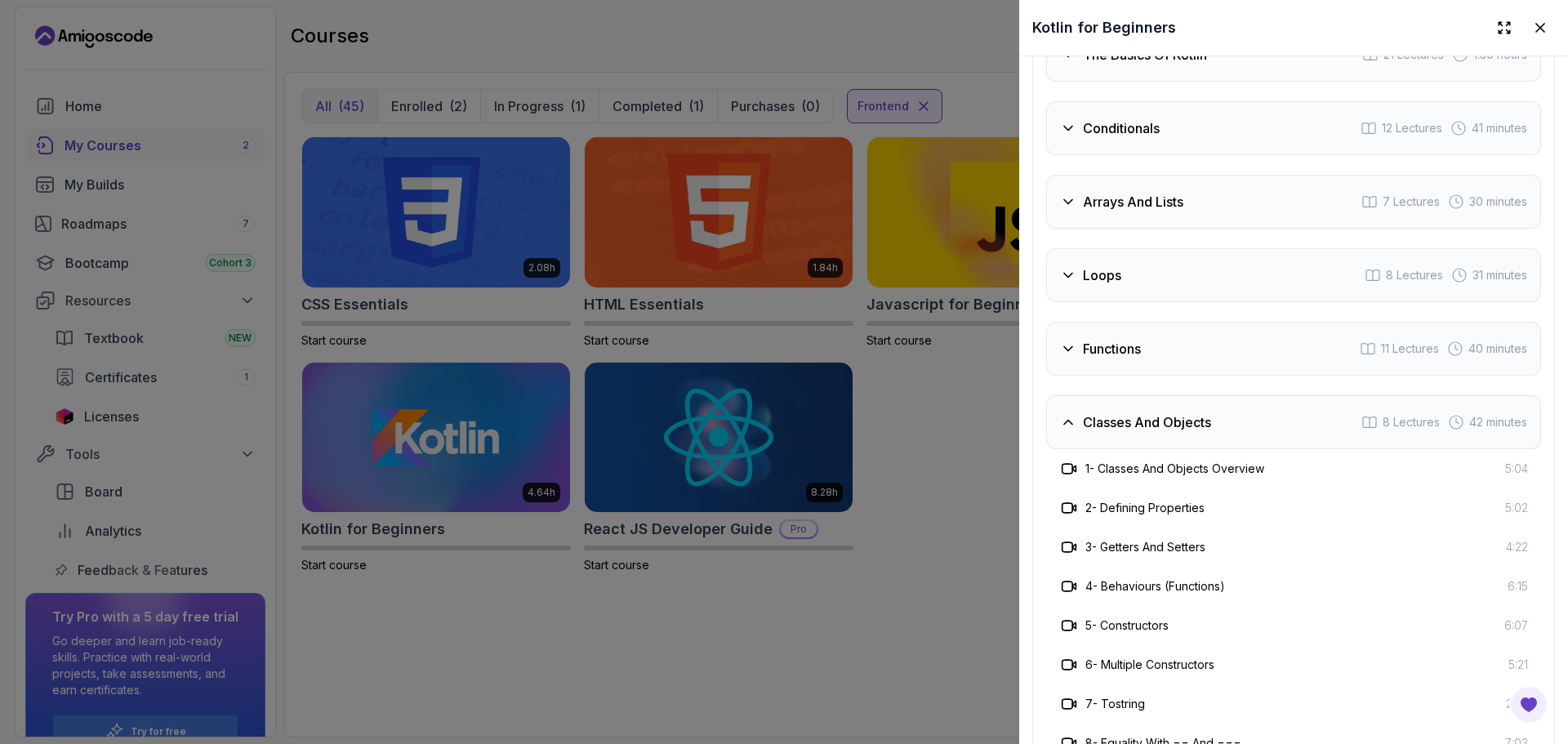
click at [1536, 28] on icon at bounding box center [1540, 28] width 8 height 8
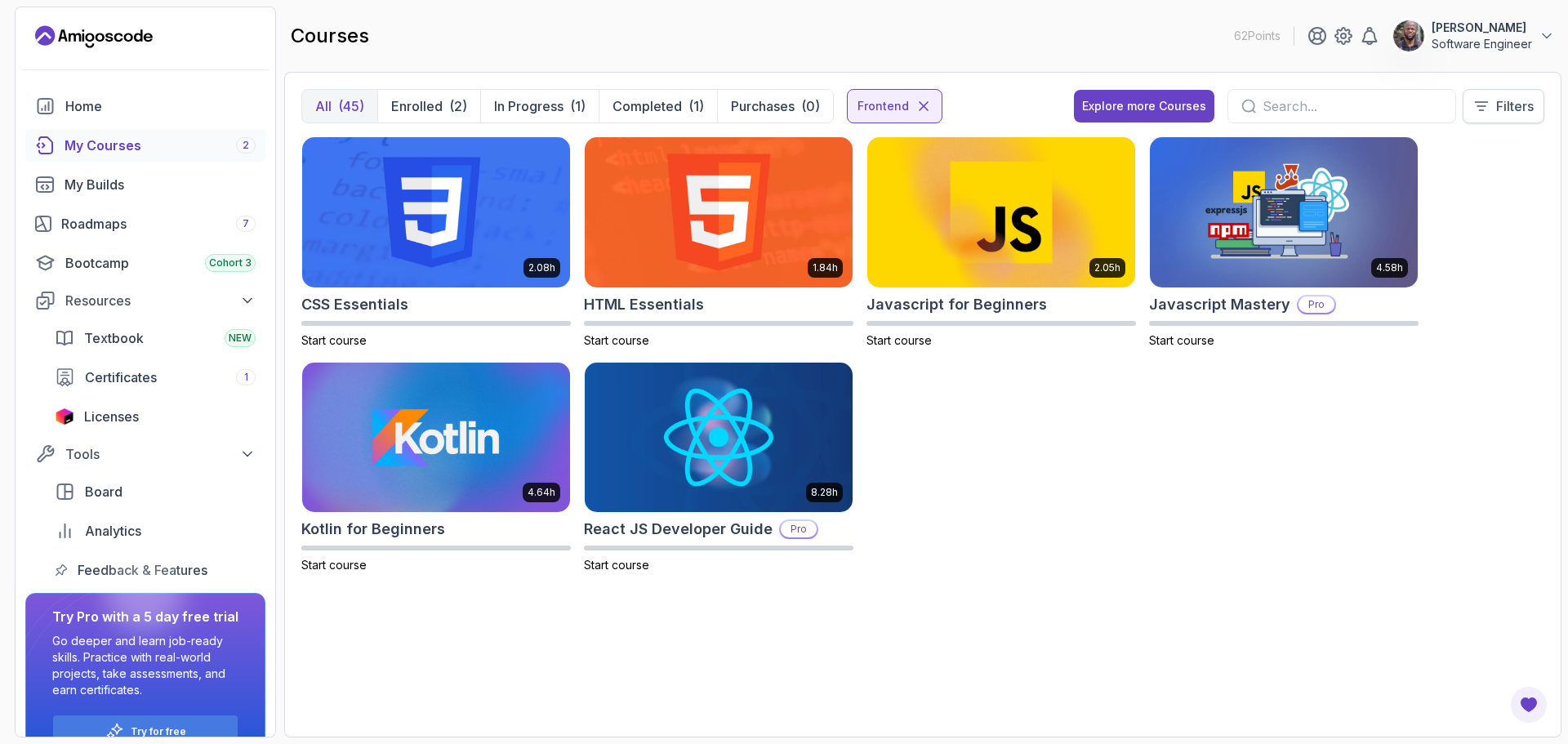
click at [1488, 101] on icon at bounding box center [1481, 106] width 16 height 16
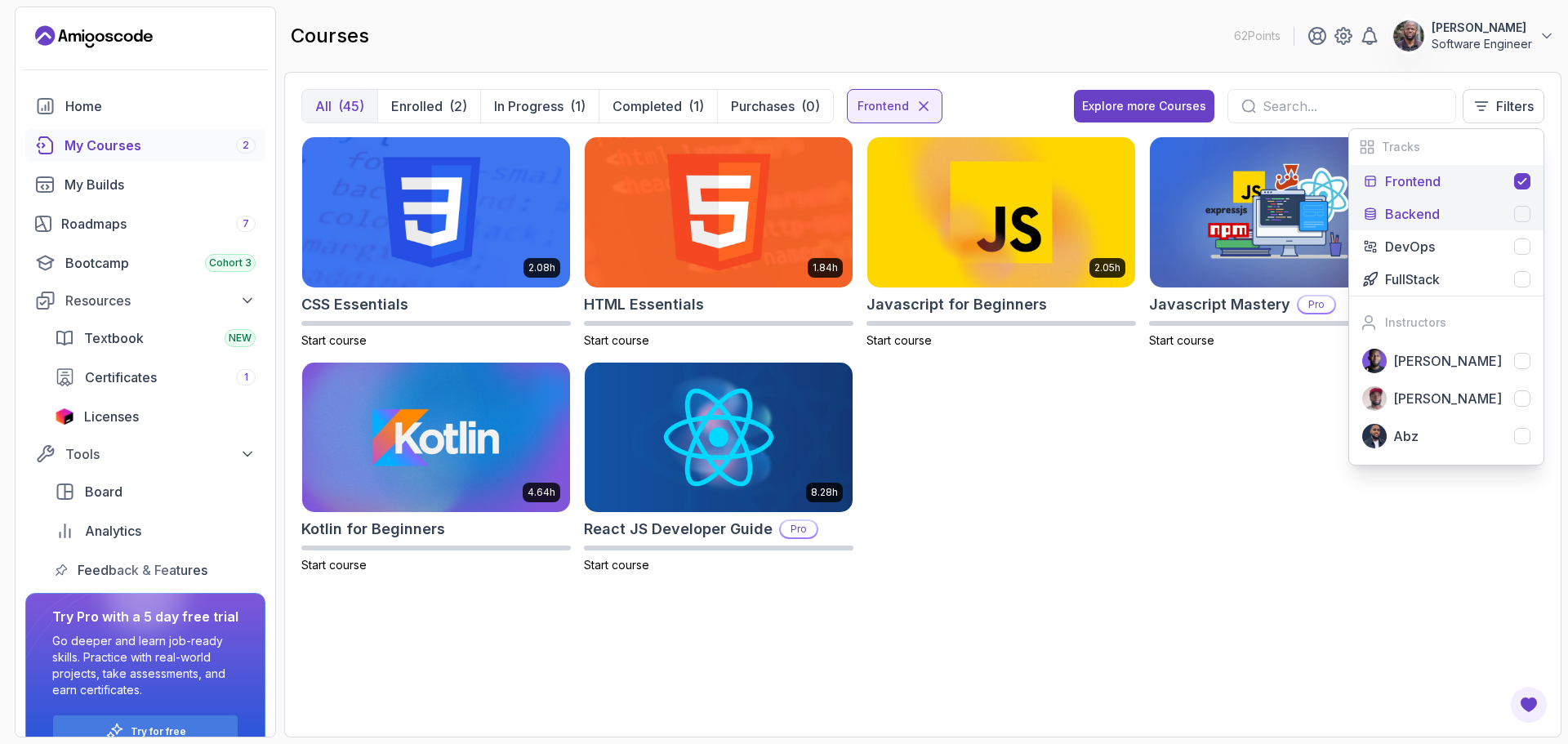
click at [1412, 210] on p "Backend" at bounding box center [1412, 214] width 55 height 19
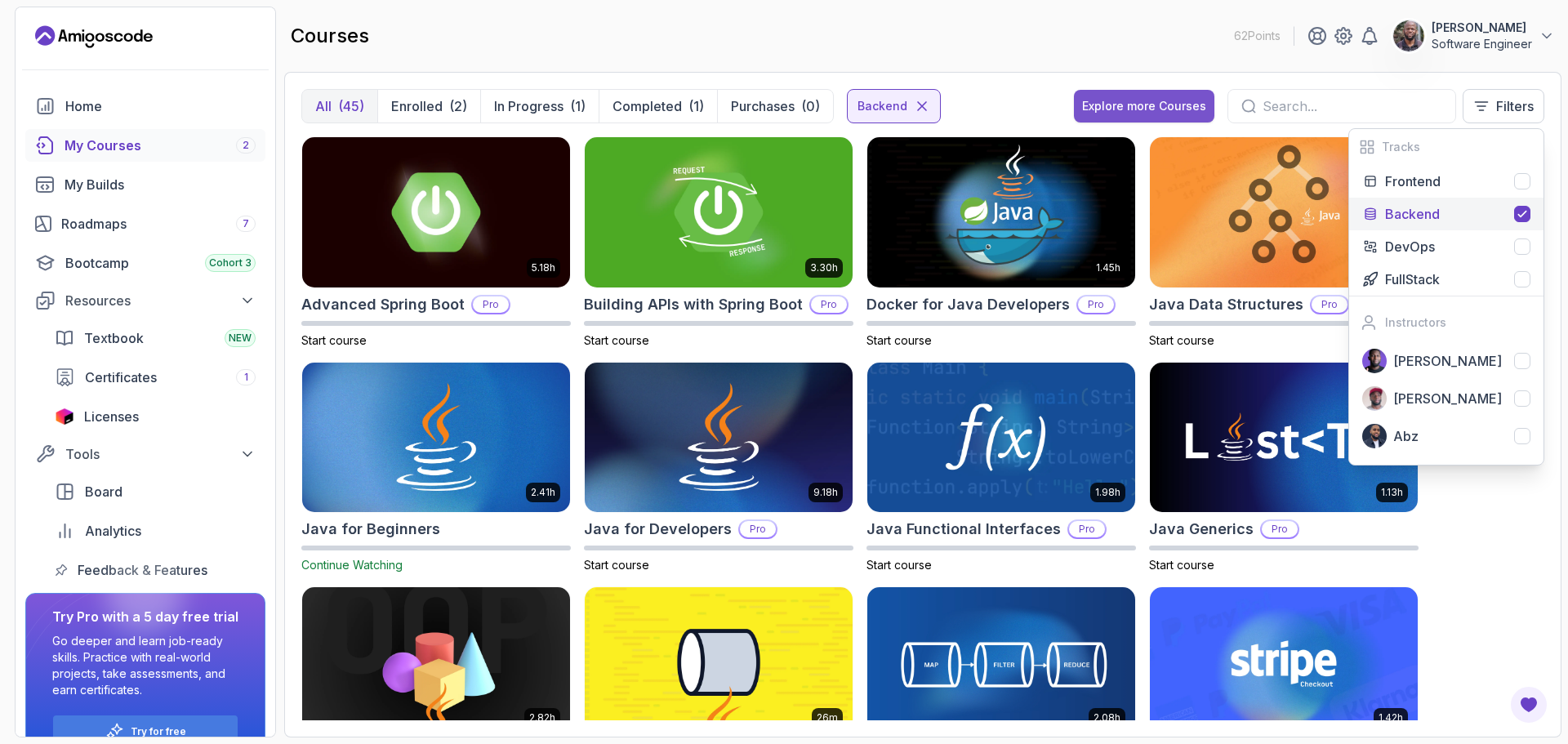
click at [1155, 93] on button "Explore more Courses" at bounding box center [1145, 106] width 140 height 33
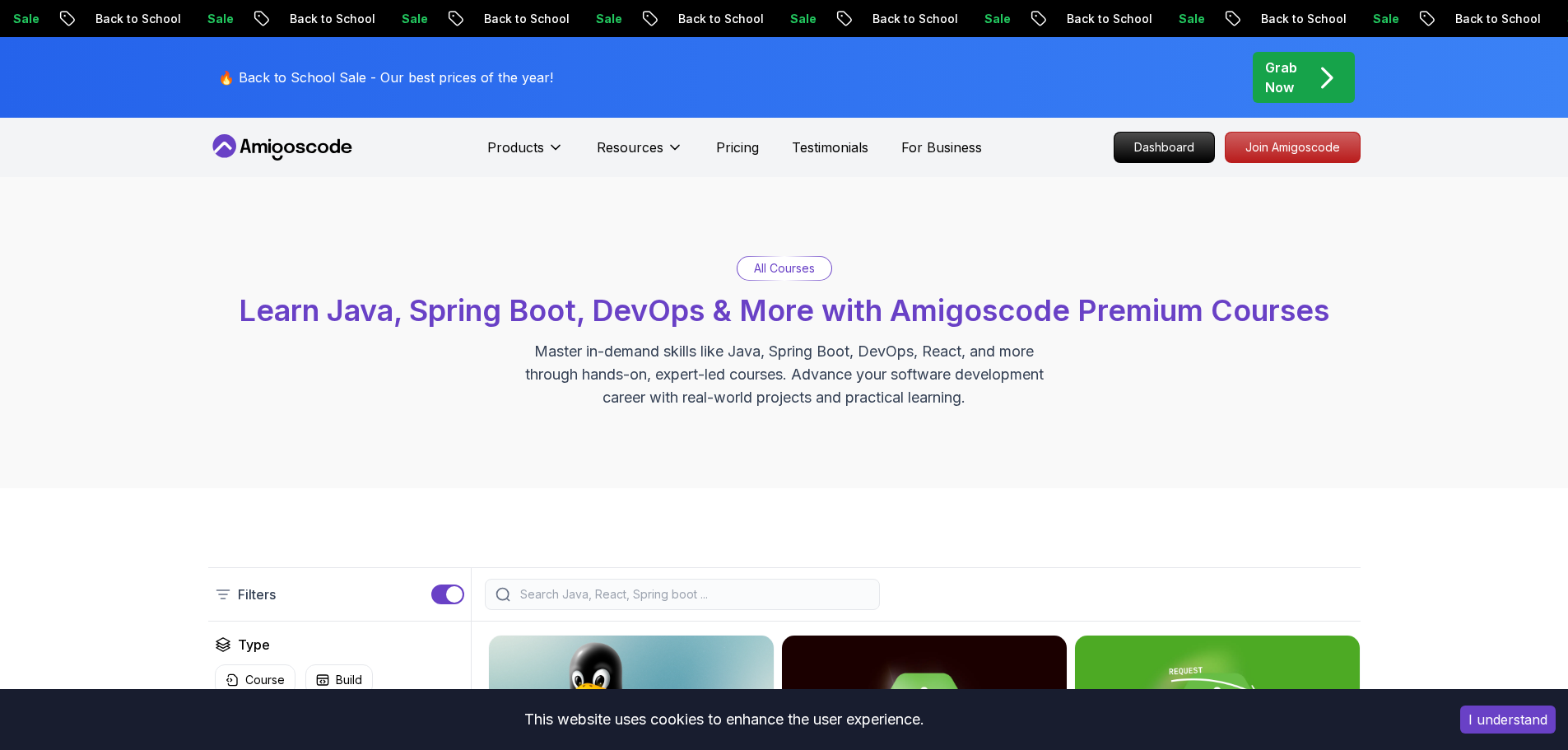
scroll to position [412, 0]
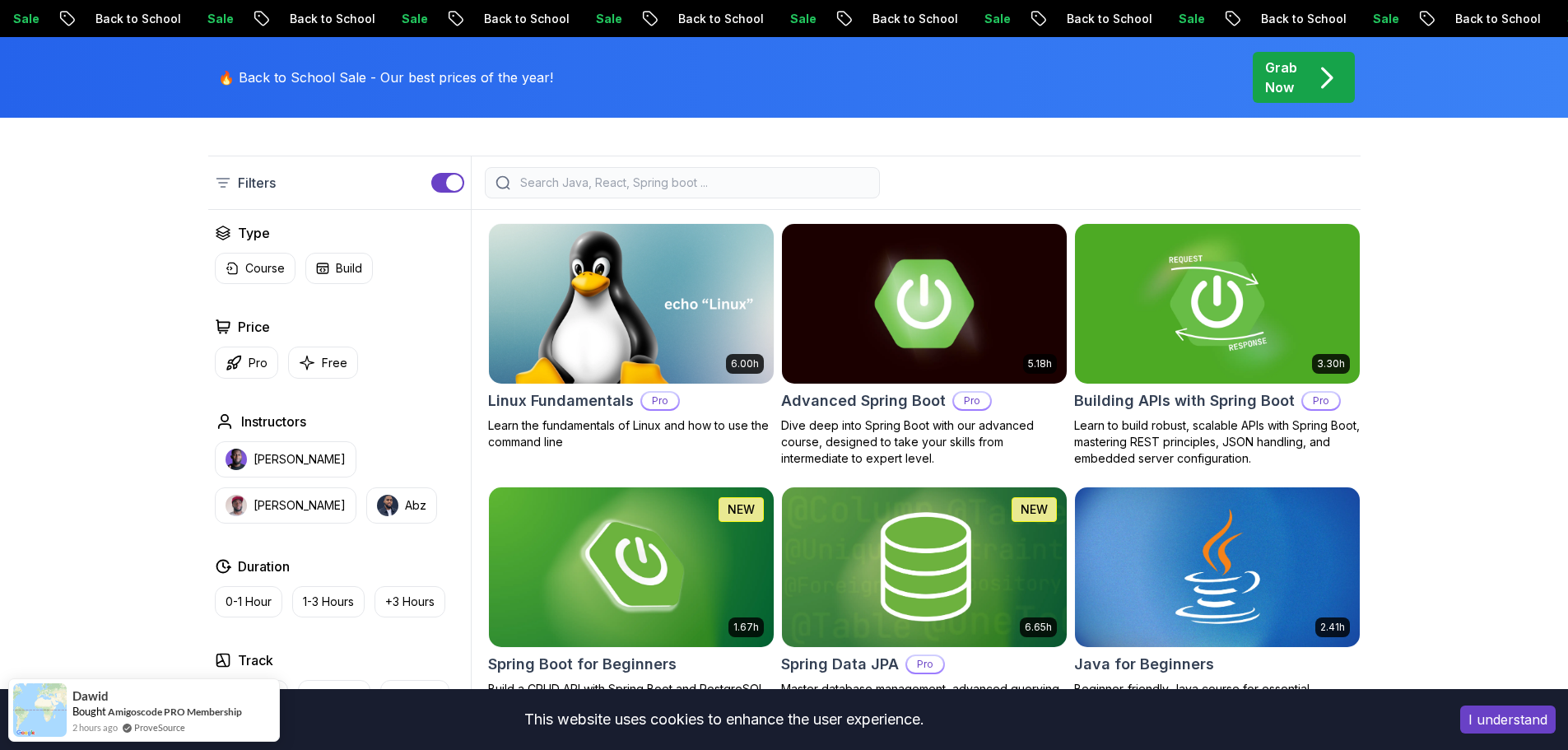
click at [333, 362] on p "Free" at bounding box center [335, 362] width 26 height 16
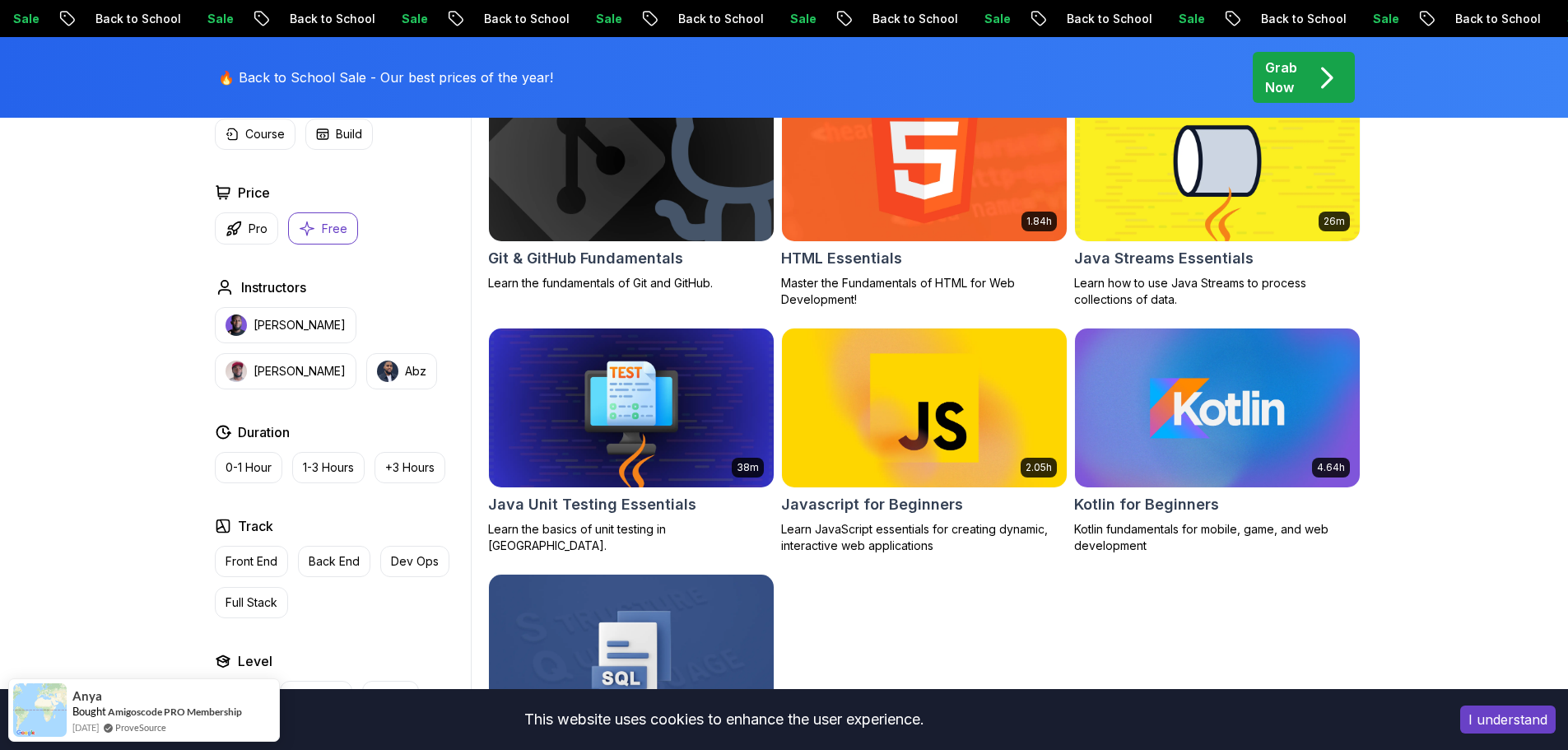
scroll to position [741, 0]
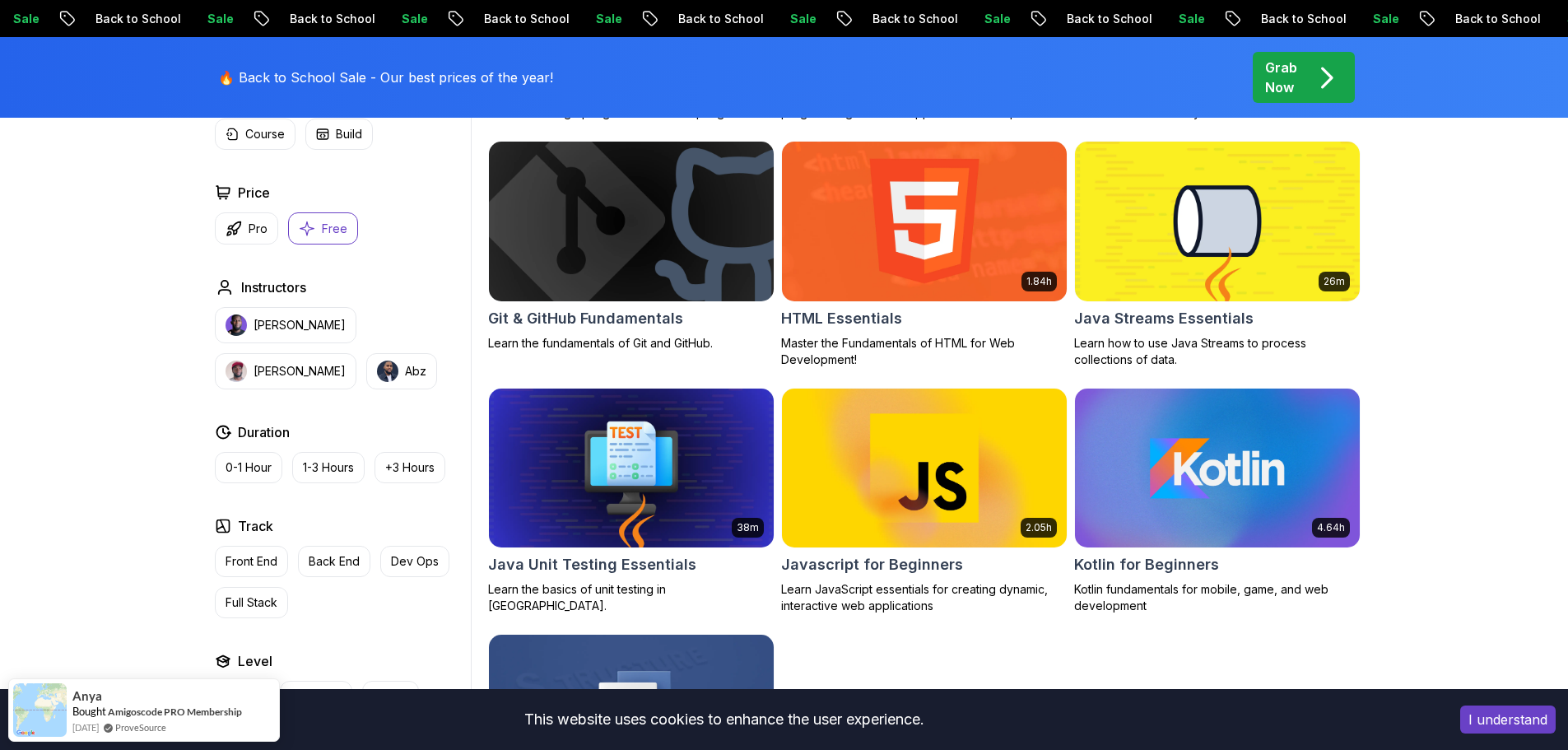
click at [594, 248] on img at bounding box center [630, 221] width 299 height 167
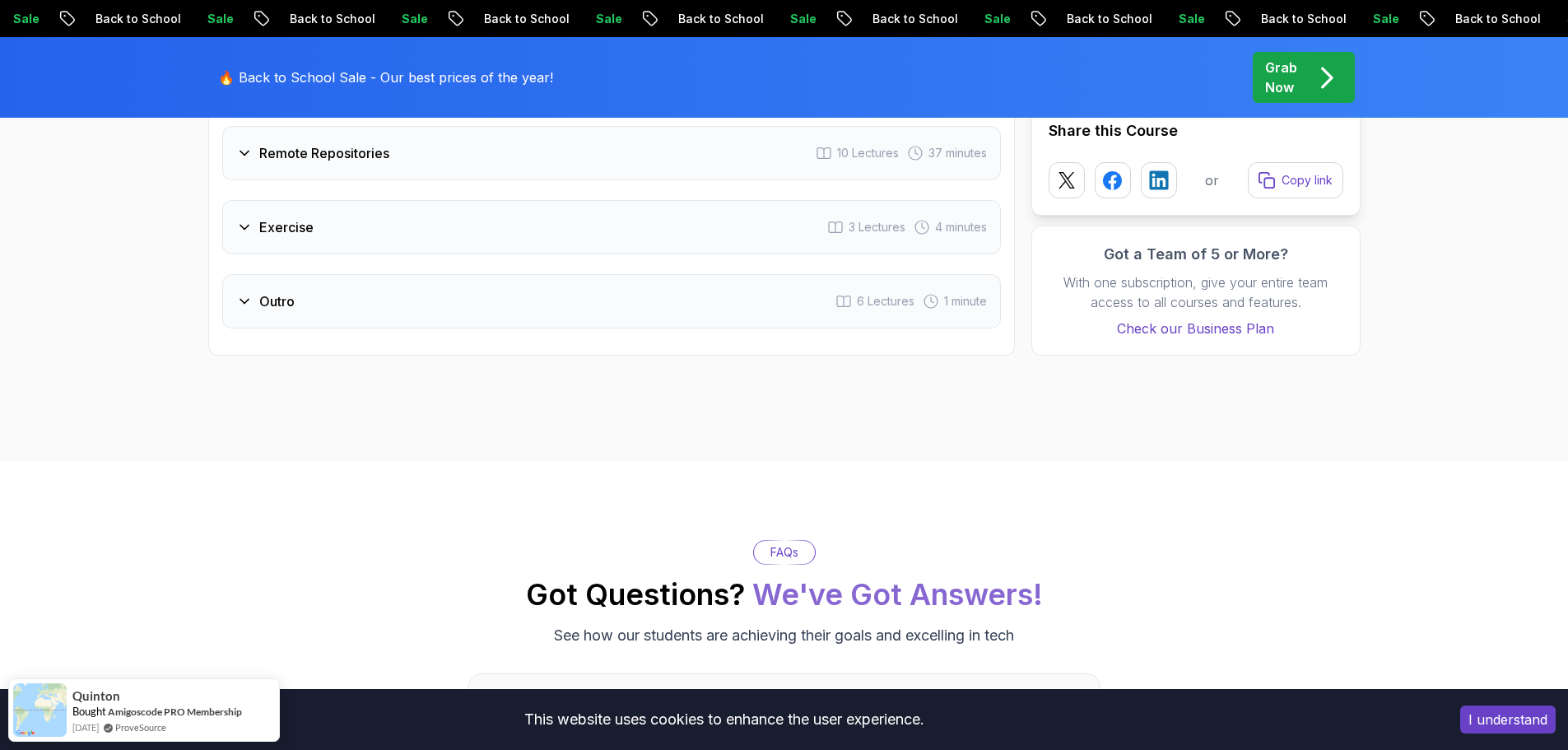
scroll to position [2717, 0]
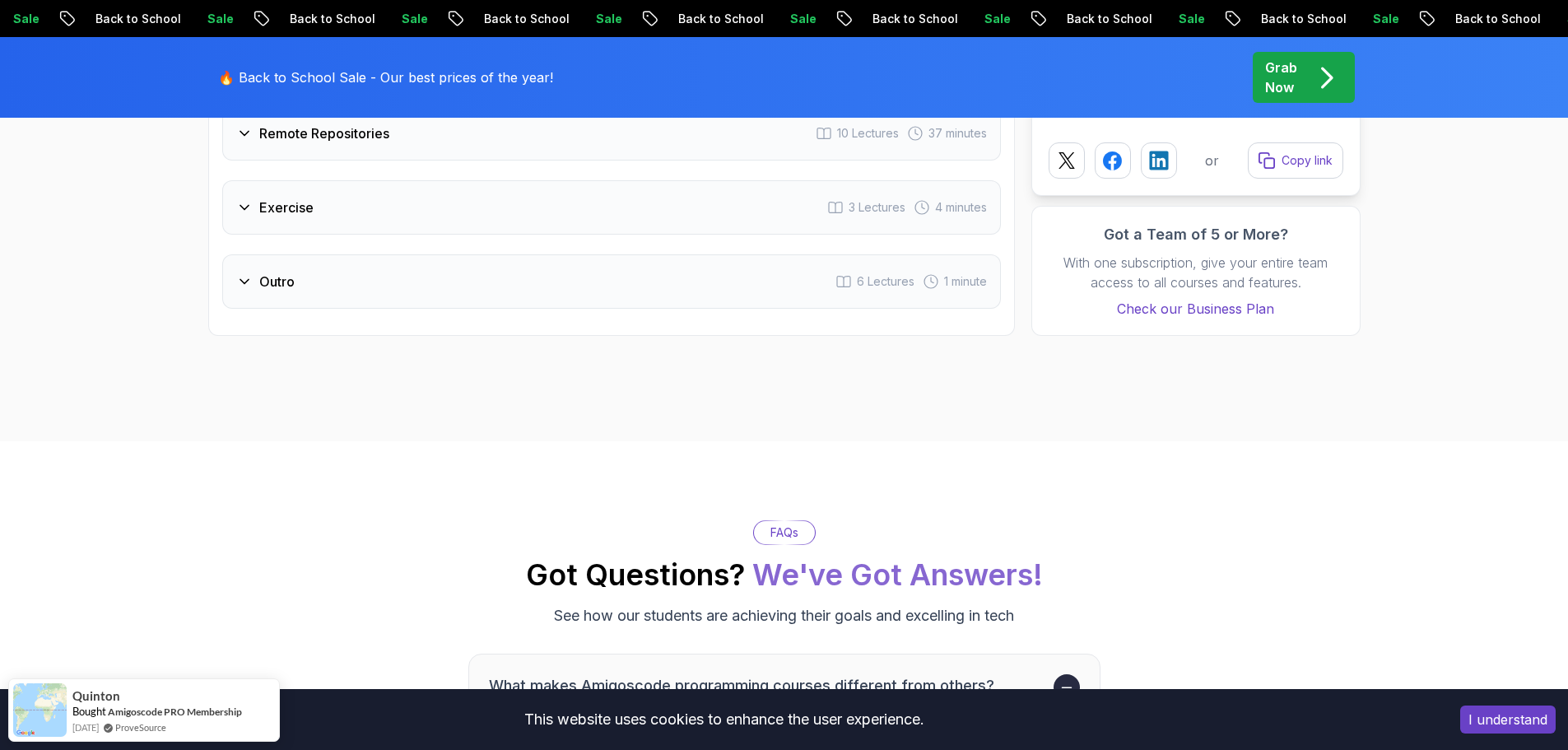
click at [248, 205] on icon at bounding box center [244, 207] width 16 height 16
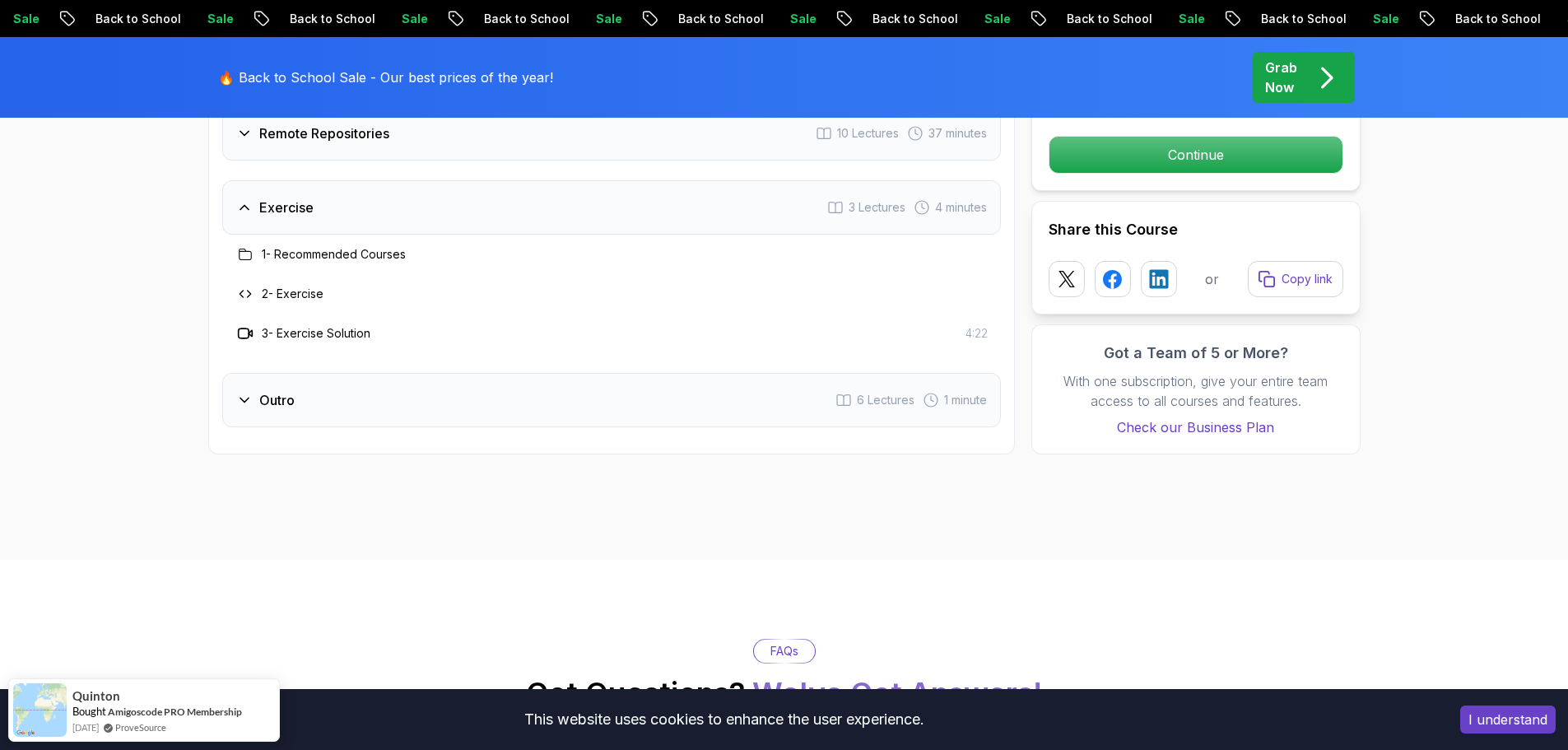
click at [248, 205] on icon at bounding box center [244, 207] width 16 height 16
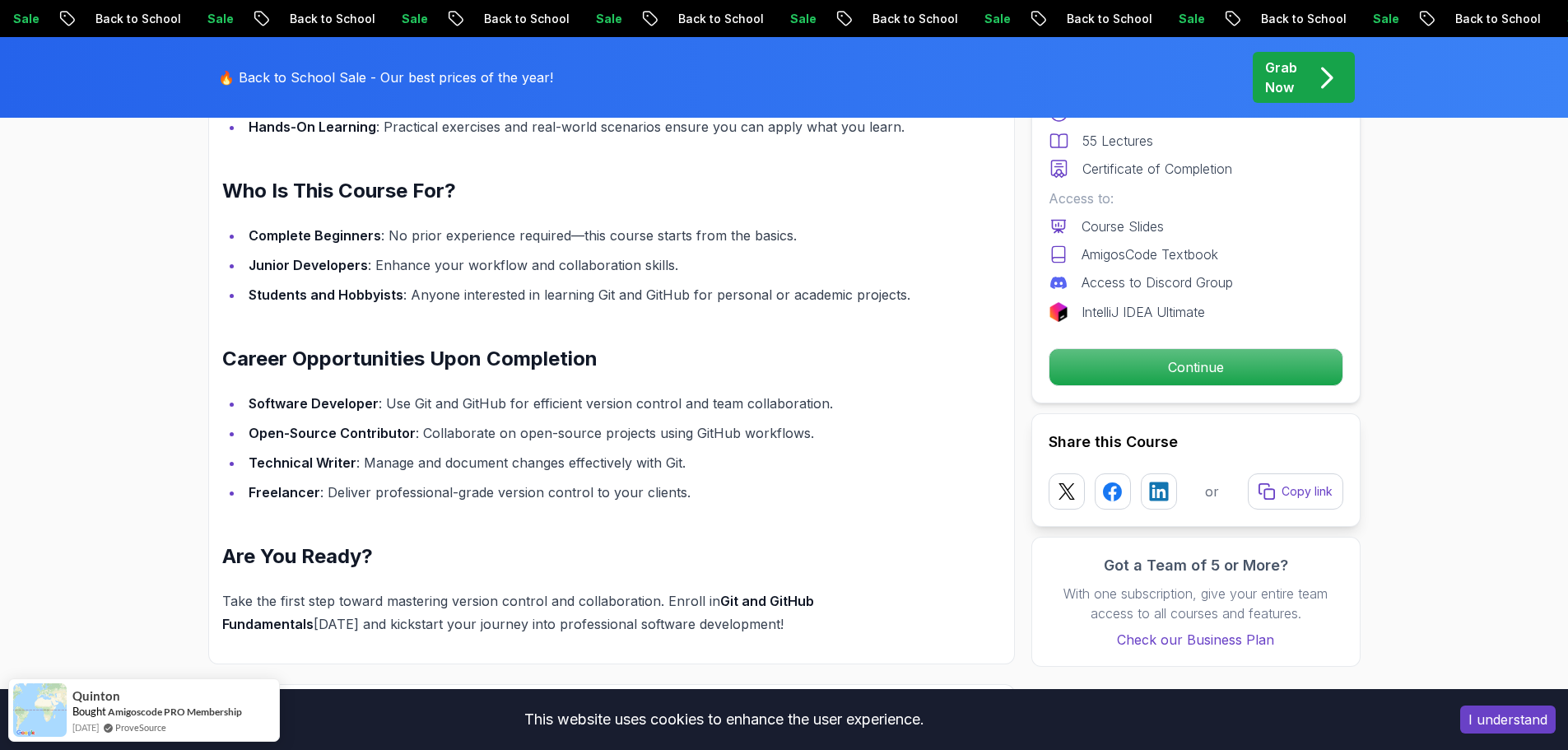
scroll to position [1446, 0]
